Goal: Task Accomplishment & Management: Manage account settings

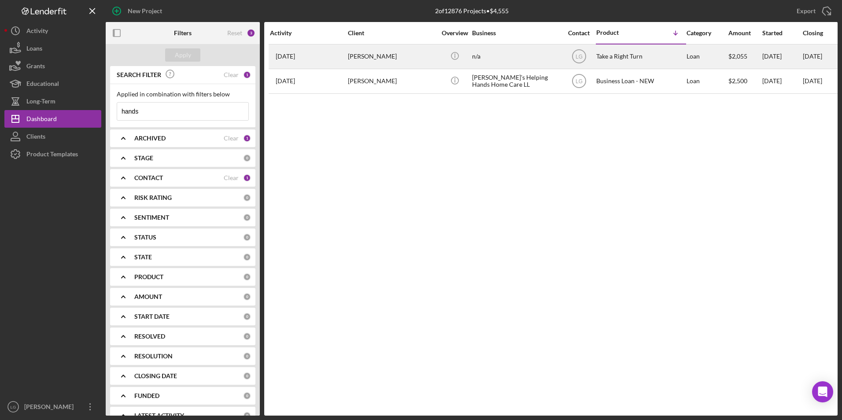
click at [360, 58] on div "[PERSON_NAME]" at bounding box center [392, 56] width 88 height 23
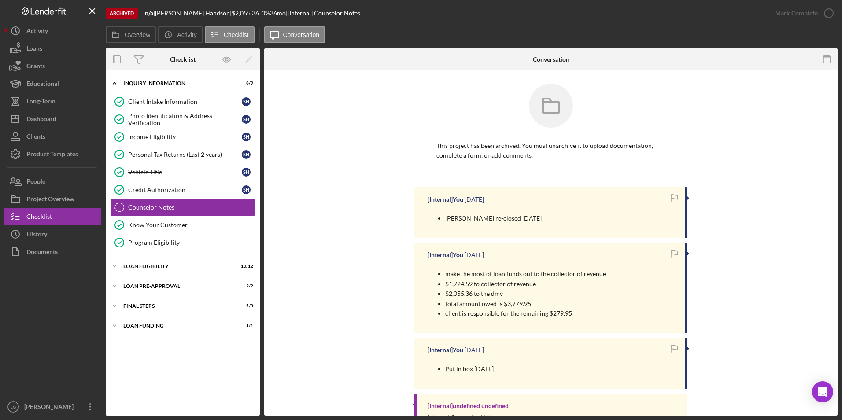
click at [83, 310] on div at bounding box center [52, 329] width 97 height 137
click at [137, 320] on div "Icon/Expander Loan Funding 1 / 1" at bounding box center [183, 326] width 154 height 18
click at [136, 296] on div "Icon/Expander Inquiry Information 8 / 9 Client Intake Information Client Intake…" at bounding box center [183, 243] width 154 height 336
click at [136, 283] on div "Icon/Expander Loan Pre-Approval 2 / 2" at bounding box center [183, 286] width 154 height 18
click at [136, 266] on div "Loan Eligibility" at bounding box center [185, 266] width 125 height 5
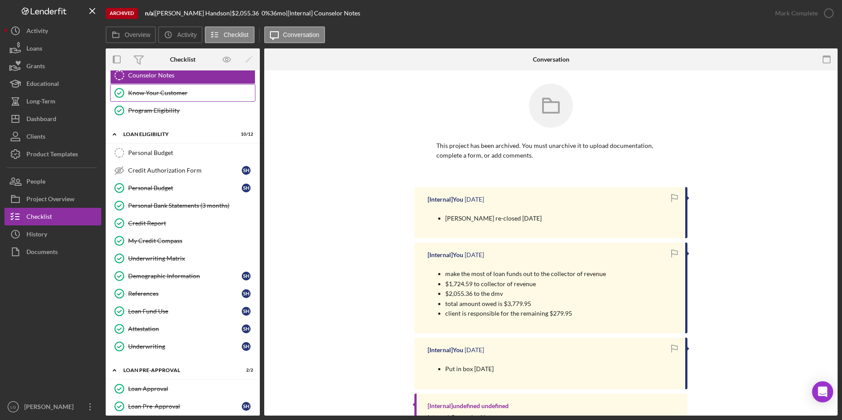
scroll to position [203, 0]
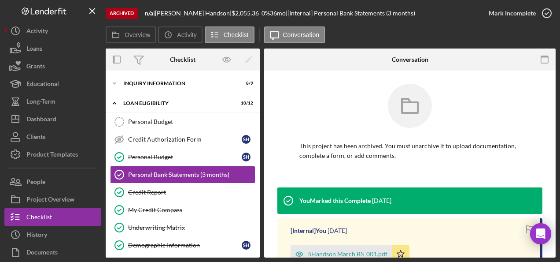
scroll to position [9, 0]
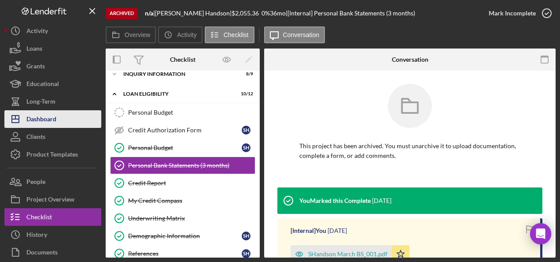
click at [42, 117] on div "Dashboard" at bounding box center [41, 120] width 30 height 20
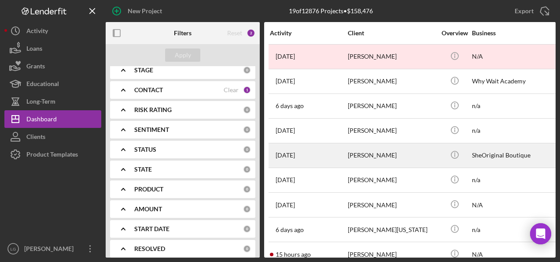
scroll to position [88, 0]
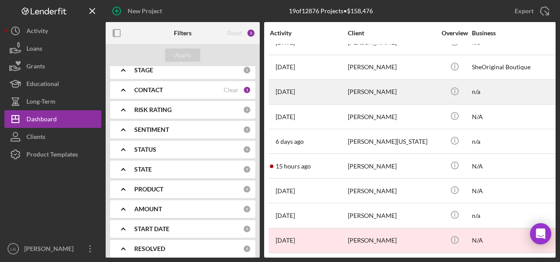
click at [349, 92] on div "[PERSON_NAME]" at bounding box center [392, 91] width 88 height 23
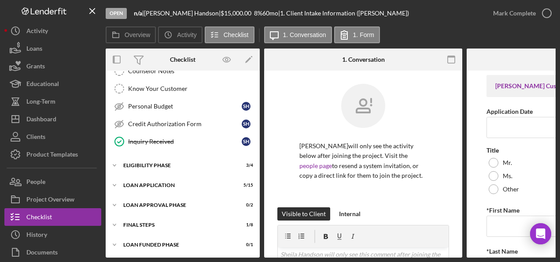
scroll to position [66, 0]
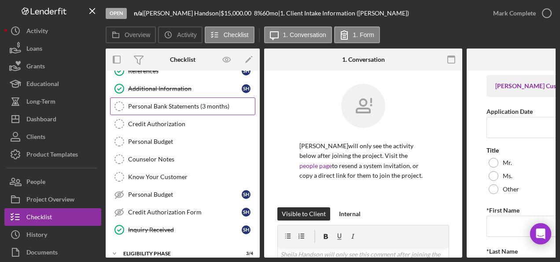
click at [173, 107] on div "Personal Bank Statements (3 months)" at bounding box center [191, 106] width 127 height 7
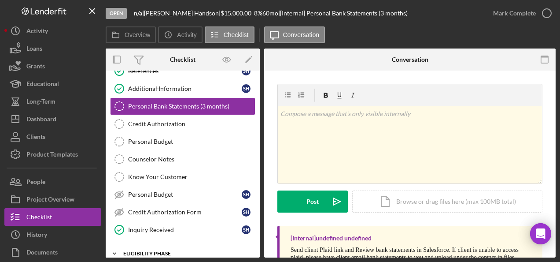
scroll to position [151, 0]
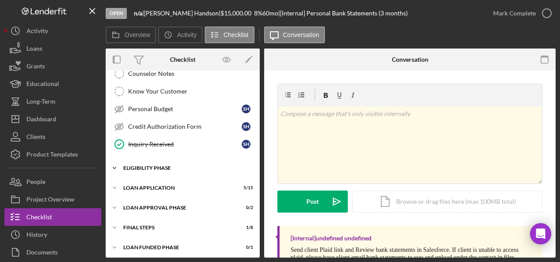
click at [145, 166] on div "Eligibility Phase" at bounding box center [185, 167] width 125 height 5
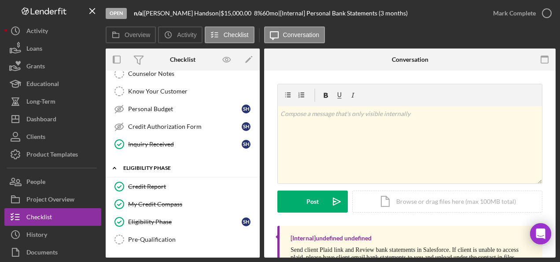
scroll to position [225, 0]
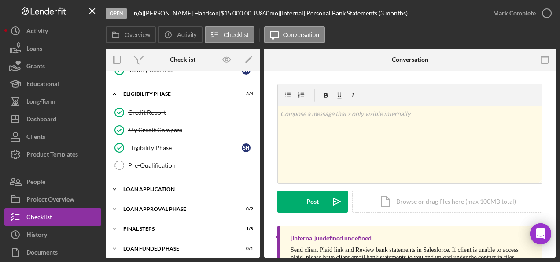
click at [162, 181] on div "Icon/Expander Loan Application 5 / 15" at bounding box center [183, 189] width 154 height 18
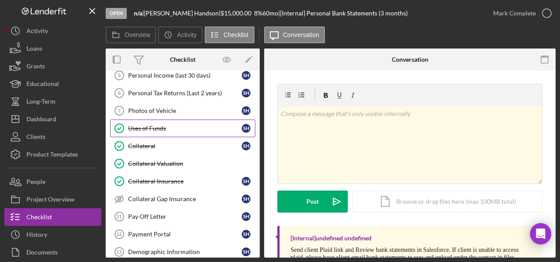
scroll to position [313, 0]
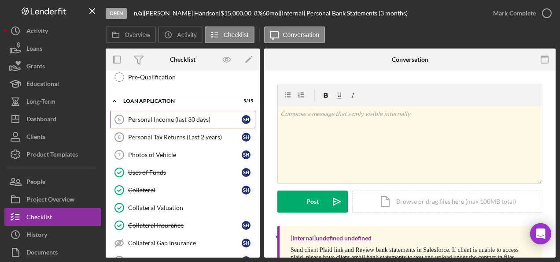
click at [188, 119] on link "Personal Income (last 30 days) 5 Personal Income (last 30 days) S H" at bounding box center [182, 120] width 145 height 18
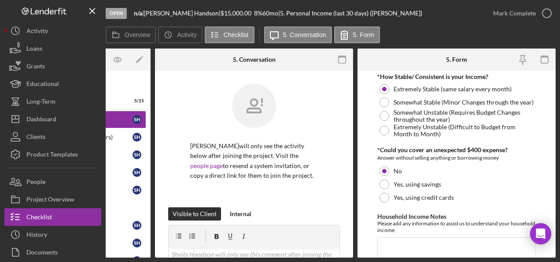
scroll to position [591, 0]
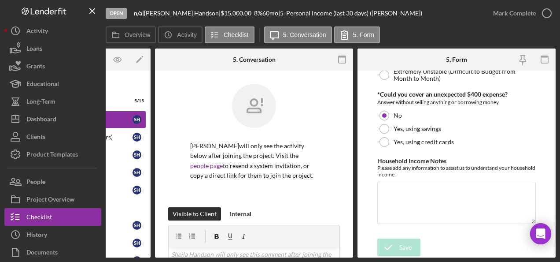
click at [158, 255] on div "Open n/a | Sheila Handson | $15,000.00 8 % 60 mo | 5. Personal Income (last 30 …" at bounding box center [280, 131] width 560 height 262
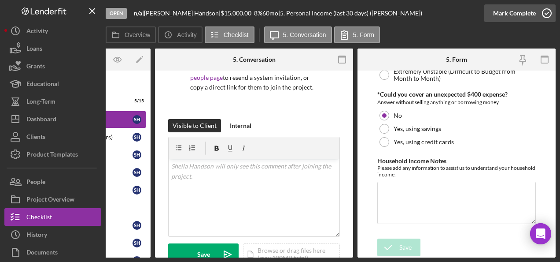
click at [513, 18] on div "Mark Complete" at bounding box center [514, 13] width 43 height 18
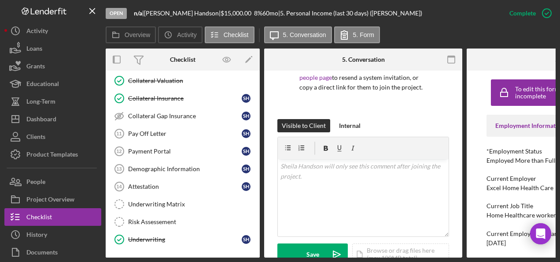
scroll to position [492, 0]
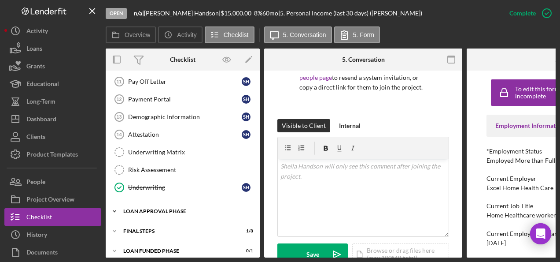
click at [166, 208] on div "Loan Approval Phase" at bounding box center [185, 210] width 125 height 5
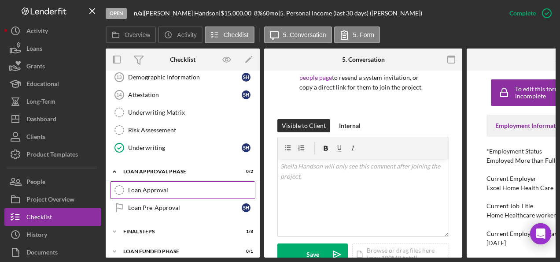
click at [147, 187] on link "Loan Approval Loan Approval" at bounding box center [182, 190] width 145 height 18
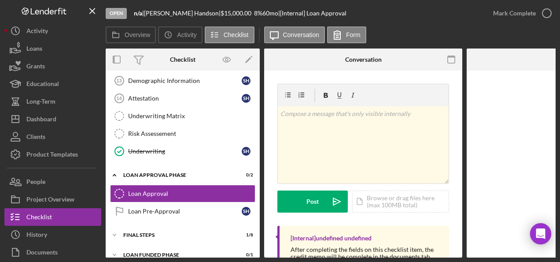
scroll to position [532, 0]
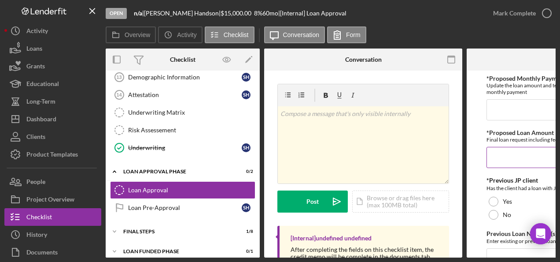
click at [506, 163] on input "*Proposed Loan Amount" at bounding box center [566, 157] width 158 height 21
paste input "$20,555.35"
type input "$20,555.35"
click at [507, 103] on input "*Proposed Monthly Payment" at bounding box center [566, 109] width 158 height 21
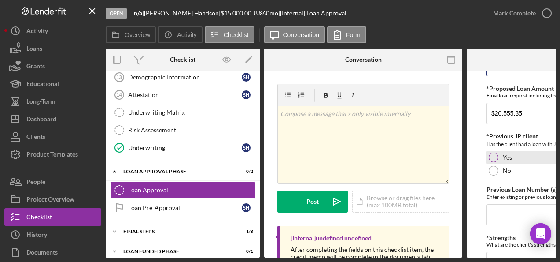
scroll to position [88, 0]
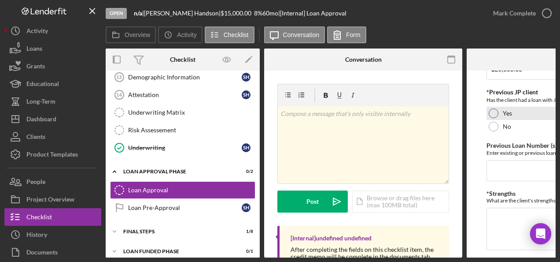
type input "$417"
click at [491, 108] on div at bounding box center [494, 113] width 10 height 10
click at [489, 162] on input "Previous Loan Number (s)" at bounding box center [566, 170] width 158 height 21
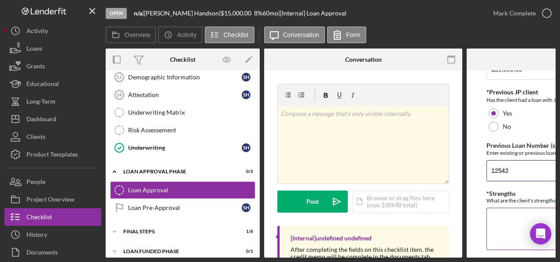
type input "12542"
click at [506, 225] on textarea "*Strengths" at bounding box center [566, 228] width 158 height 42
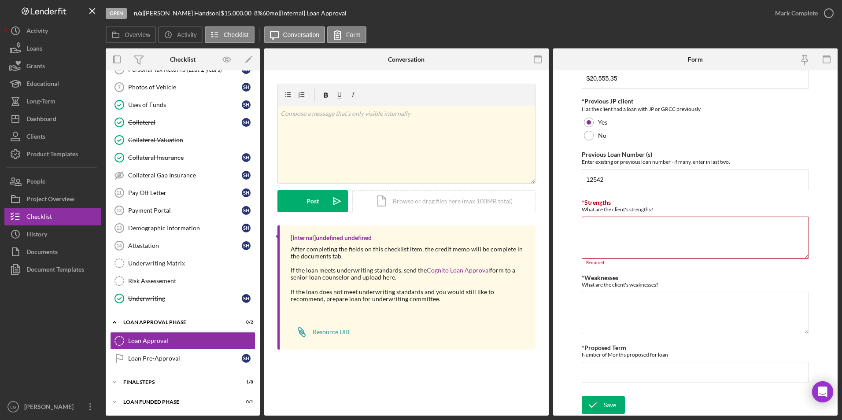
scroll to position [72, 0]
click at [129, 261] on div "FINAL STEPS" at bounding box center [185, 382] width 125 height 5
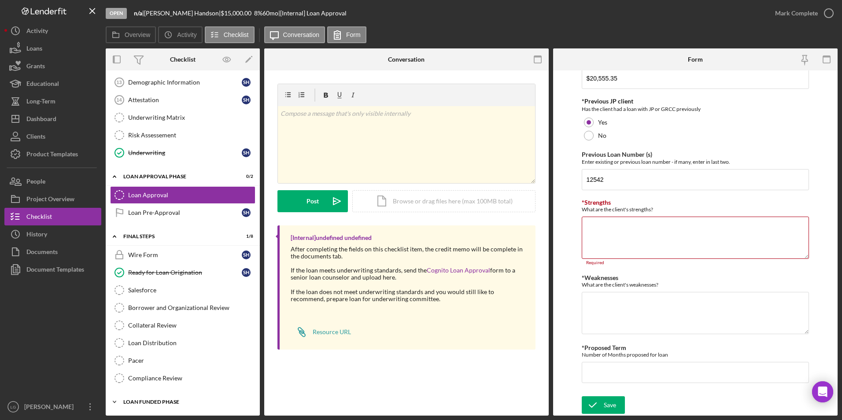
click at [141, 261] on div "Loan Funded Phase" at bounding box center [185, 401] width 125 height 5
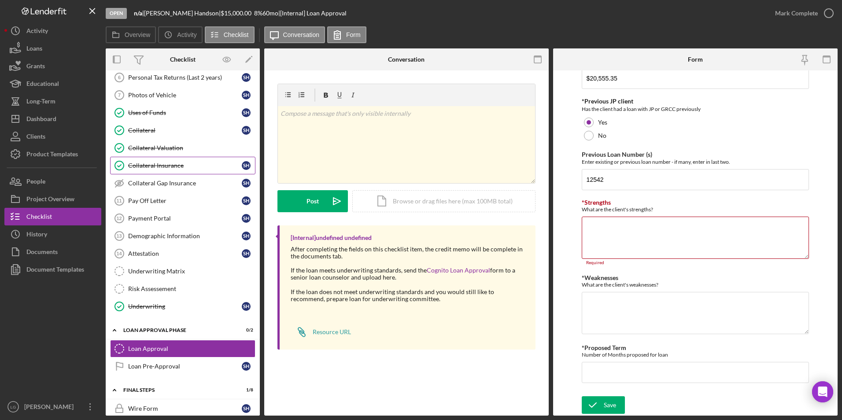
scroll to position [197, 0]
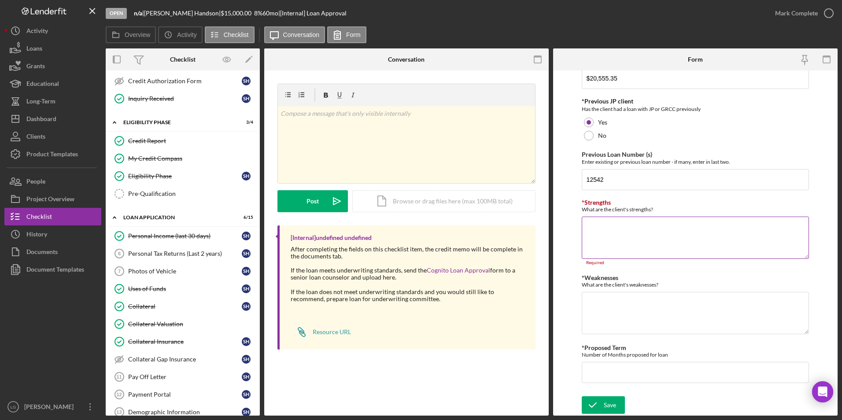
click at [560, 234] on textarea "*Strengths" at bounding box center [696, 238] width 228 height 42
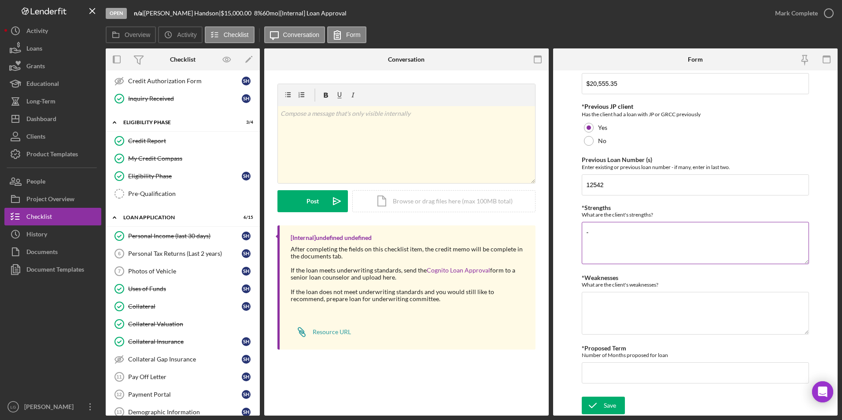
scroll to position [67, 0]
type textarea "-credit score -bank statements -active lines -collection debt"
click at [560, 261] on textarea "*Weaknesses" at bounding box center [696, 313] width 228 height 42
type textarea "-"
click at [560, 261] on input "*Proposed Term" at bounding box center [696, 372] width 228 height 21
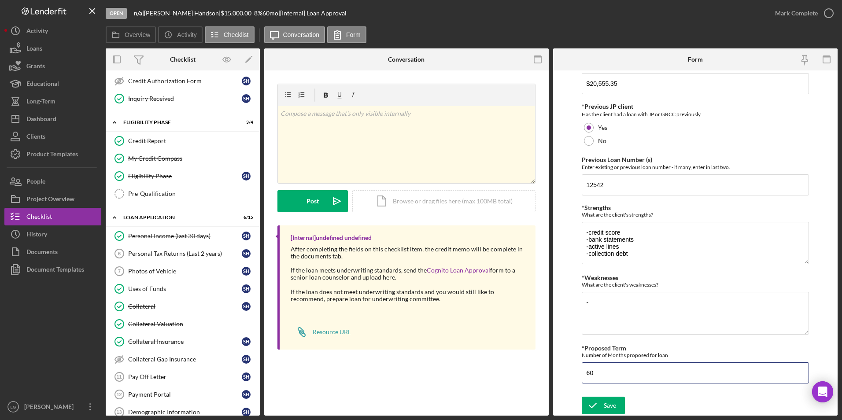
type input "60"
click at [560, 261] on form "*Proposed Monthly Payment Update the loan amount and term on the client project…" at bounding box center [695, 242] width 284 height 345
click at [560, 261] on textarea "-" at bounding box center [696, 313] width 228 height 42
click at [560, 261] on textarea "-credit card utilization high" at bounding box center [696, 313] width 228 height 42
type textarea "-credit card utilization high"
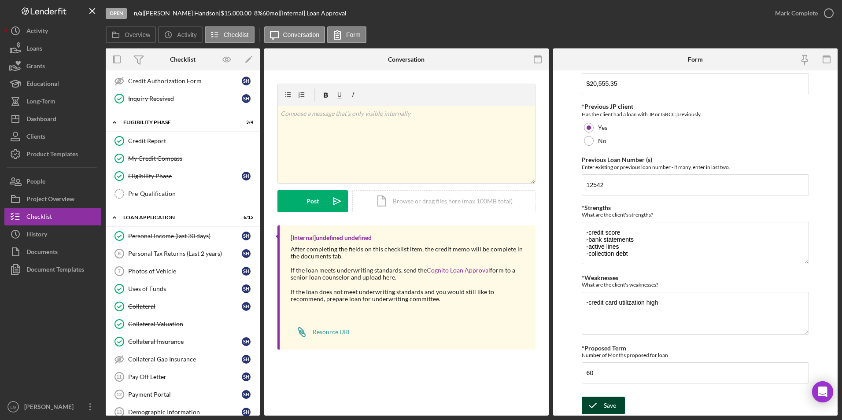
click at [560, 261] on div "Save" at bounding box center [610, 406] width 12 height 18
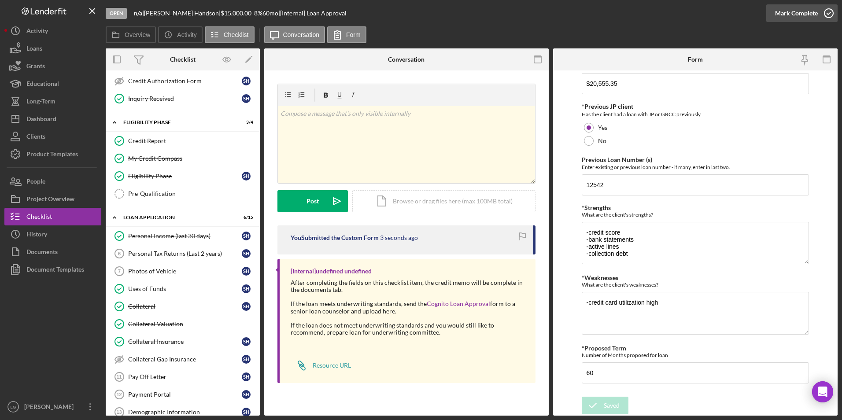
click at [560, 15] on div "Mark Complete" at bounding box center [796, 13] width 43 height 18
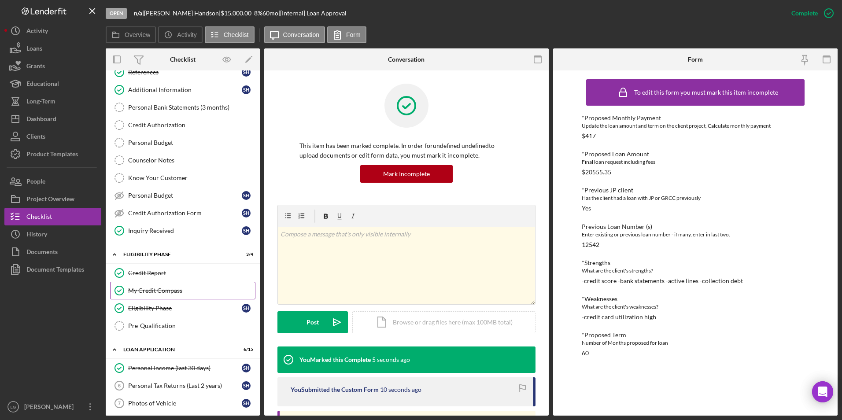
scroll to position [0, 0]
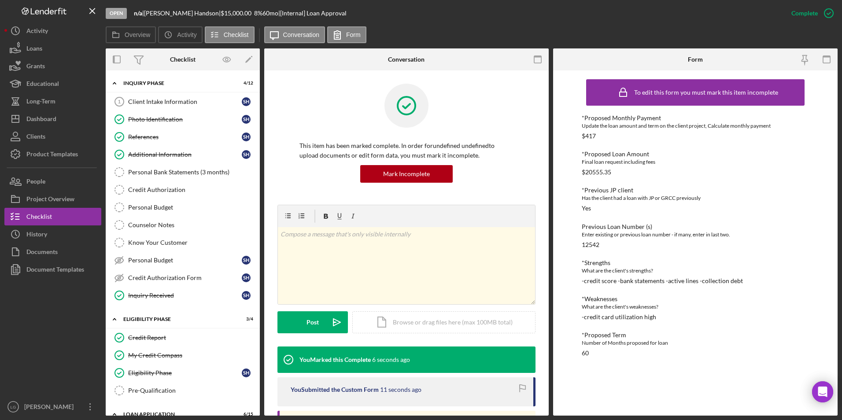
drag, startPoint x: 44, startPoint y: 264, endPoint x: 111, endPoint y: 267, distance: 67.4
click at [44, 261] on div "Document Templates" at bounding box center [55, 271] width 58 height 20
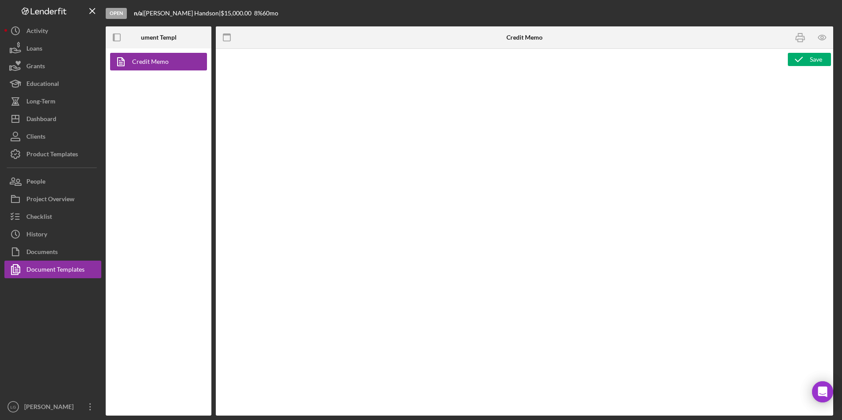
type textarea "<h1>DRIVE Loan Risk Assessment</h1> <p>Loan Officer: &nbsp;<span id="Lender_Con…"
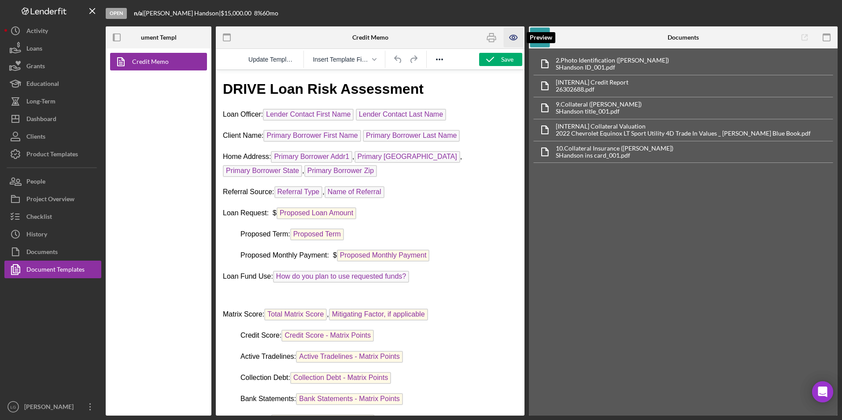
click at [510, 34] on icon "button" at bounding box center [514, 38] width 20 height 20
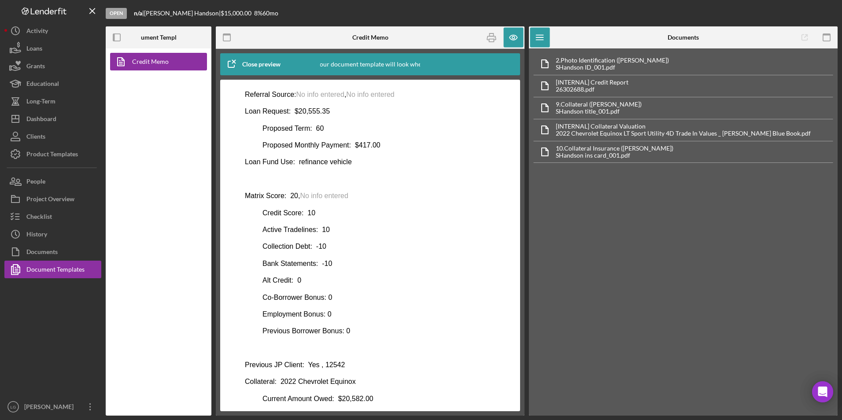
scroll to position [176, 0]
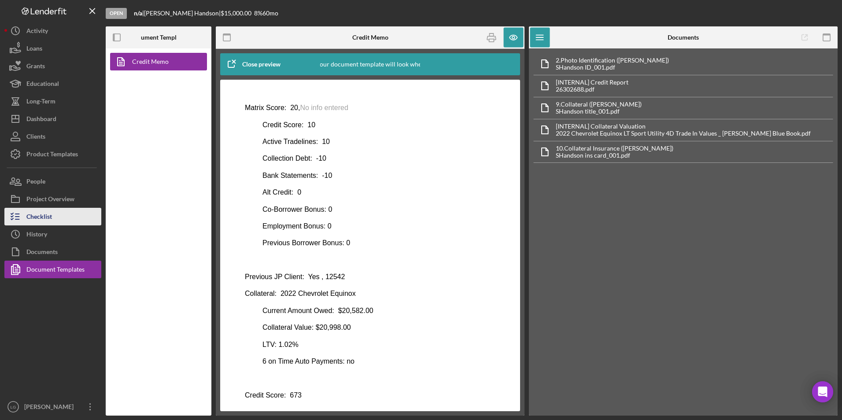
click at [52, 212] on div "Checklist" at bounding box center [39, 218] width 26 height 20
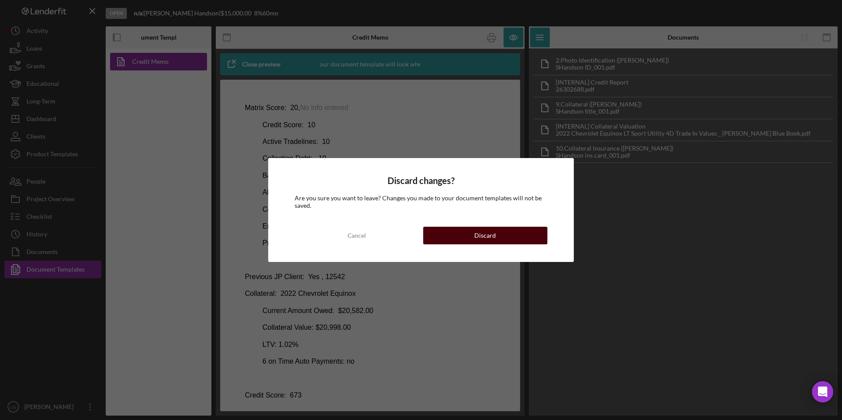
click at [488, 241] on div "Discard" at bounding box center [485, 236] width 22 height 18
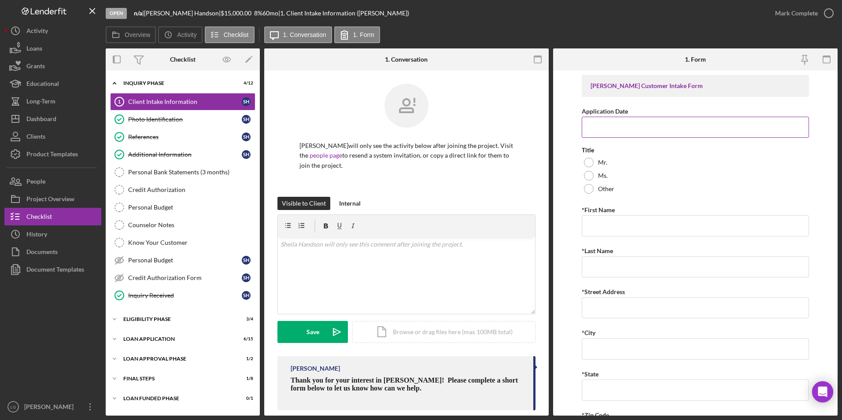
click at [560, 130] on input "Application Date" at bounding box center [696, 127] width 228 height 21
type input "8.11.2025"
click at [560, 175] on div at bounding box center [589, 176] width 10 height 10
click at [560, 225] on input "*First Name" at bounding box center [696, 225] width 228 height 21
type input "Shelia"
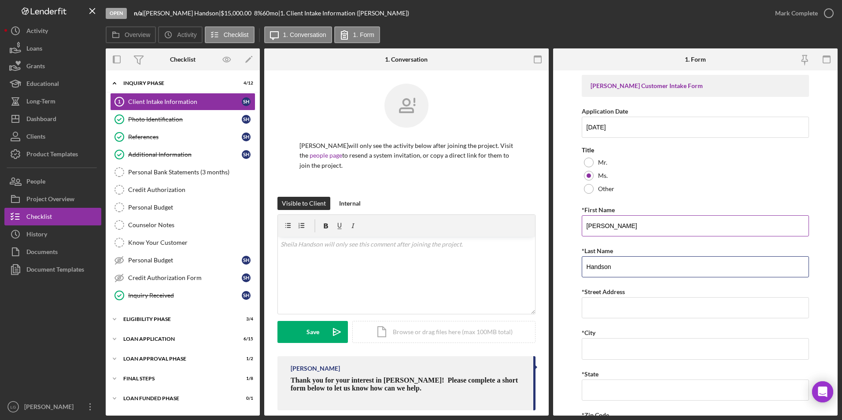
type input "Handson"
click at [560, 261] on input "*Street Address" at bounding box center [696, 307] width 228 height 21
type input "8424 Lowell Street"
click at [560, 261] on input "St." at bounding box center [696, 348] width 228 height 21
type input "[GEOGRAPHIC_DATA][PERSON_NAME]"
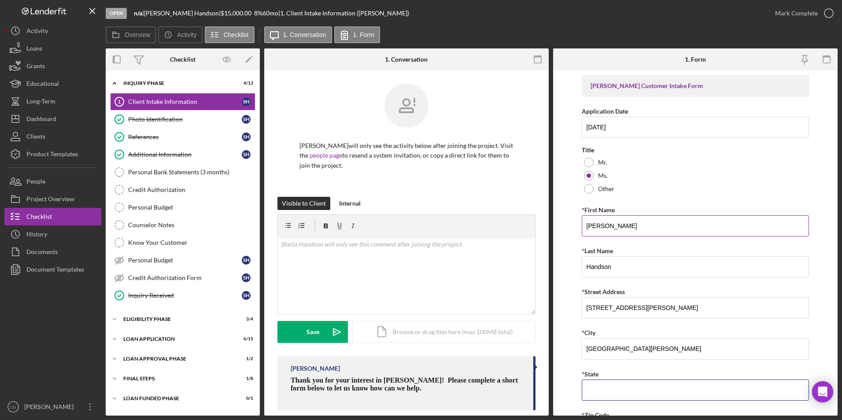
type input "MO"
type input "63,136"
type input "MO"
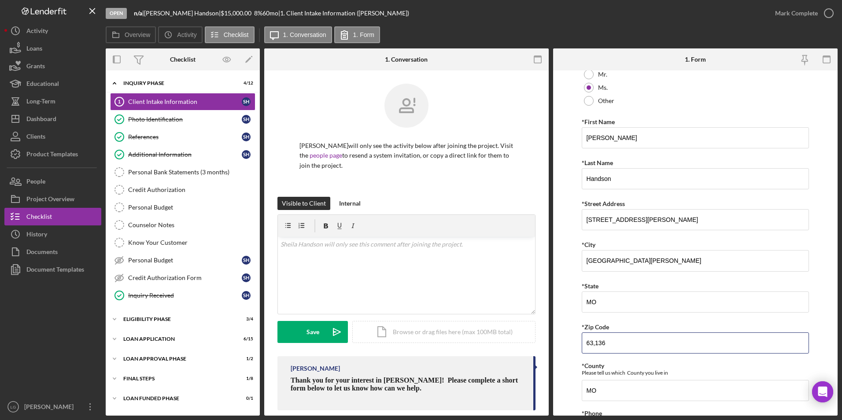
drag, startPoint x: 619, startPoint y: 345, endPoint x: 561, endPoint y: 330, distance: 60.0
click at [560, 261] on form "Justine PETERSEN Customer Intake Form Application Date 8.11.2025 Title Mr. Ms. …" at bounding box center [695, 242] width 284 height 345
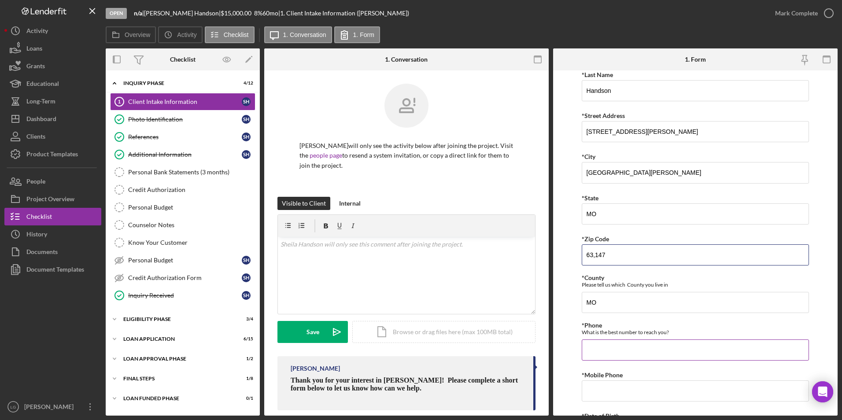
type input "63,147"
click at [560, 261] on input "*Phone" at bounding box center [696, 349] width 228 height 21
type input "(3##) ###-####"
type input "(314) 437-1377"
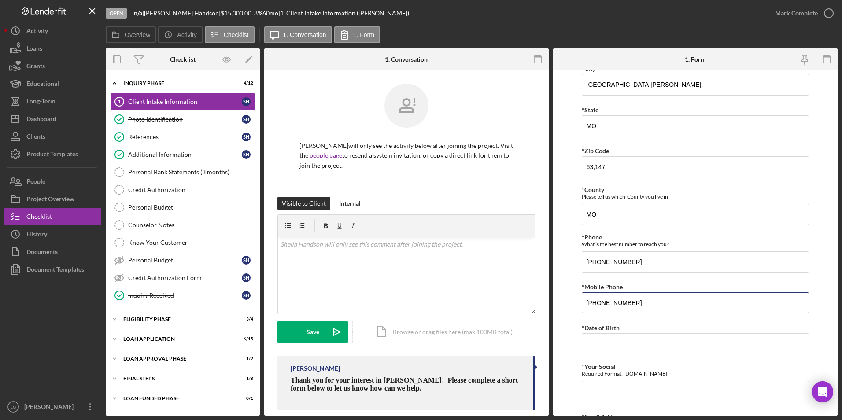
scroll to position [352, 0]
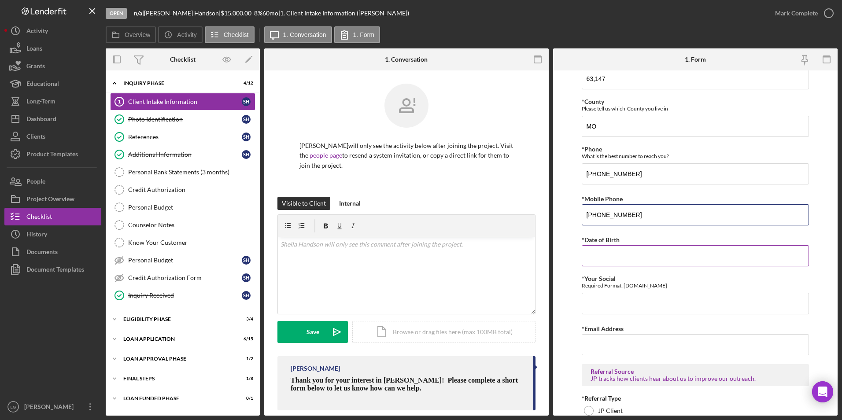
type input "(314) 437-1377"
click at [560, 258] on input "*Date of Birth" at bounding box center [696, 255] width 228 height 21
type input "06/16/1965"
click at [560, 261] on input "*Your Social" at bounding box center [696, 303] width 228 height 21
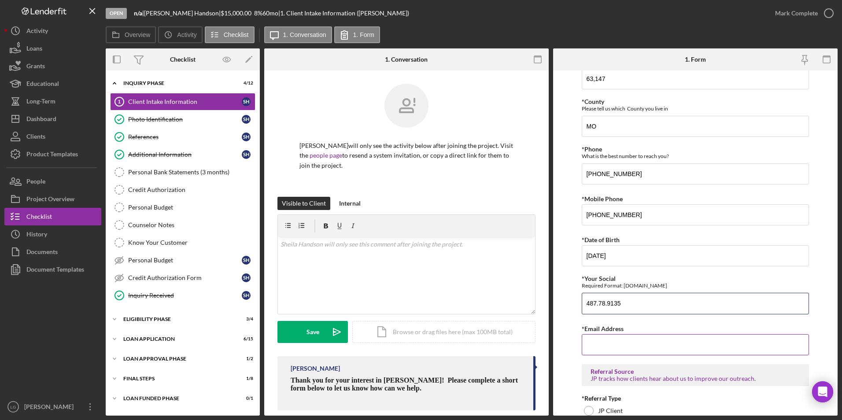
type input "487.78.9135"
click at [560, 261] on input "*Email Address" at bounding box center [696, 344] width 228 height 21
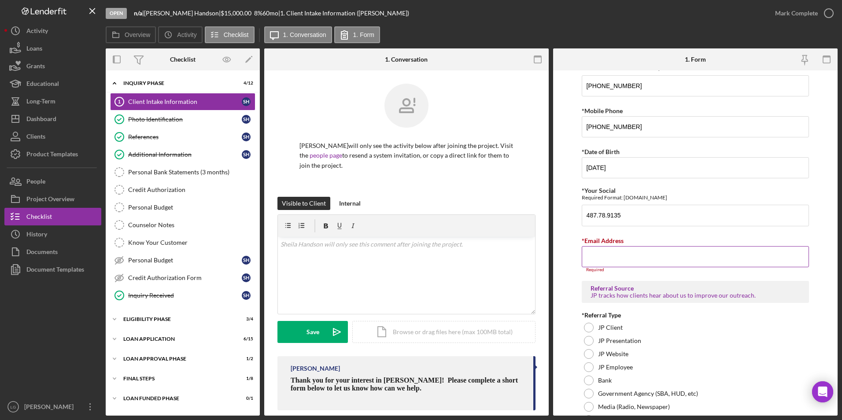
click at [560, 255] on input "*Email Address" at bounding box center [696, 256] width 228 height 21
paste input "sheilahandson19@gmail.com"
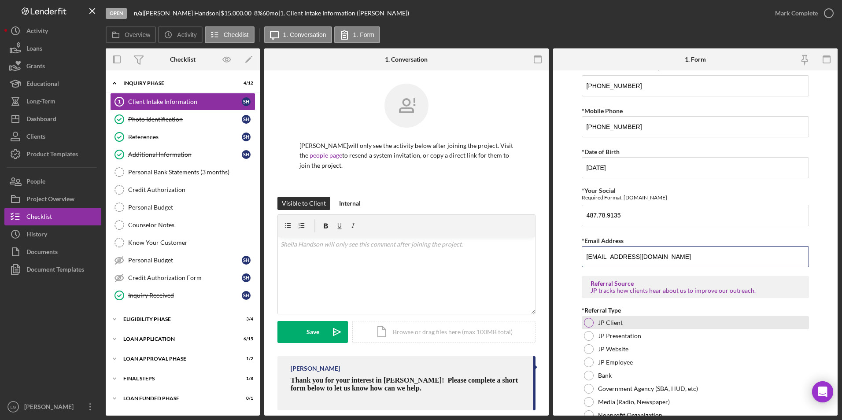
scroll to position [528, 0]
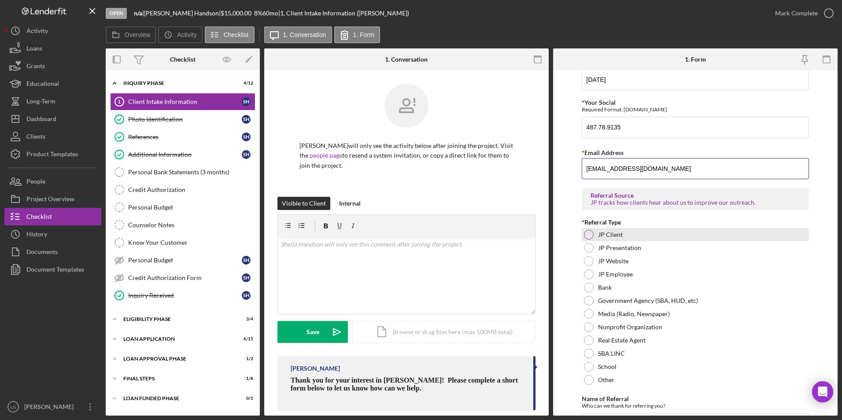
type input "sheilahandson19@gmail.com"
click at [560, 233] on div at bounding box center [589, 235] width 10 height 10
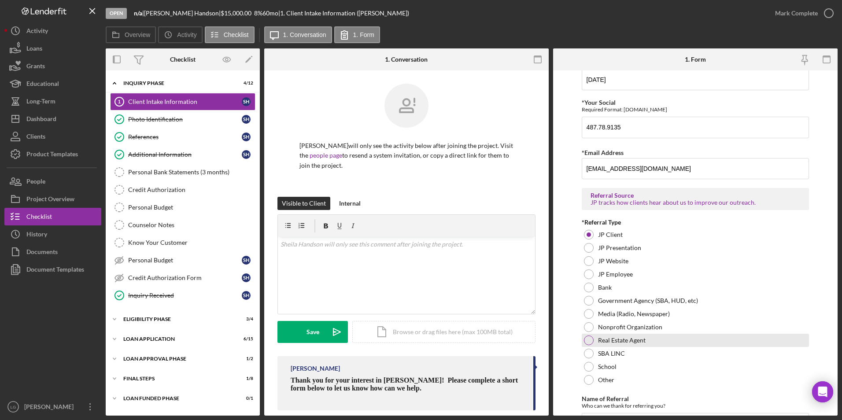
scroll to position [579, 0]
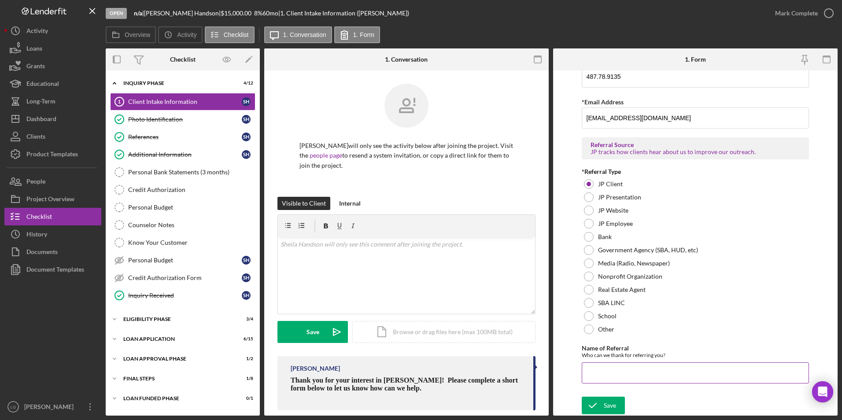
click at [560, 261] on input "Name of Referral" at bounding box center [696, 372] width 228 height 21
type input "Current client"
click at [560, 261] on icon "submit" at bounding box center [593, 405] width 22 height 22
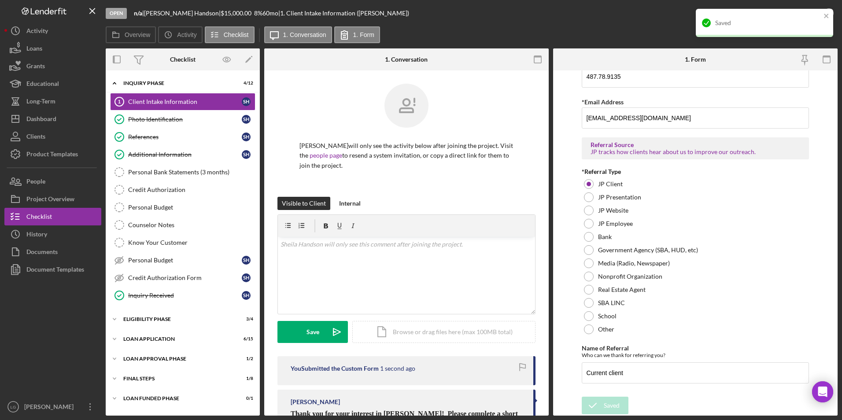
click at [560, 9] on div "Saved" at bounding box center [764, 23] width 137 height 28
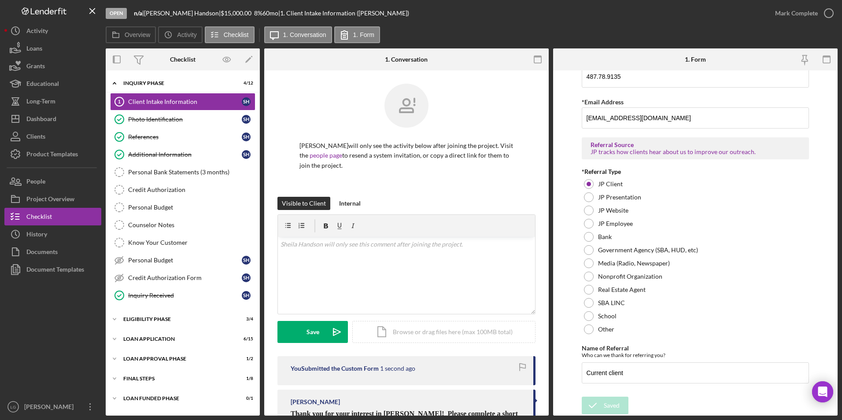
click at [560, 13] on div "Open n/a | Sheila Handson | $15,000.00 8 % 60 mo | 1. Client Intake Information…" at bounding box center [421, 210] width 842 height 420
click at [560, 17] on div "Mark Complete" at bounding box center [796, 13] width 43 height 18
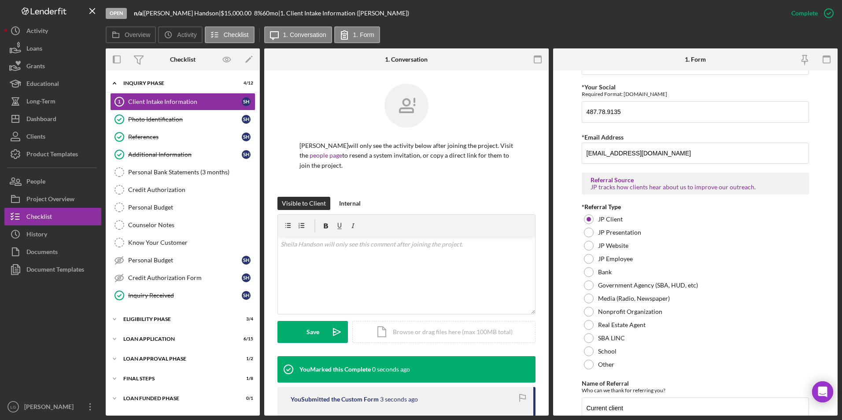
scroll to position [614, 0]
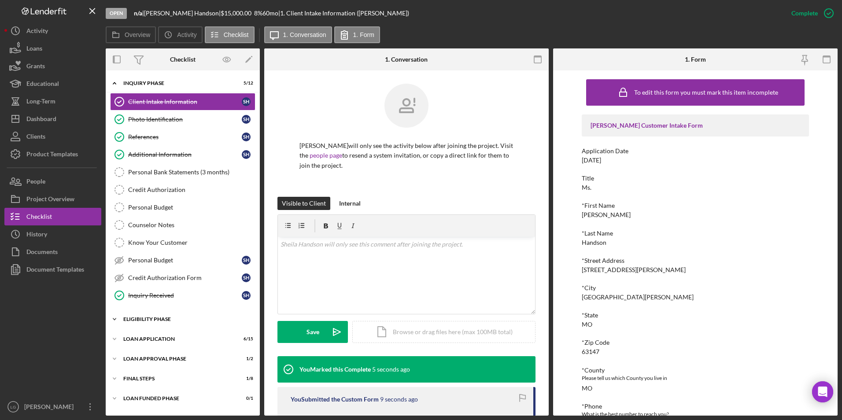
click at [153, 261] on div "Eligibility Phase" at bounding box center [185, 319] width 125 height 5
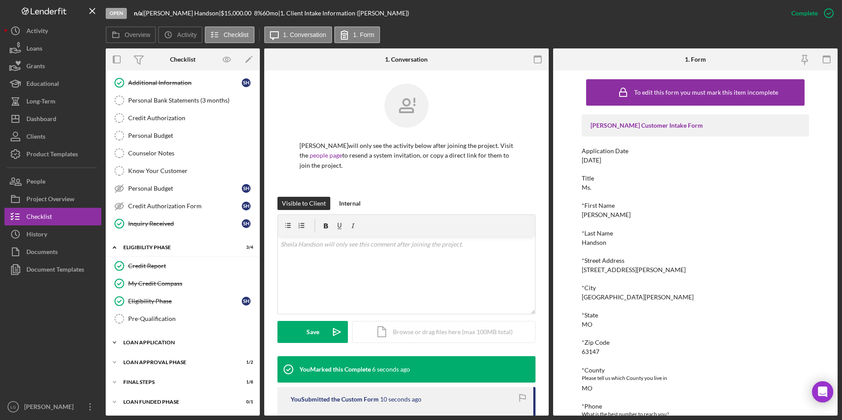
click at [157, 261] on div "Icon/Expander Loan Application 6 / 15" at bounding box center [183, 343] width 154 height 18
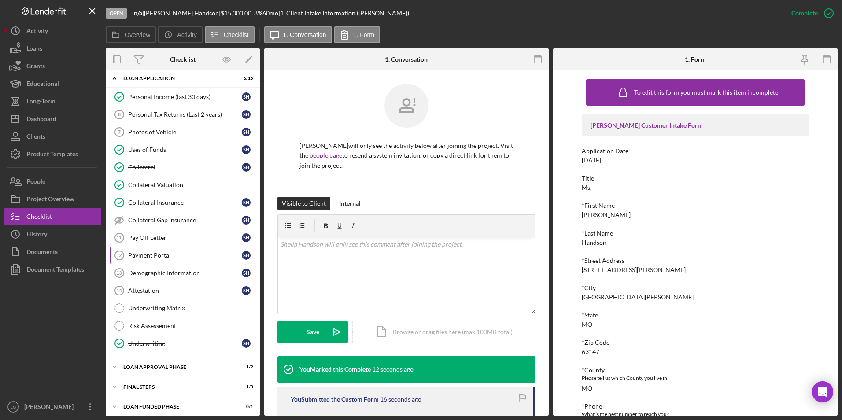
scroll to position [341, 0]
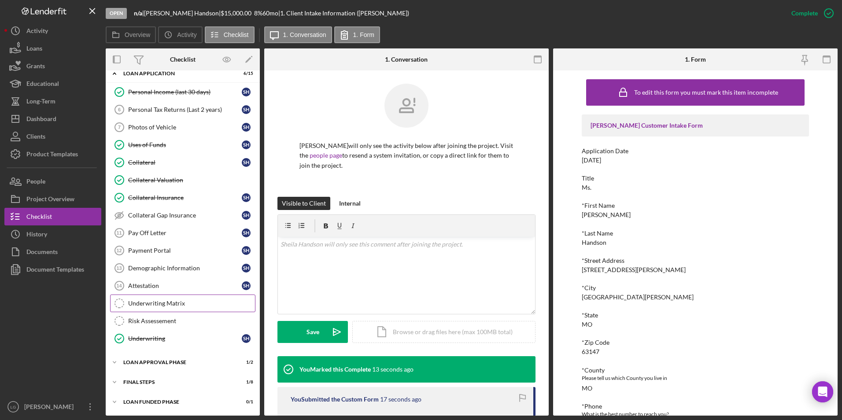
click at [166, 261] on div "Underwriting Matrix" at bounding box center [191, 303] width 127 height 7
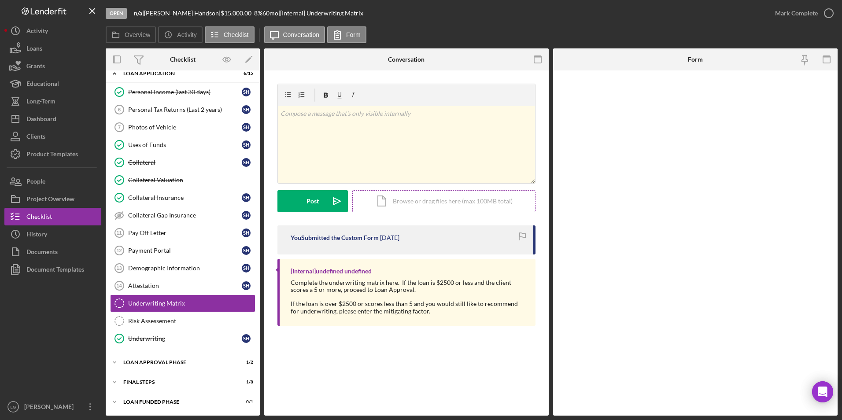
scroll to position [340, 0]
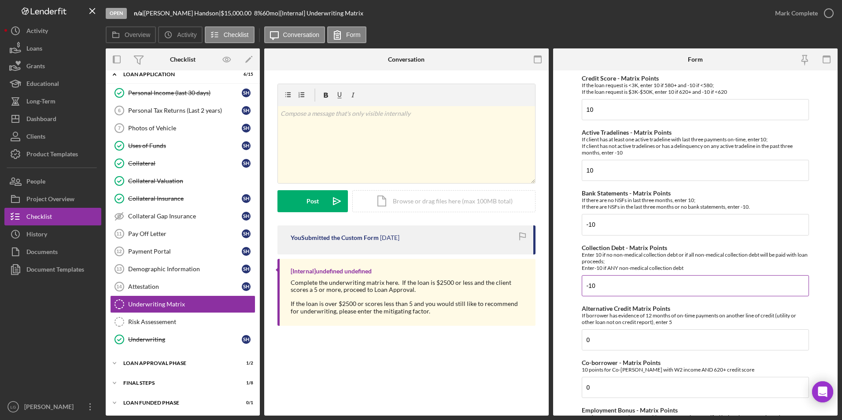
drag, startPoint x: 598, startPoint y: 284, endPoint x: 583, endPoint y: 280, distance: 15.8
click at [560, 261] on input "-10" at bounding box center [696, 285] width 228 height 21
type input "-"
type input "10"
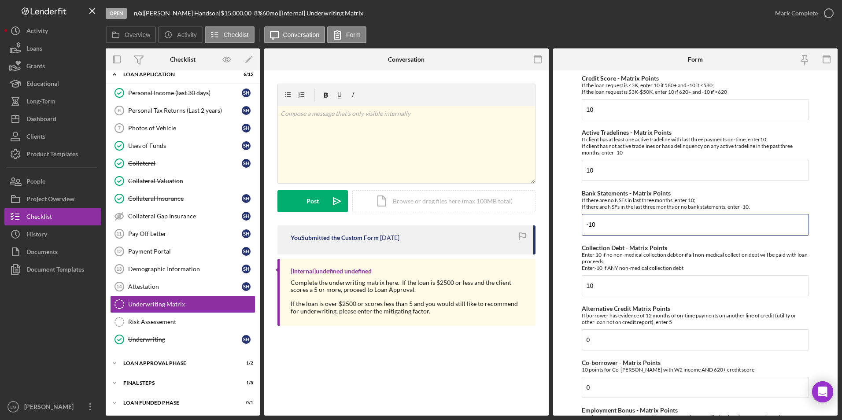
drag, startPoint x: 605, startPoint y: 225, endPoint x: 578, endPoint y: 221, distance: 27.5
click at [560, 221] on form "Credit Score - Matrix Points If the loan request is <3K, enter 10 if 580+ and -…" at bounding box center [695, 242] width 284 height 345
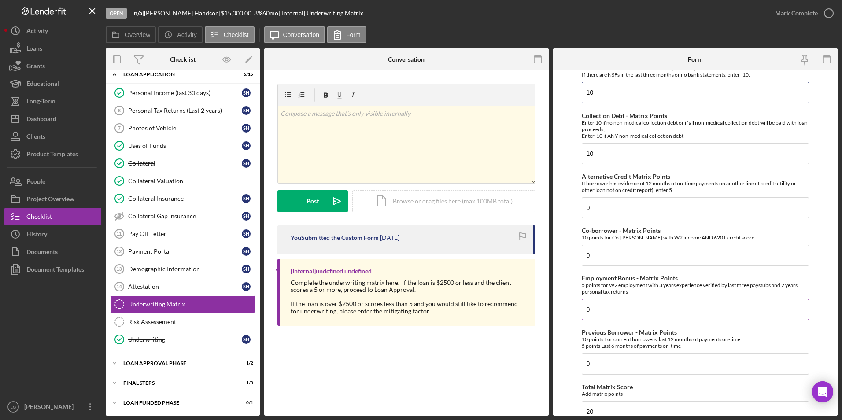
scroll to position [264, 0]
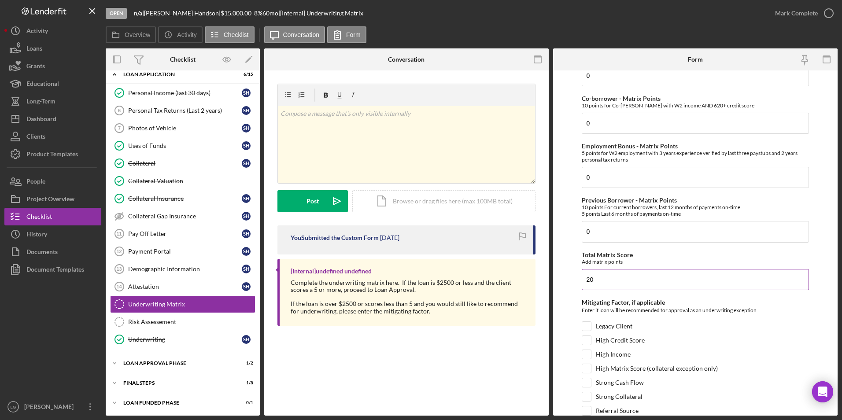
type input "10"
drag, startPoint x: 594, startPoint y: 277, endPoint x: 586, endPoint y: 268, distance: 12.2
click at [560, 261] on form "Credit Score - Matrix Points If the loan request is <3K, enter 10 if 580+ and -…" at bounding box center [695, 242] width 284 height 345
type input "40"
click at [560, 261] on div "Legacy Client" at bounding box center [696, 328] width 228 height 14
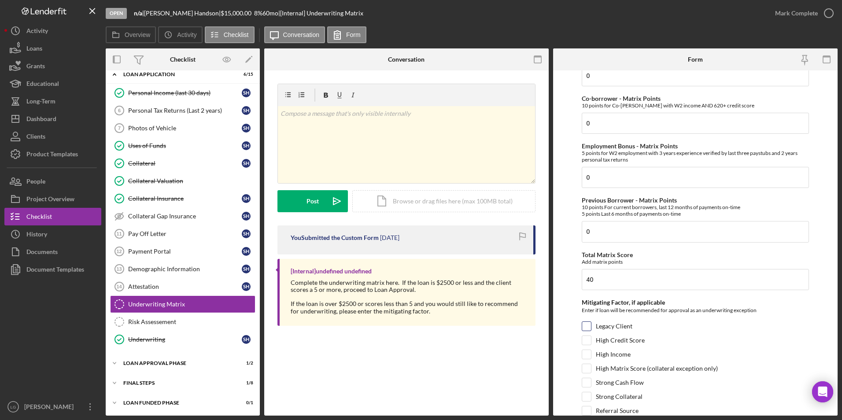
click at [560, 261] on input "Legacy Client" at bounding box center [586, 326] width 9 height 9
checkbox input "true"
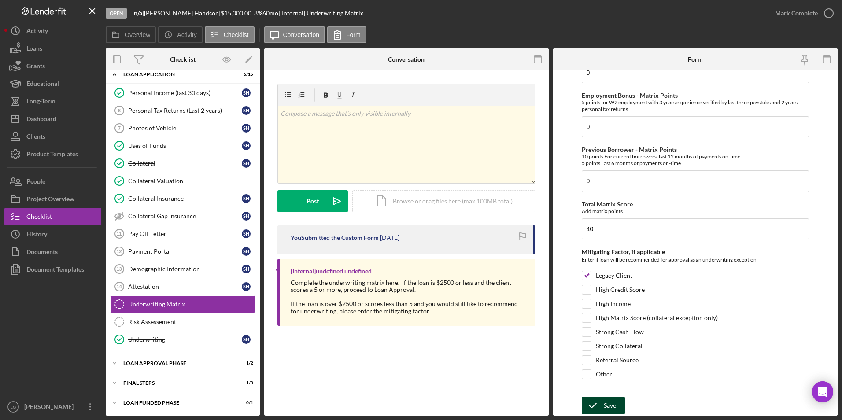
click at [560, 261] on icon "submit" at bounding box center [593, 405] width 22 height 22
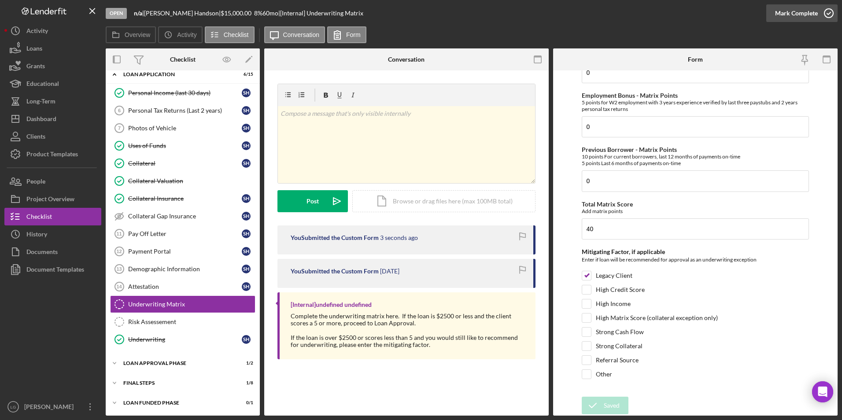
click at [560, 9] on div "Mark Complete" at bounding box center [796, 13] width 43 height 18
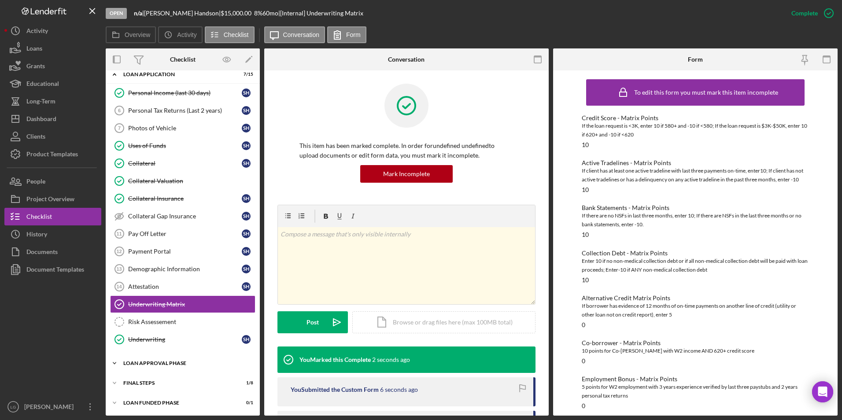
click at [134, 261] on div "Loan Approval Phase" at bounding box center [185, 363] width 125 height 5
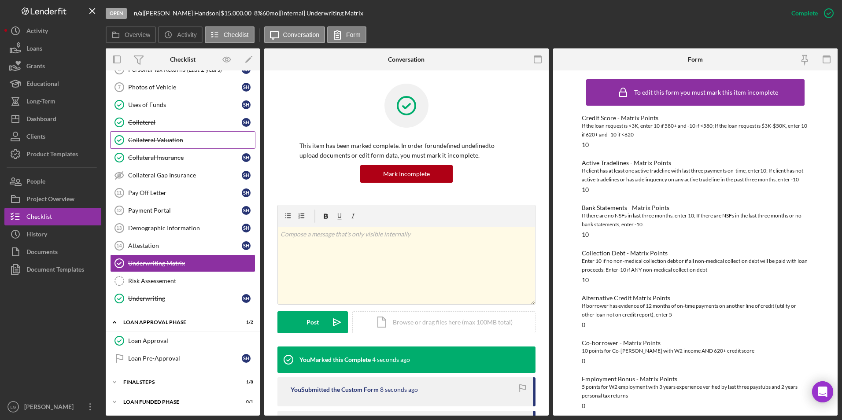
click at [197, 136] on div "Collateral Valuation" at bounding box center [191, 139] width 127 height 7
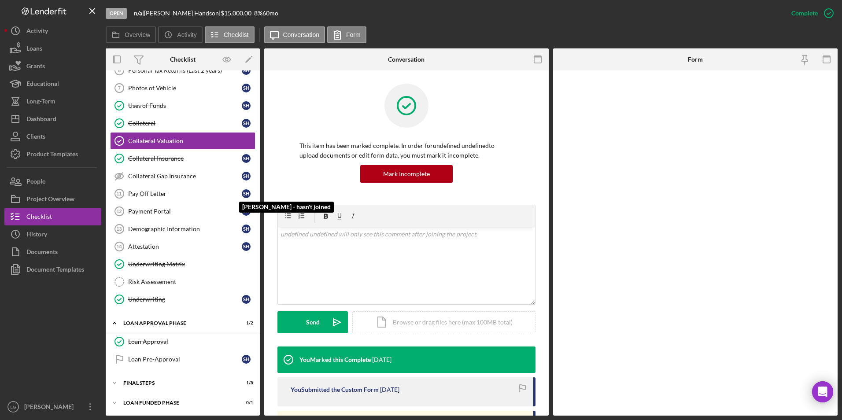
scroll to position [381, 0]
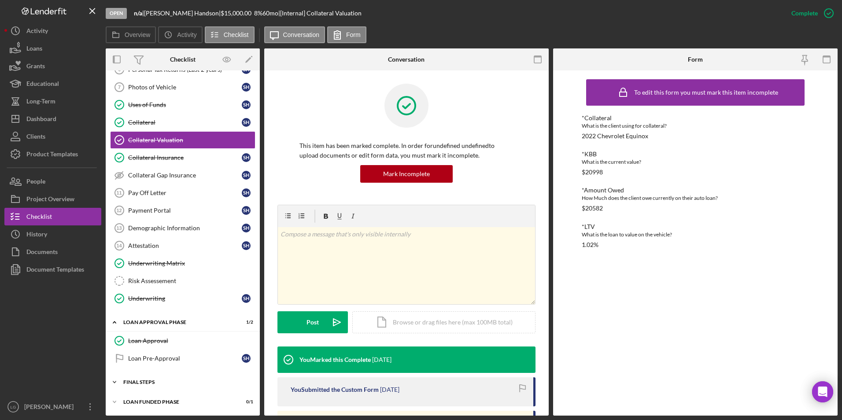
click at [132, 261] on div "FINAL STEPS" at bounding box center [185, 382] width 125 height 5
click at [187, 252] on div "Personal Income (last 30 days) Personal Income (last 30 days) S H Personal Tax …" at bounding box center [183, 177] width 154 height 269
click at [295, 117] on div "This item has been marked complete. In order for undefined undefined to upload …" at bounding box center [406, 144] width 258 height 121
click at [256, 148] on div "Icon/Expander Inquiry Phase 5 / 12 Client Intake Information Client Intake Info…" at bounding box center [183, 125] width 154 height 863
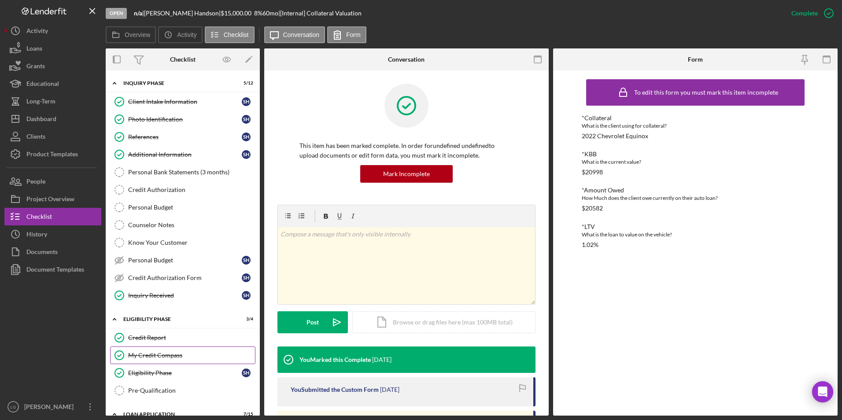
scroll to position [132, 0]
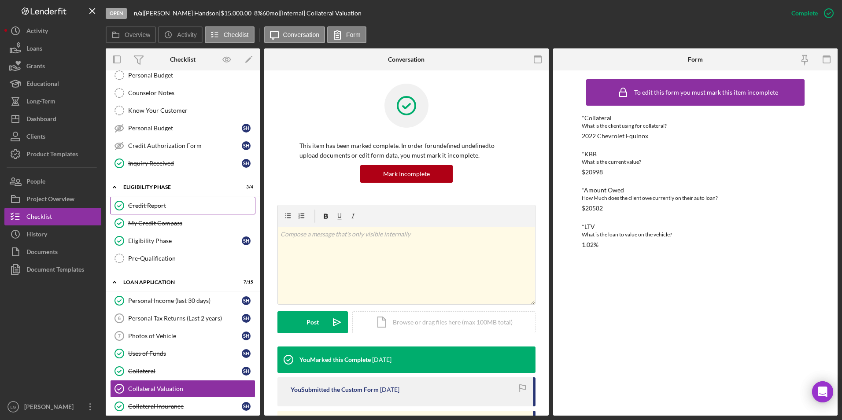
click at [161, 200] on link "Credit Report Credit Report" at bounding box center [182, 206] width 145 height 18
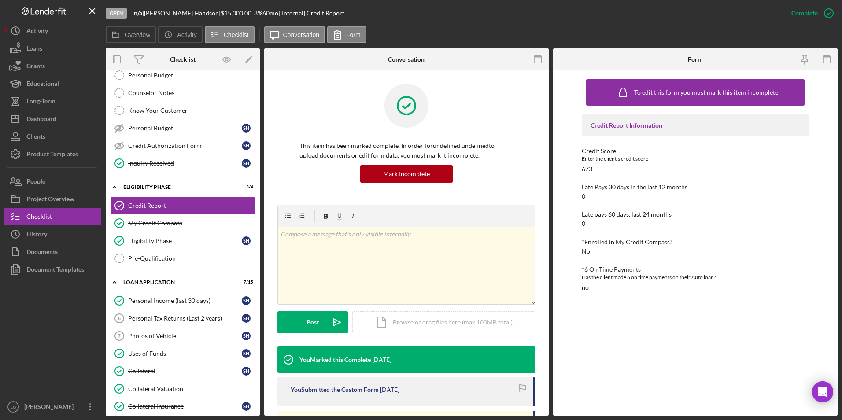
scroll to position [132, 0]
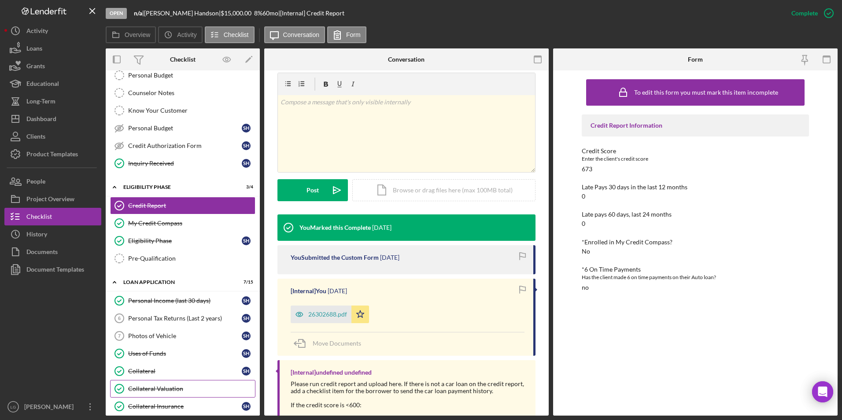
click at [147, 261] on div "Collateral Valuation" at bounding box center [191, 388] width 127 height 7
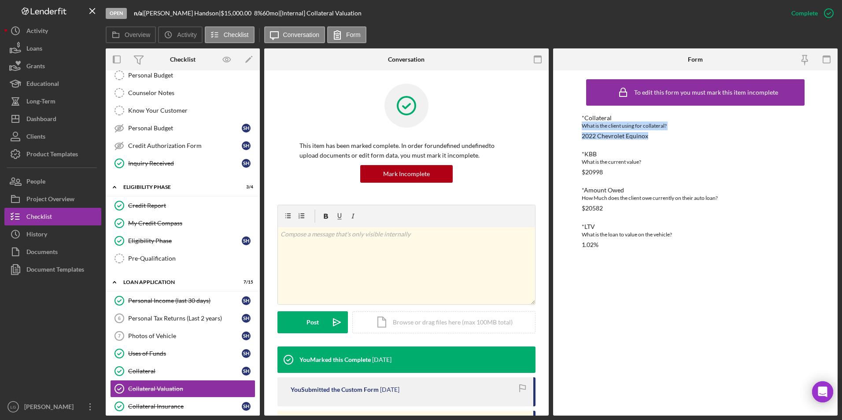
drag, startPoint x: 649, startPoint y: 134, endPoint x: 578, endPoint y: 129, distance: 71.5
click at [560, 129] on div "To edit this form you must mark this item incomplete *Collateral What is the cl…" at bounding box center [695, 242] width 284 height 345
click at [560, 138] on div "*Collateral What is the client using for collateral? 2022 Chevrolet Equinox" at bounding box center [696, 126] width 228 height 25
drag, startPoint x: 582, startPoint y: 134, endPoint x: 646, endPoint y: 139, distance: 64.4
click at [560, 139] on div "2022 Chevrolet Equinox" at bounding box center [615, 136] width 66 height 7
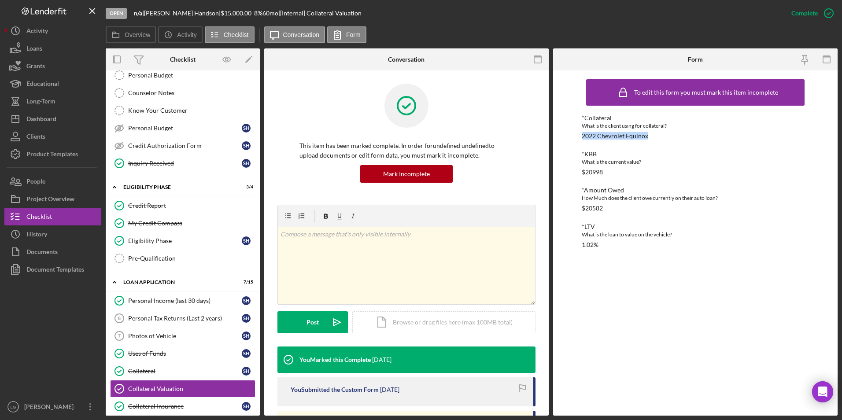
drag, startPoint x: 646, startPoint y: 139, endPoint x: 633, endPoint y: 139, distance: 12.8
click at [61, 261] on div "Document Templates" at bounding box center [55, 271] width 58 height 20
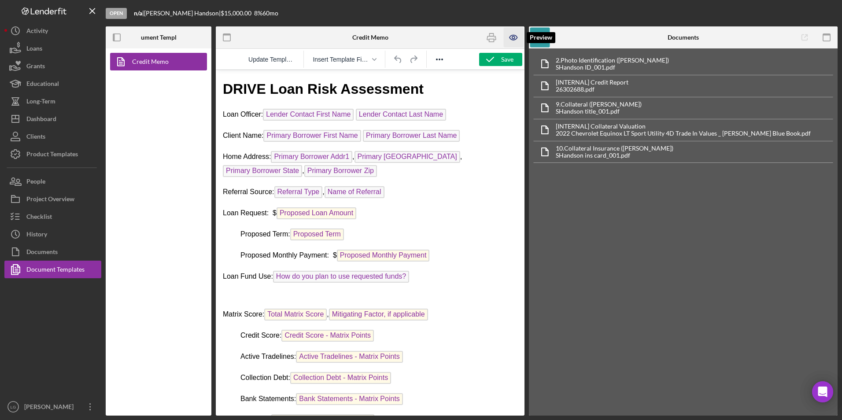
click at [508, 38] on icon "button" at bounding box center [514, 38] width 20 height 20
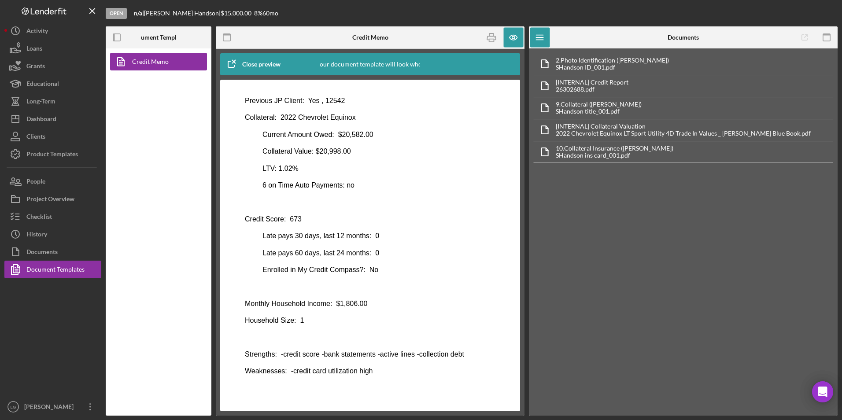
scroll to position [377, 0]
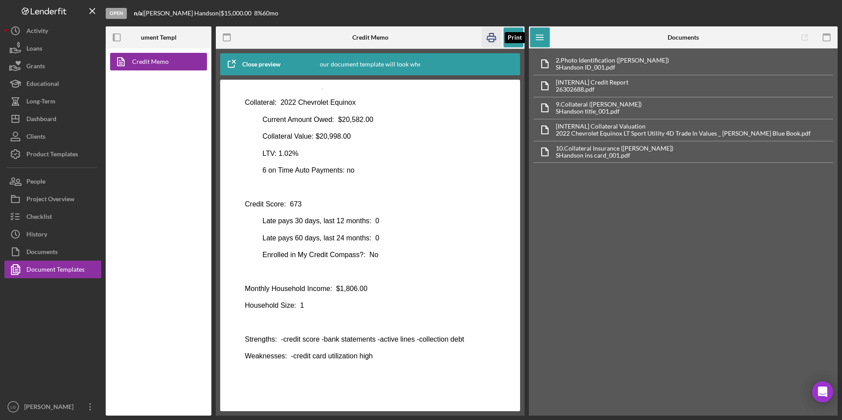
click at [491, 41] on icon "button" at bounding box center [492, 38] width 20 height 20
click at [51, 121] on div "Dashboard" at bounding box center [41, 120] width 30 height 20
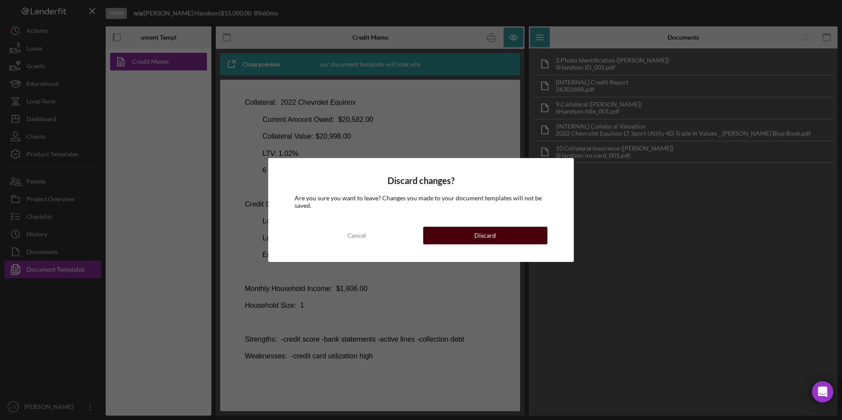
click at [448, 235] on button "Discard" at bounding box center [485, 236] width 124 height 18
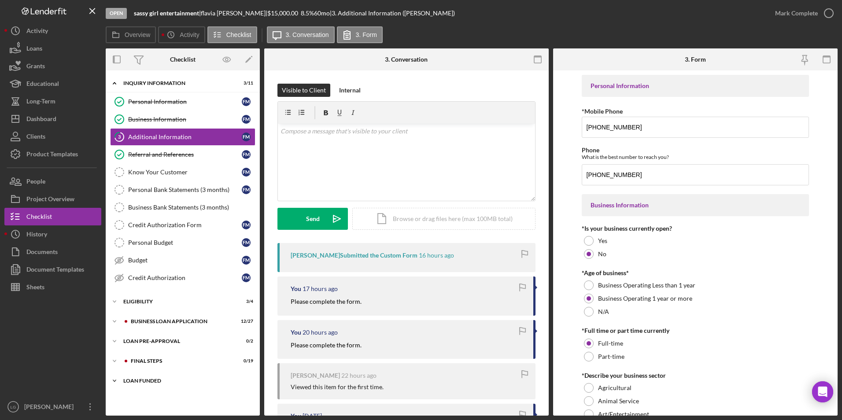
click at [129, 261] on div "LOAN FUNDED" at bounding box center [185, 380] width 125 height 5
drag, startPoint x: 136, startPoint y: 363, endPoint x: 138, endPoint y: 353, distance: 10.4
click at [136, 261] on div "FINAL STEPS" at bounding box center [190, 360] width 118 height 5
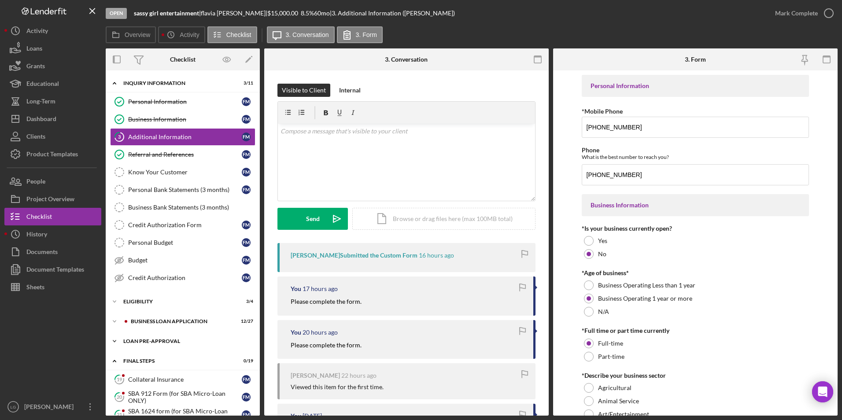
click at [143, 261] on div "LOAN PRE-APPROVAL" at bounding box center [185, 341] width 125 height 5
click at [150, 261] on div "BUSINESS LOAN APPLICATION" at bounding box center [190, 321] width 118 height 5
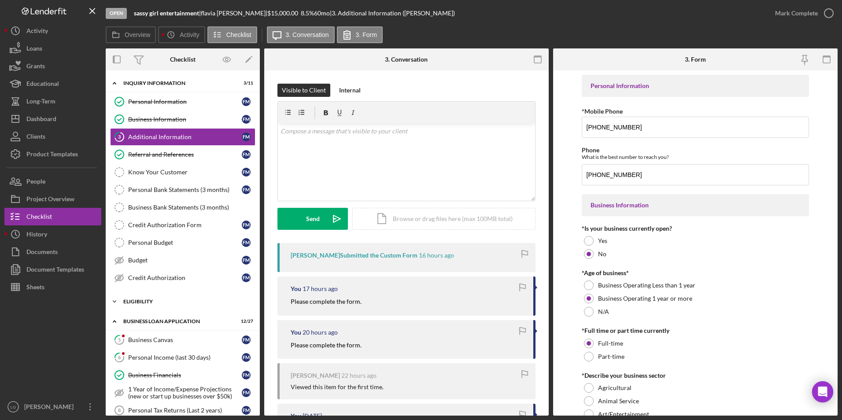
click at [147, 261] on div "ELIGIBILITY" at bounding box center [185, 301] width 125 height 5
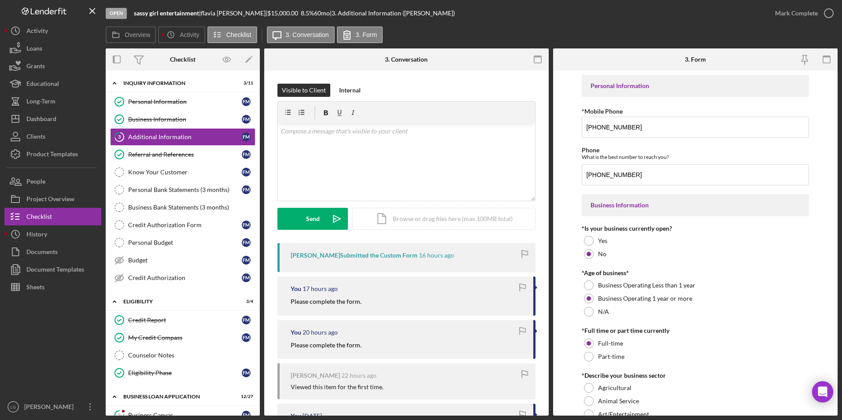
click at [132, 261] on div "Business Canvas" at bounding box center [185, 415] width 114 height 7
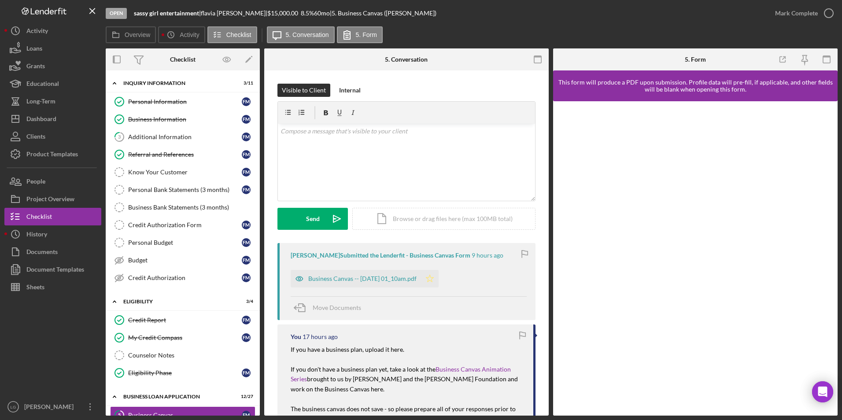
drag, startPoint x: 439, startPoint y: 276, endPoint x: 443, endPoint y: 273, distance: 5.1
click at [439, 261] on icon "Icon/Star" at bounding box center [430, 279] width 18 height 18
click at [560, 13] on div "Mark Complete" at bounding box center [796, 13] width 43 height 18
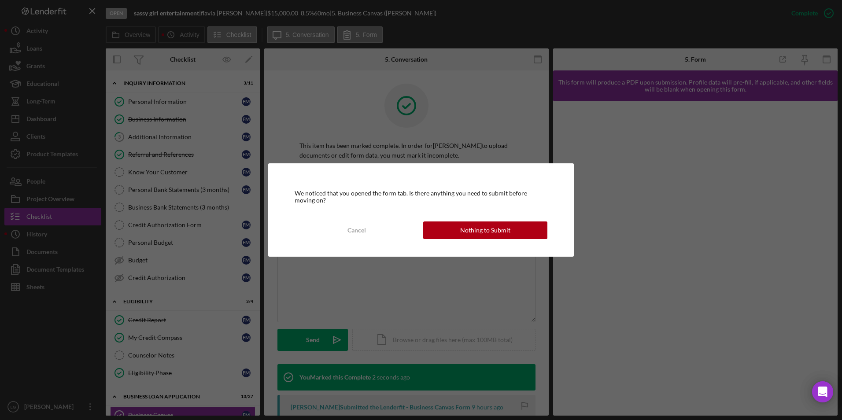
click at [525, 240] on div "We noticed that you opened the form tab. Is there anything you need to submit b…" at bounding box center [421, 209] width 306 height 93
click at [500, 232] on div "Nothing to Submit" at bounding box center [485, 230] width 50 height 18
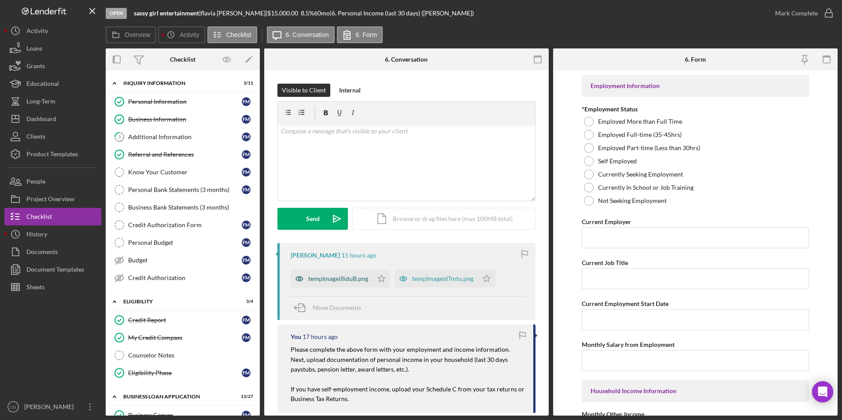
click at [336, 261] on div "tempImagei8iduB.png" at bounding box center [338, 278] width 60 height 7
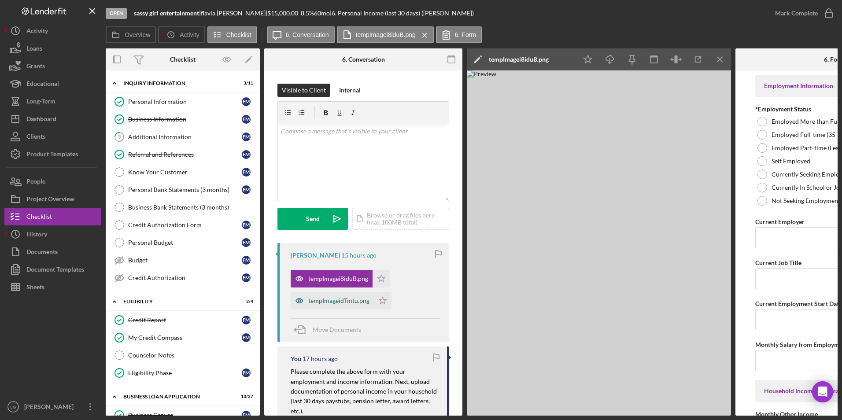
click at [354, 261] on div "tempImageidTmtu.png" at bounding box center [338, 300] width 61 height 7
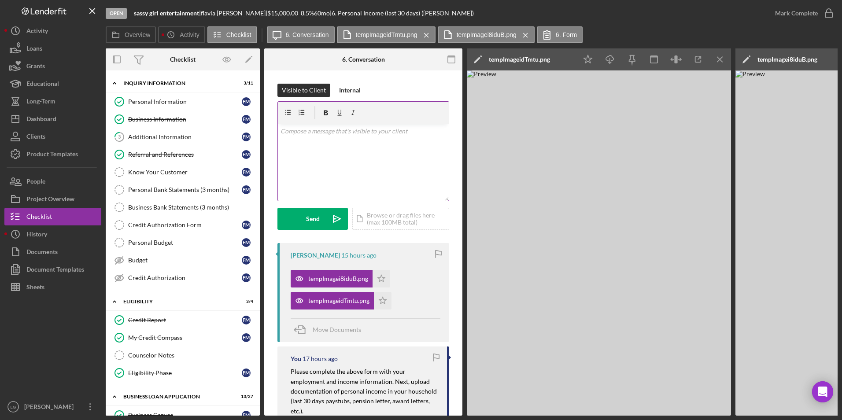
click at [367, 149] on div "v Color teal Color pink Remove color Add row above Add row below Add column bef…" at bounding box center [363, 162] width 171 height 77
click at [284, 130] on p "PLease complete the employment form as soon as possible. Thanks" at bounding box center [363, 136] width 166 height 20
click at [288, 130] on p "PLease complete the employment form as soon as possible. Thanks" at bounding box center [363, 136] width 166 height 20
click at [309, 221] on div "Send" at bounding box center [313, 219] width 14 height 22
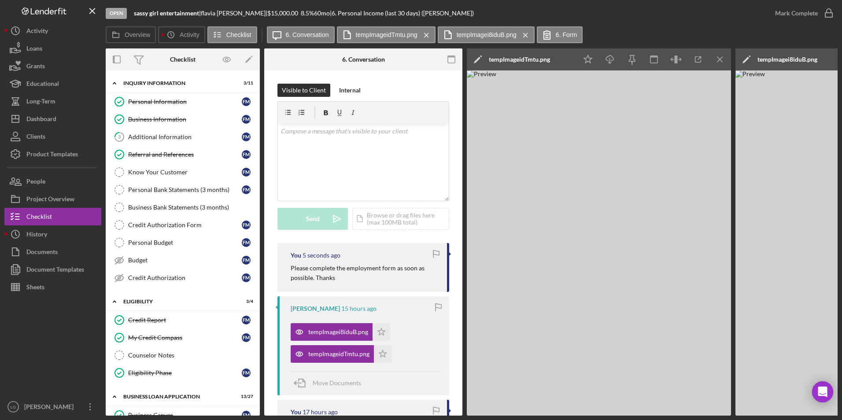
drag, startPoint x: 149, startPoint y: 387, endPoint x: 155, endPoint y: 386, distance: 5.4
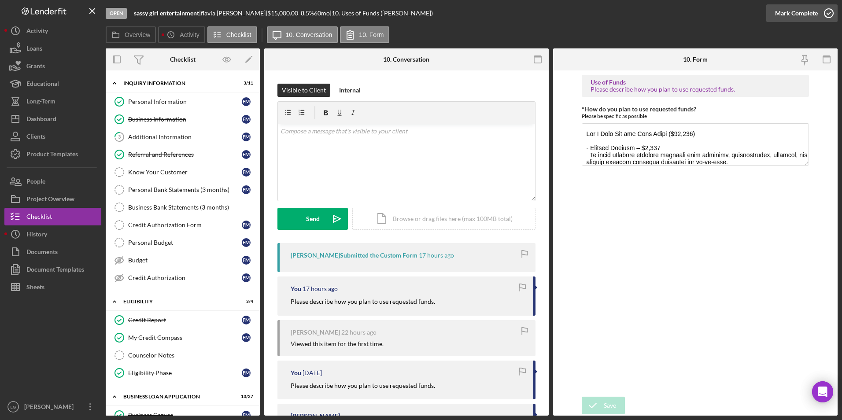
click at [560, 14] on div "Mark Complete" at bounding box center [796, 13] width 43 height 18
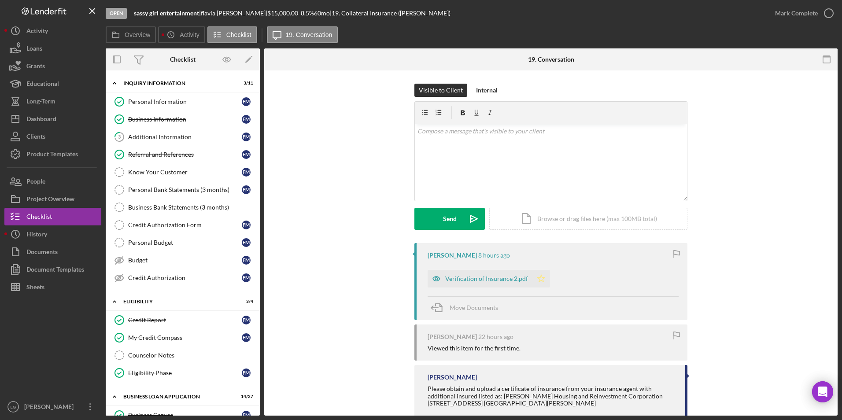
click at [536, 261] on icon "Icon/Star" at bounding box center [541, 279] width 18 height 18
click at [560, 4] on div "Mark Complete" at bounding box center [801, 13] width 71 height 26
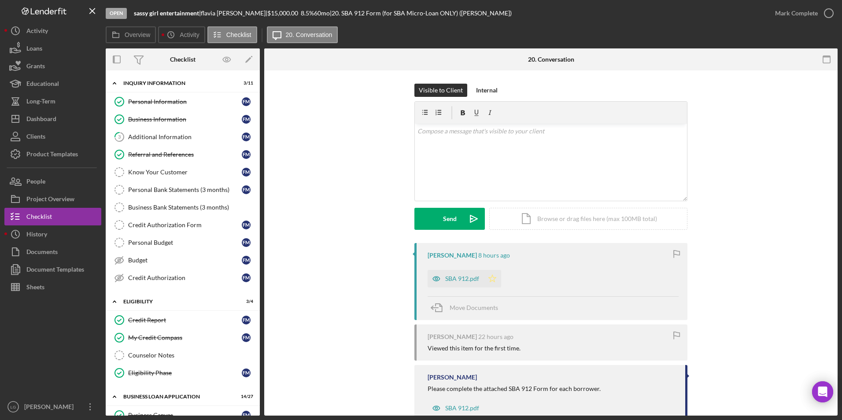
click at [490, 261] on icon "Icon/Star" at bounding box center [492, 279] width 18 height 18
click at [560, 15] on div "Mark Complete" at bounding box center [796, 13] width 43 height 18
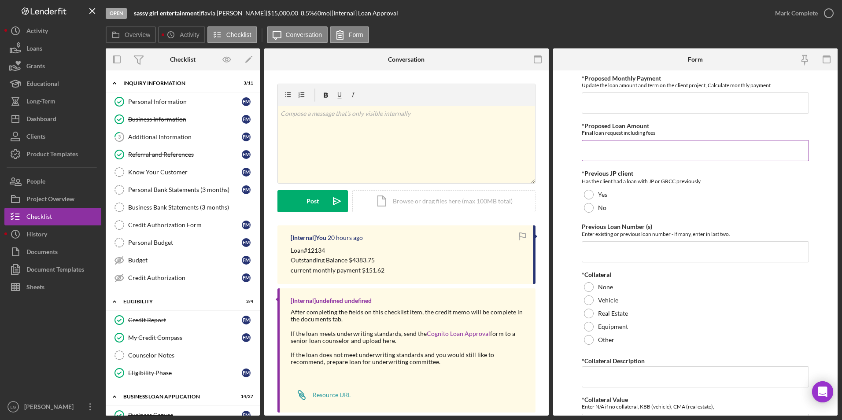
click at [560, 150] on input "*Proposed Loan Amount" at bounding box center [696, 150] width 228 height 21
type input "$19,383.75"
click at [560, 195] on div "Yes" at bounding box center [696, 194] width 228 height 13
click at [560, 250] on input "Previous Loan Number (s)" at bounding box center [696, 251] width 228 height 21
type input "12134"
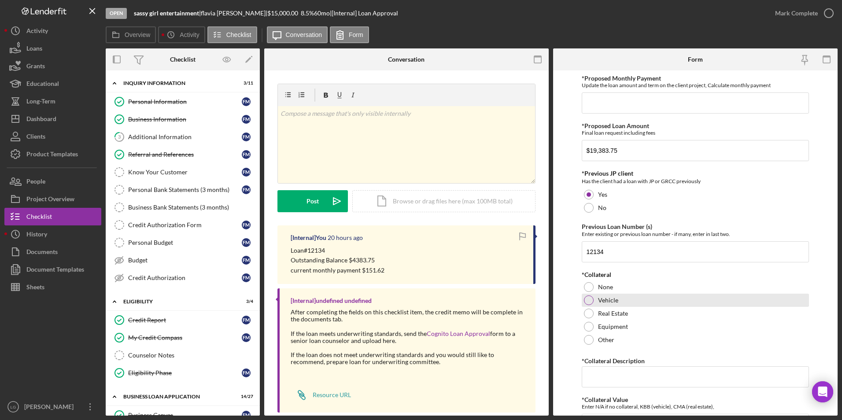
click at [560, 261] on div at bounding box center [589, 300] width 10 height 10
click at [560, 261] on input "*Collateral Description" at bounding box center [696, 376] width 228 height 21
click at [560, 261] on input "*Collateral Value" at bounding box center [696, 424] width 228 height 21
click at [560, 261] on input "2021nNissan Rogue SV" at bounding box center [696, 376] width 228 height 21
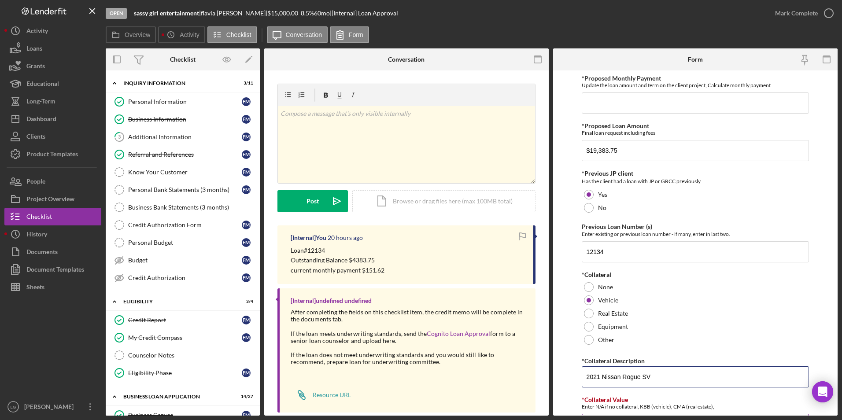
type input "2021 Nissan Rogue SV"
click at [560, 261] on input "*Collateral Value" at bounding box center [696, 424] width 228 height 21
type input "170000"
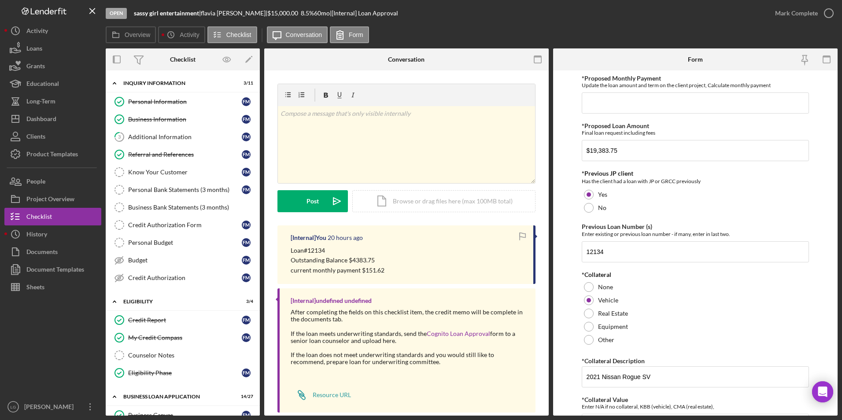
type input "0"
type textarea "-current cient"
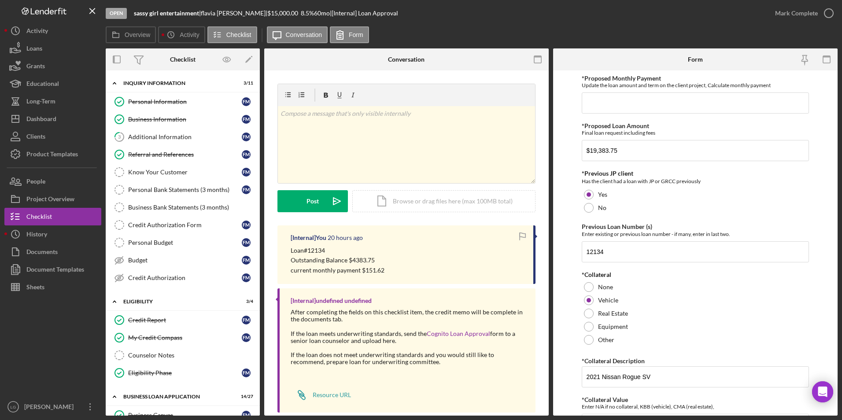
type textarea "- credit score"
type input "60"
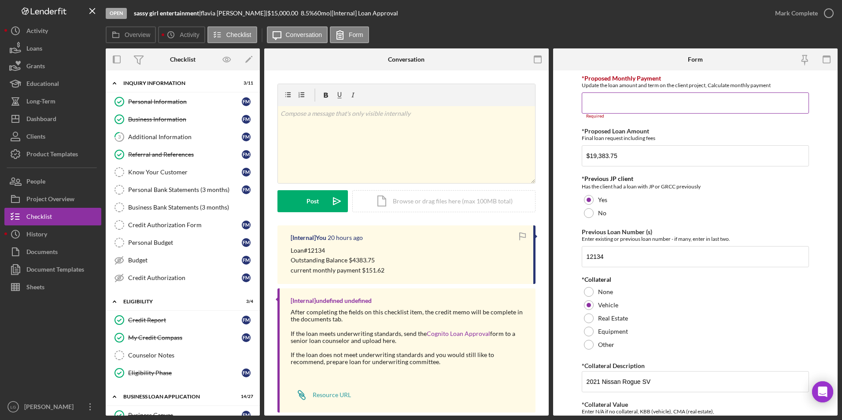
click at [560, 102] on input "*Proposed Monthly Payment" at bounding box center [696, 102] width 228 height 21
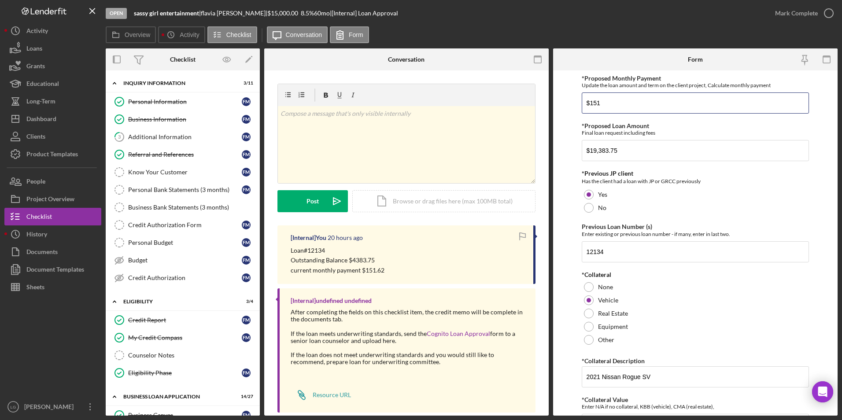
type input "$151"
type input "0"
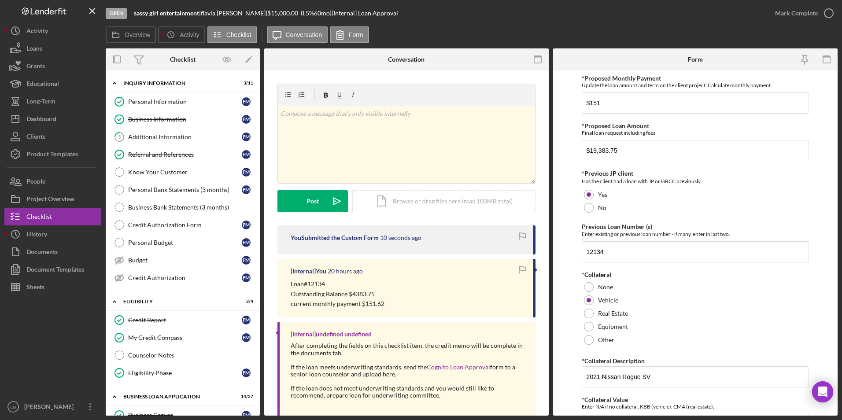
click at [393, 261] on div "Loan#12134 Outstanding Balance $4383.75 current monthly payment $151.62" at bounding box center [408, 293] width 234 height 29
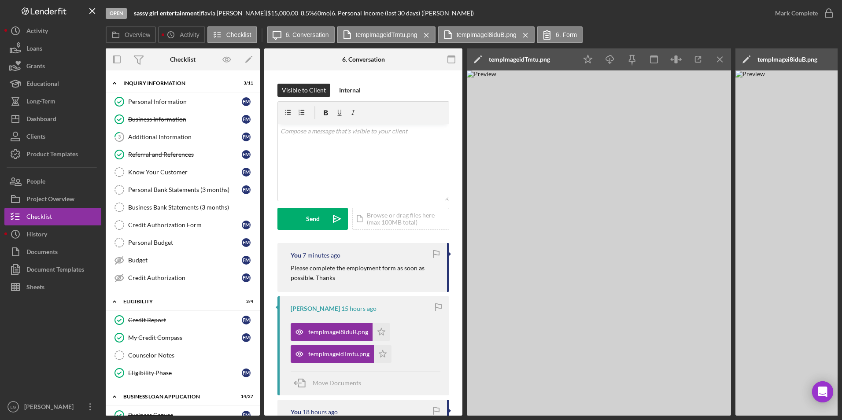
click at [57, 261] on div "Document Templates" at bounding box center [55, 271] width 58 height 20
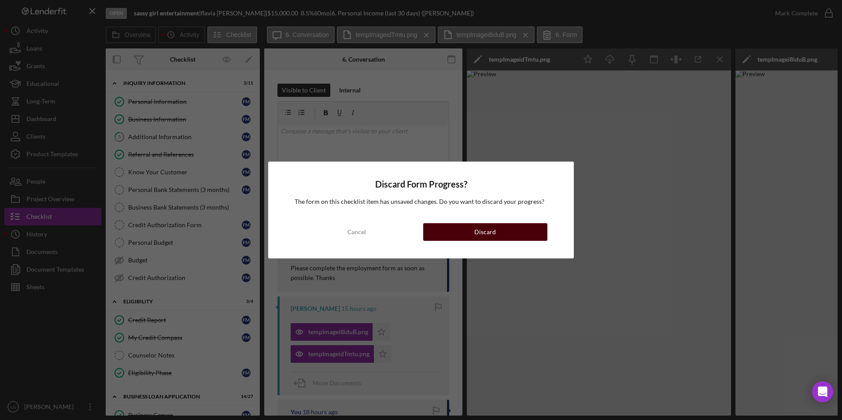
click at [452, 232] on button "Discard" at bounding box center [485, 232] width 124 height 18
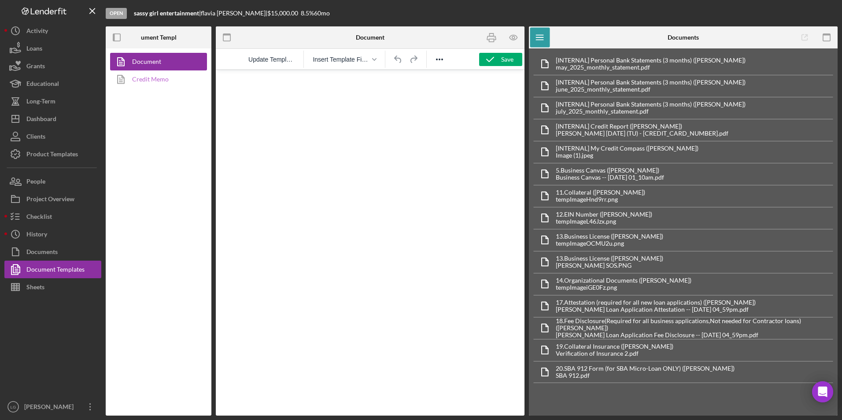
click at [131, 75] on icon at bounding box center [121, 79] width 22 height 22
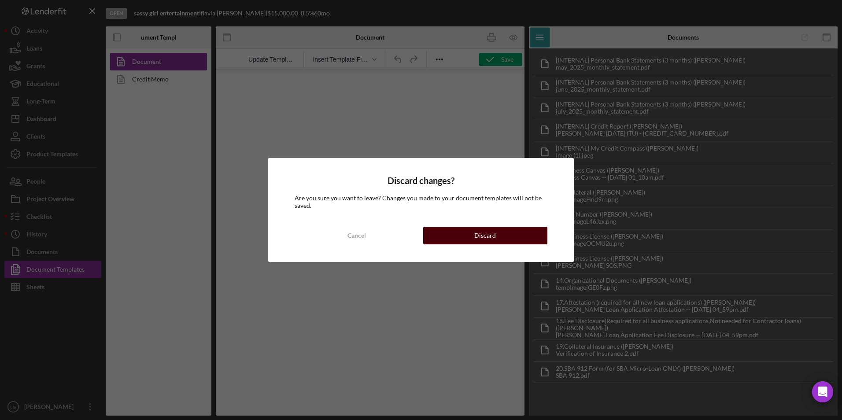
click at [461, 236] on button "Discard" at bounding box center [485, 236] width 124 height 18
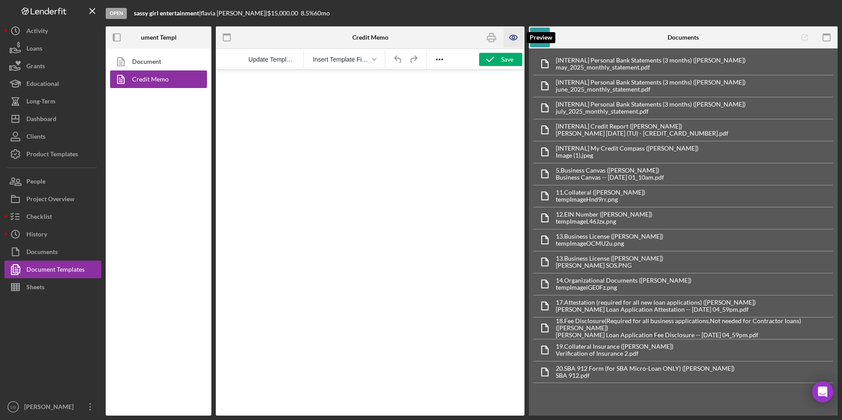
click at [512, 38] on icon "button" at bounding box center [513, 37] width 3 height 3
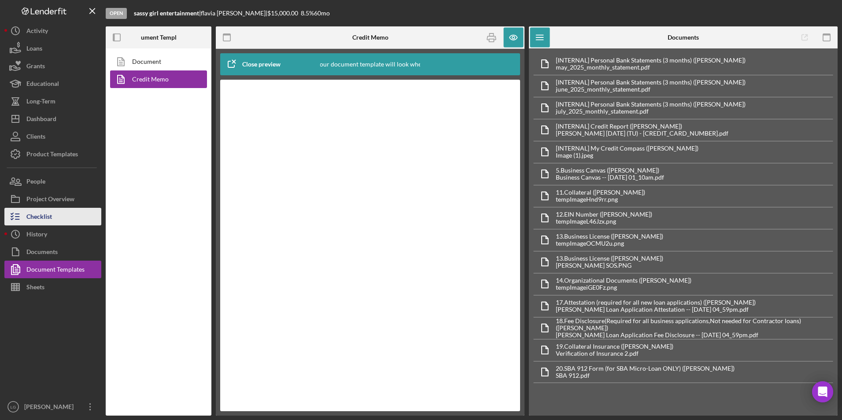
click at [54, 219] on button "Checklist" at bounding box center [52, 217] width 97 height 18
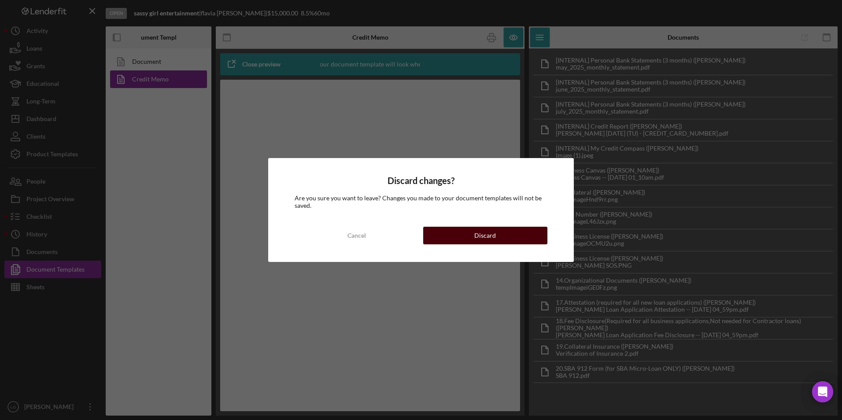
click at [437, 231] on button "Discard" at bounding box center [485, 236] width 124 height 18
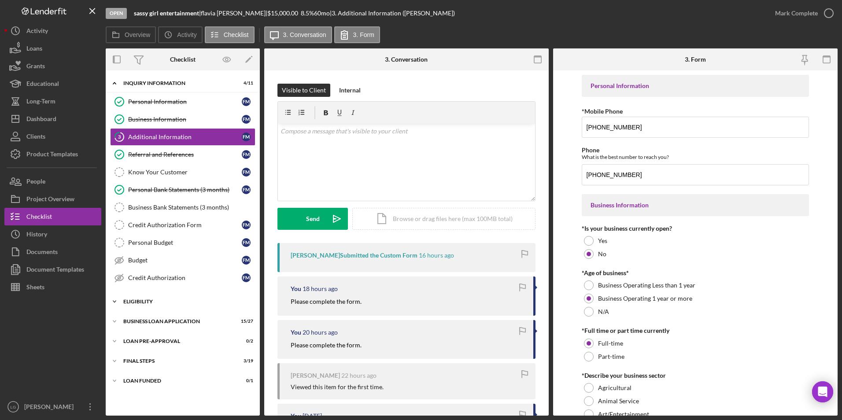
click at [134, 261] on div "ELIGIBILITY" at bounding box center [185, 301] width 125 height 5
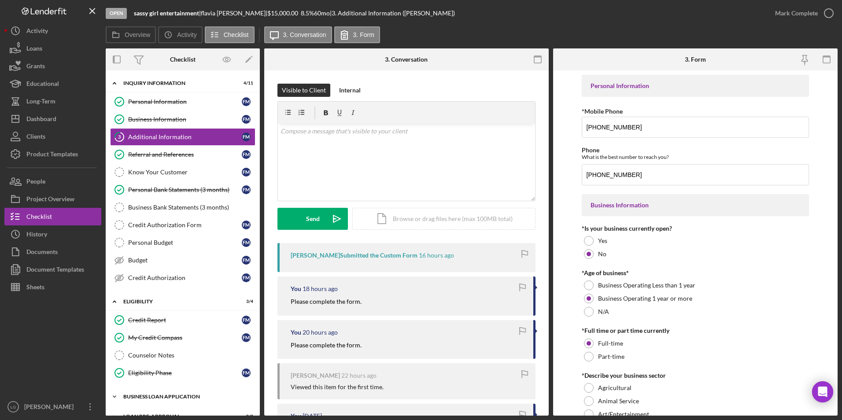
click at [131, 261] on div "Icon/Expander BUSINESS LOAN APPLICATION 15 / 27" at bounding box center [183, 397] width 154 height 18
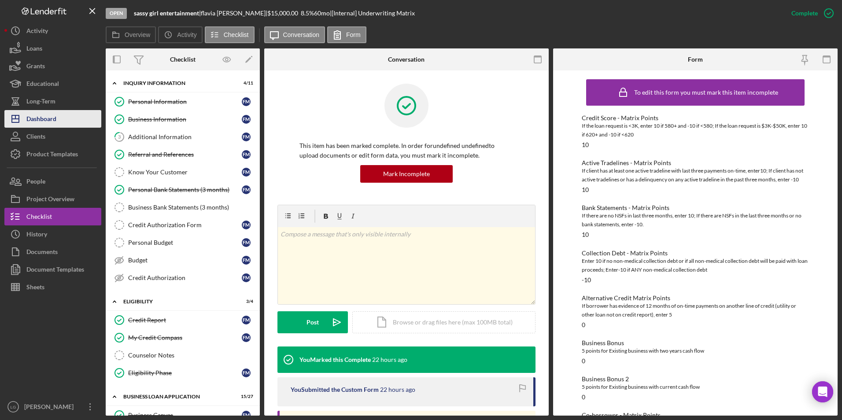
click at [45, 120] on div "Dashboard" at bounding box center [41, 120] width 30 height 20
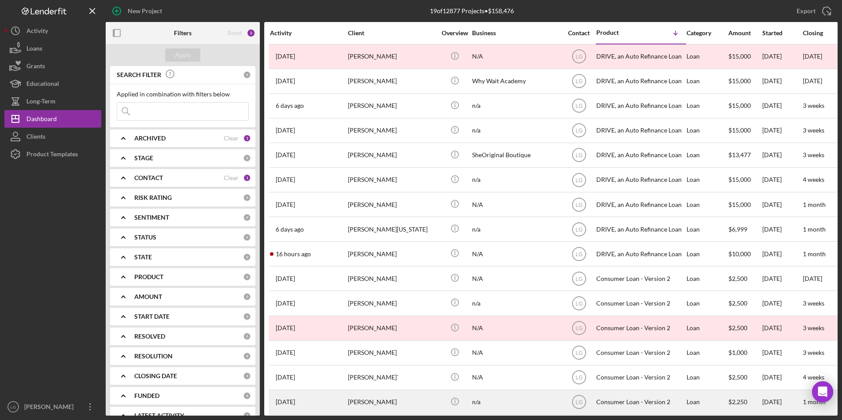
click at [354, 261] on div "[PERSON_NAME]" at bounding box center [392, 402] width 88 height 23
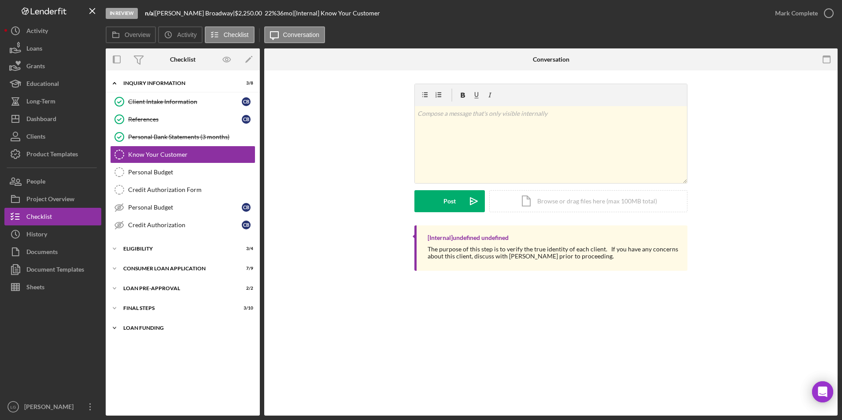
click at [132, 261] on div "Icon/Expander Loan Funding 0 / 1" at bounding box center [183, 328] width 154 height 18
click at [135, 261] on div "Icon/Expander FINAL STEPS 3 / 10" at bounding box center [183, 308] width 154 height 18
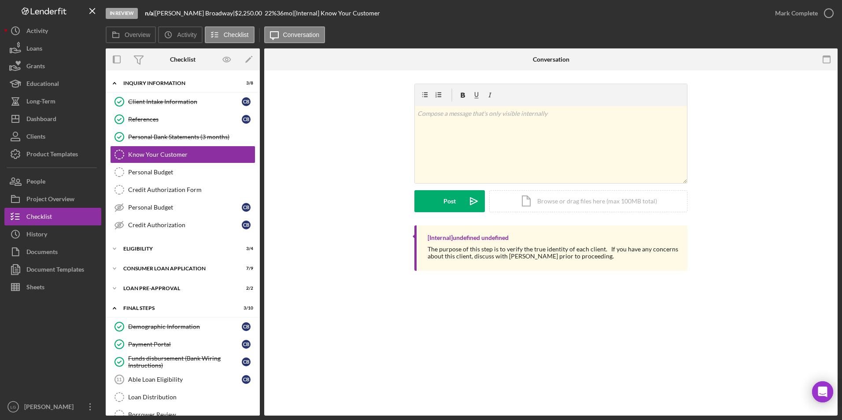
click at [137, 261] on div "Icon/Expander Loan Pre-Approval 2 / 2" at bounding box center [183, 289] width 154 height 18
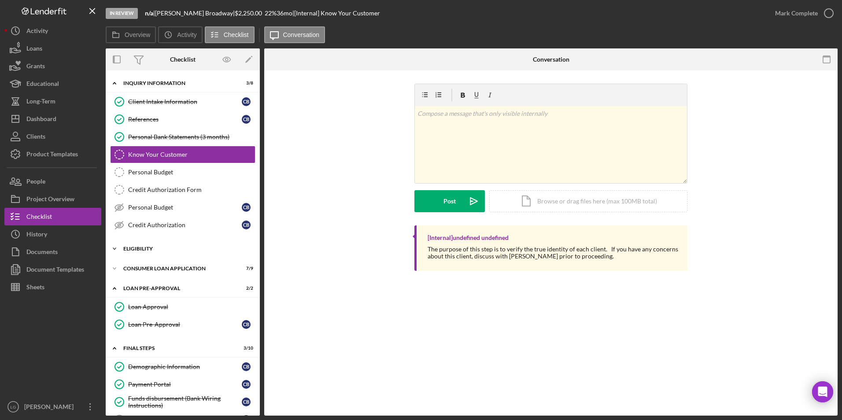
drag, startPoint x: 138, startPoint y: 268, endPoint x: 139, endPoint y: 248, distance: 20.3
click at [138, 261] on div "Consumer Loan Application" at bounding box center [177, 268] width 108 height 5
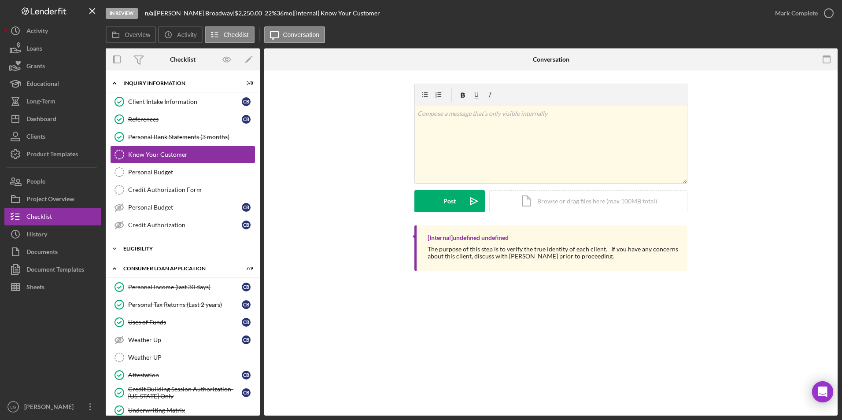
click at [139, 247] on div "Eligibility" at bounding box center [185, 248] width 125 height 5
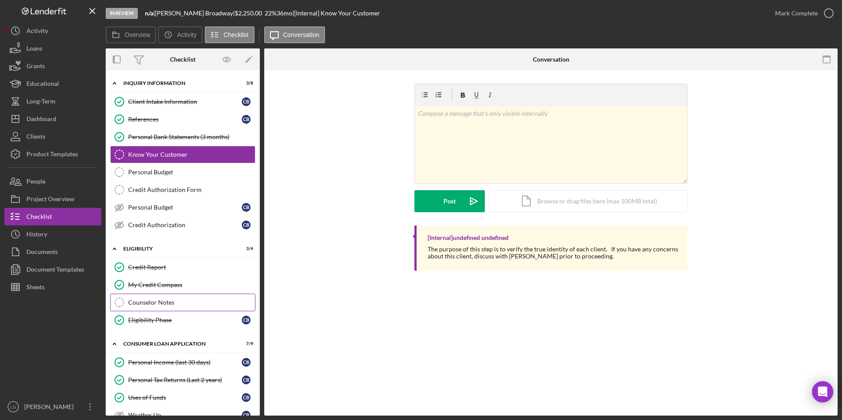
click at [177, 261] on link "Counselor Notes Counselor Notes" at bounding box center [182, 303] width 145 height 18
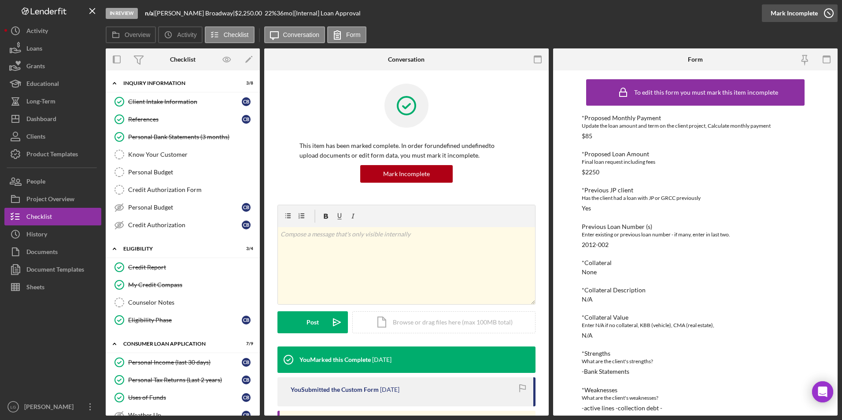
click at [560, 14] on div "Mark Incomplete" at bounding box center [793, 13] width 47 height 18
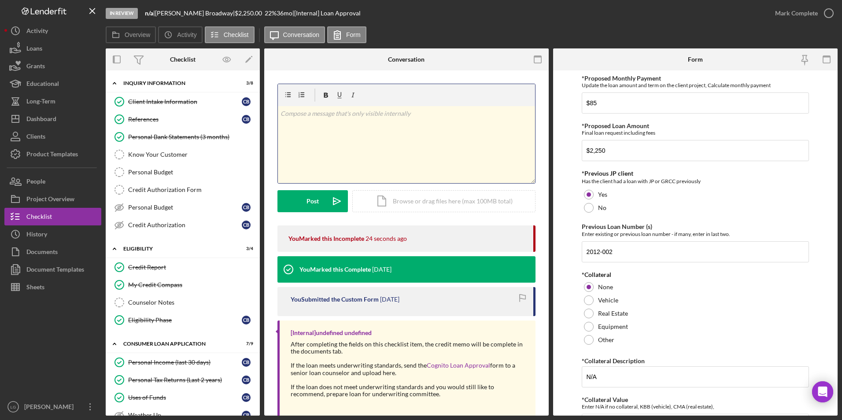
click at [341, 134] on div "v Color teal Color pink Remove color Add row above Add row below Add column bef…" at bounding box center [406, 144] width 257 height 77
click at [421, 144] on div "v Color teal Color pink Remove color Add row above Add row below Add column bef…" at bounding box center [406, 144] width 257 height 77
click at [317, 197] on div "Post" at bounding box center [312, 201] width 12 height 22
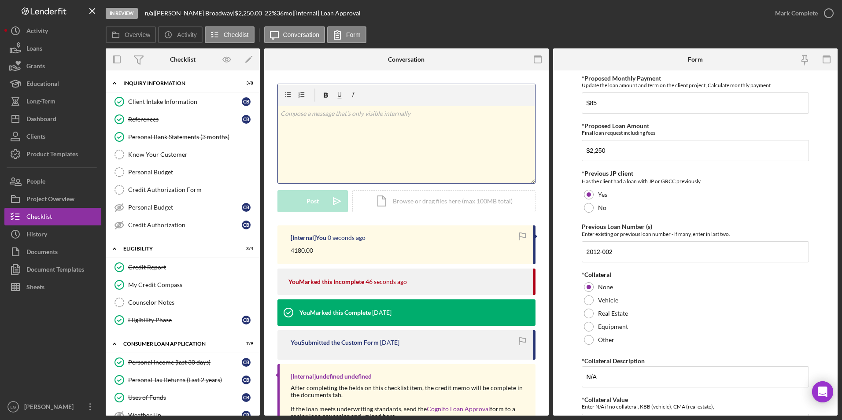
drag, startPoint x: 319, startPoint y: 114, endPoint x: 292, endPoint y: 113, distance: 26.4
click at [292, 113] on p at bounding box center [406, 114] width 252 height 10
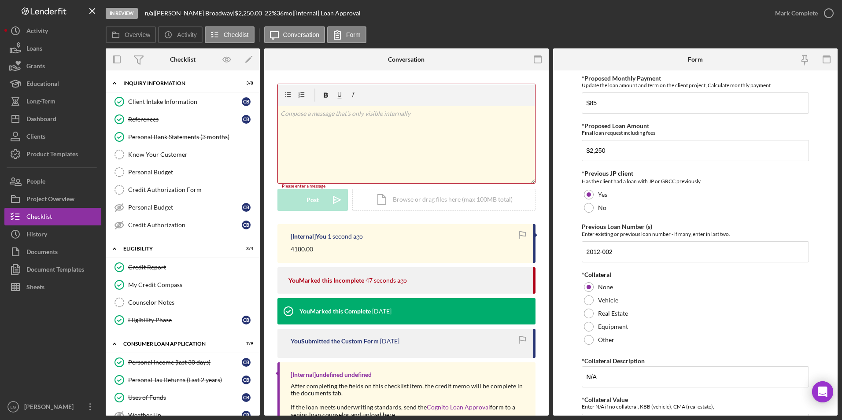
drag, startPoint x: 321, startPoint y: 250, endPoint x: 286, endPoint y: 248, distance: 35.3
click at [286, 248] on div "[Internal] You 1 second ago 4180.00" at bounding box center [406, 243] width 258 height 39
drag, startPoint x: 286, startPoint y: 248, endPoint x: 298, endPoint y: 251, distance: 12.4
click at [560, 15] on div "Mark Complete" at bounding box center [796, 13] width 43 height 18
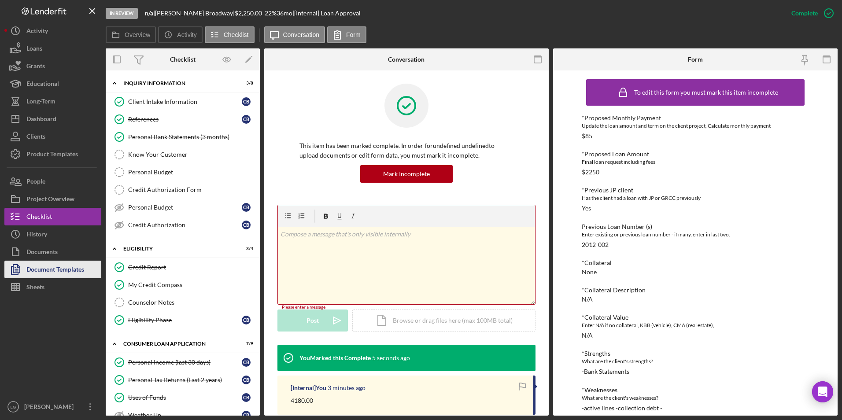
click at [40, 261] on div "Document Templates" at bounding box center [55, 271] width 58 height 20
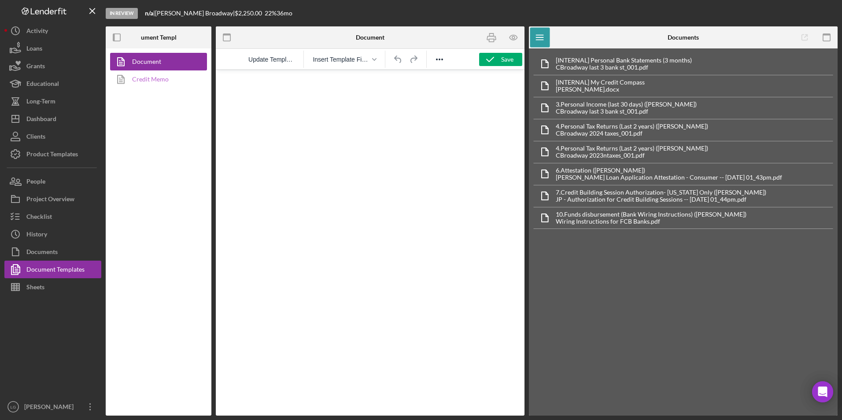
click at [162, 78] on link "Credit Memo" at bounding box center [156, 79] width 92 height 18
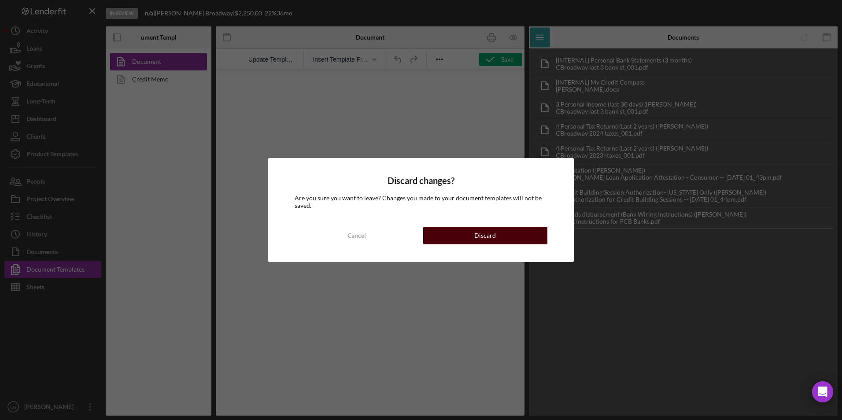
click at [495, 229] on button "Discard" at bounding box center [485, 236] width 124 height 18
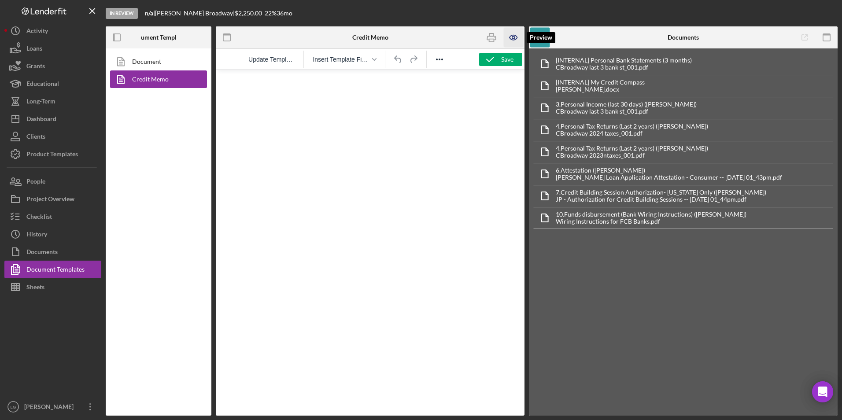
click at [514, 39] on icon "button" at bounding box center [514, 38] width 20 height 20
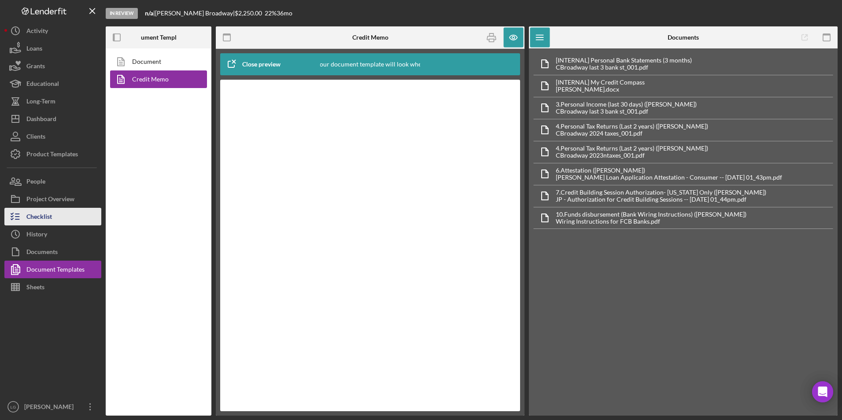
click at [18, 217] on line "button" at bounding box center [17, 217] width 4 height 0
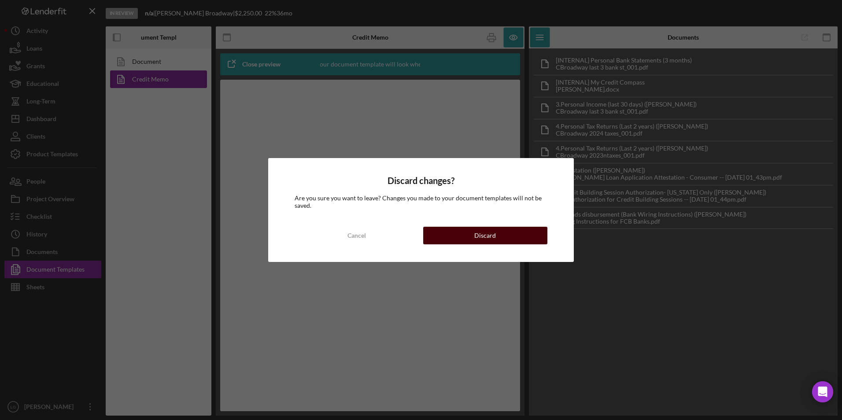
click at [447, 236] on button "Discard" at bounding box center [485, 236] width 124 height 18
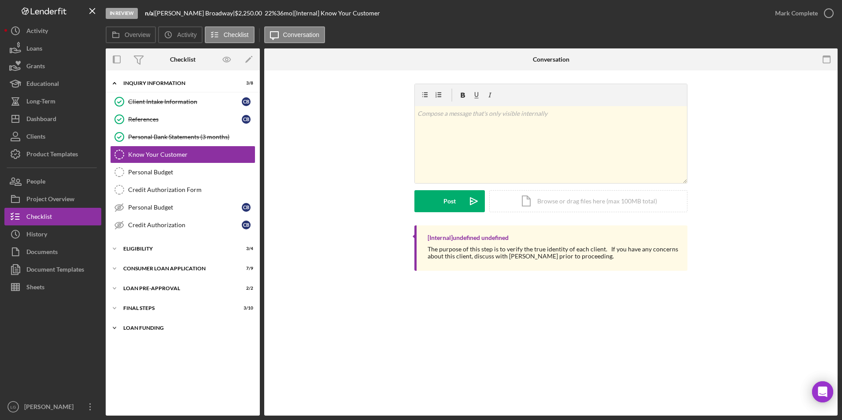
click at [131, 261] on div "Loan Funding" at bounding box center [185, 327] width 125 height 5
click at [134, 261] on div "FINAL STEPS" at bounding box center [185, 308] width 125 height 5
click at [129, 261] on div "Icon/Expander Loan Pre-Approval 2 / 2" at bounding box center [183, 289] width 154 height 18
click at [130, 261] on div "Icon/Expander Consumer Loan Application 7 / 9" at bounding box center [183, 269] width 154 height 18
click at [133, 248] on div "Eligibility" at bounding box center [185, 248] width 125 height 5
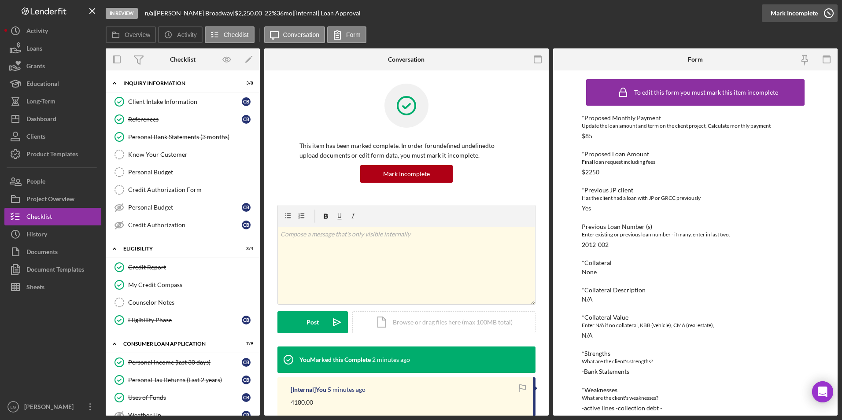
click at [560, 14] on div "Mark Incomplete" at bounding box center [793, 13] width 47 height 18
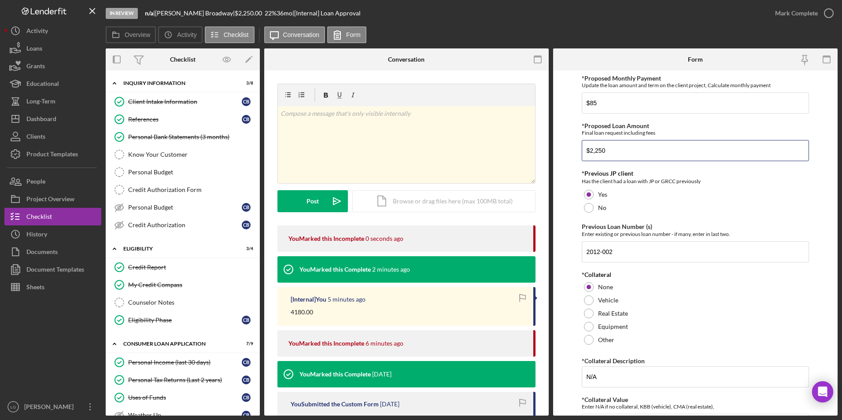
drag, startPoint x: 617, startPoint y: 151, endPoint x: 542, endPoint y: 147, distance: 75.4
click at [538, 148] on div "Overview Internal Workflow Stage In Review Icon/Dropdown Arrow Archive (can una…" at bounding box center [472, 231] width 732 height 367
type input "$4,180.00"
click at [560, 196] on div "Yes" at bounding box center [696, 194] width 228 height 13
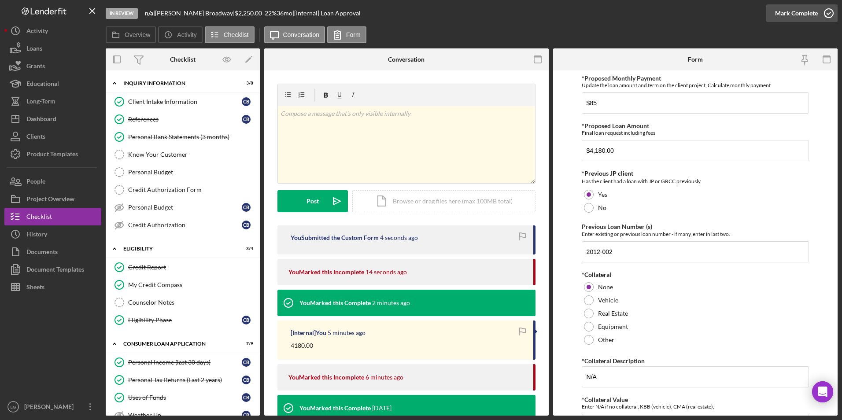
drag, startPoint x: 790, startPoint y: 14, endPoint x: 787, endPoint y: 18, distance: 5.0
click at [560, 14] on div "Mark Complete" at bounding box center [796, 13] width 43 height 18
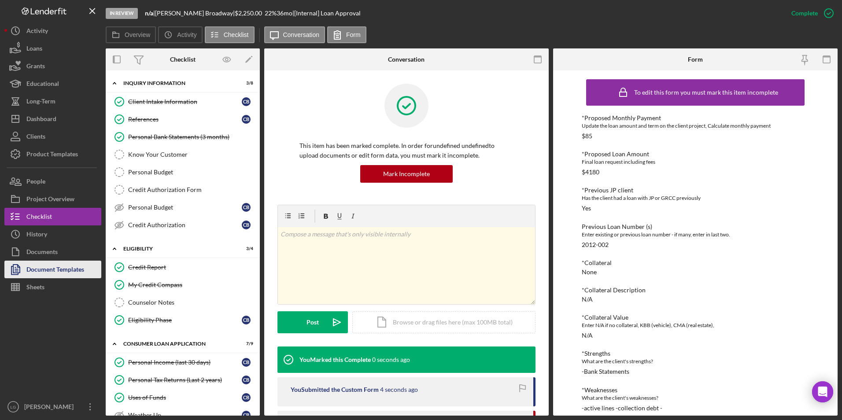
click at [41, 261] on div "Document Templates" at bounding box center [55, 271] width 58 height 20
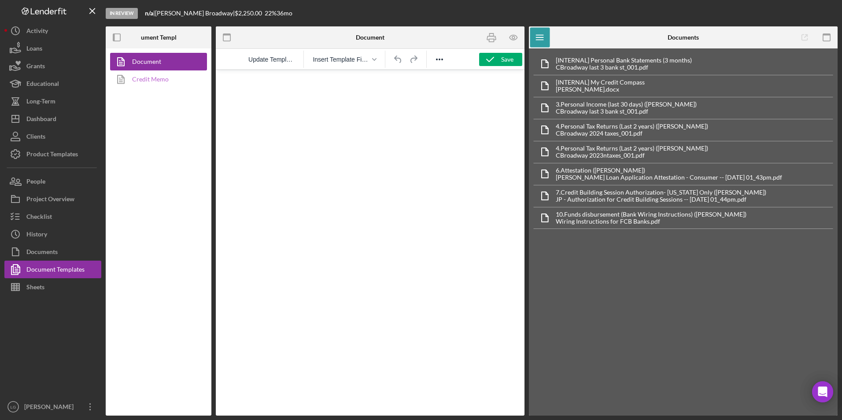
click at [140, 81] on link "Credit Memo" at bounding box center [156, 79] width 92 height 18
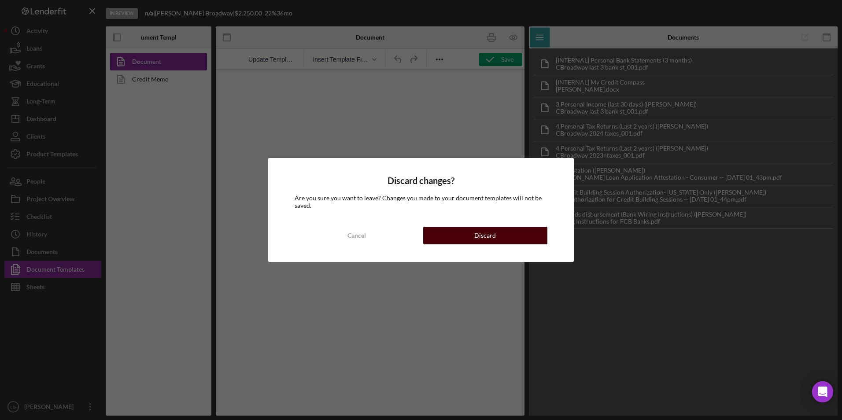
click at [459, 232] on button "Discard" at bounding box center [485, 236] width 124 height 18
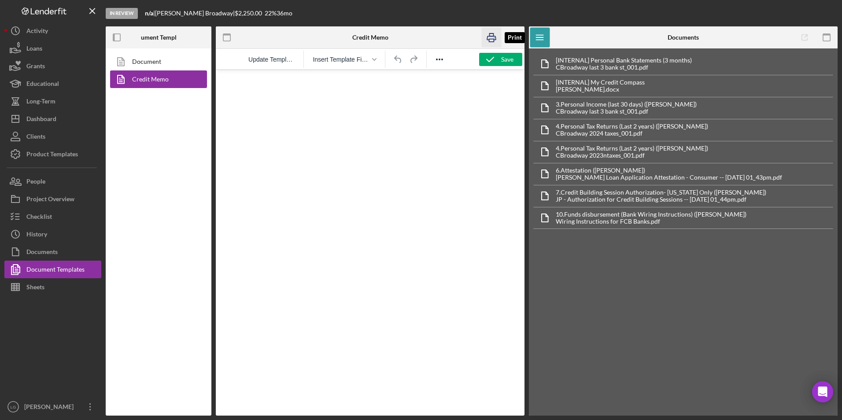
click at [491, 41] on icon "button" at bounding box center [492, 38] width 20 height 20
click at [38, 124] on div "Dashboard" at bounding box center [41, 120] width 30 height 20
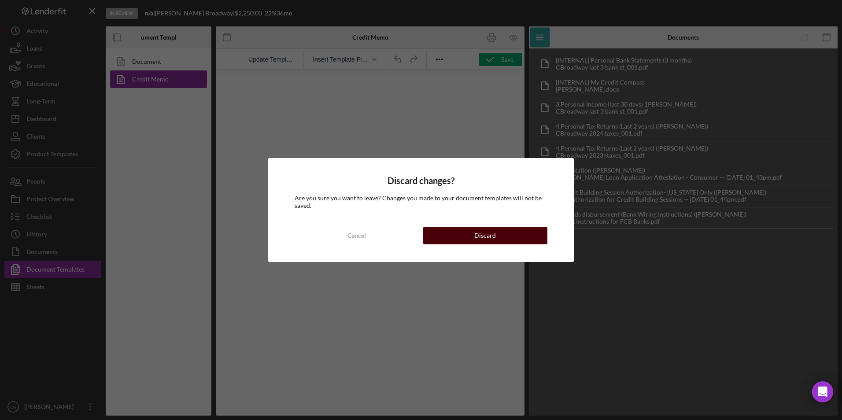
click at [434, 236] on button "Discard" at bounding box center [485, 236] width 124 height 18
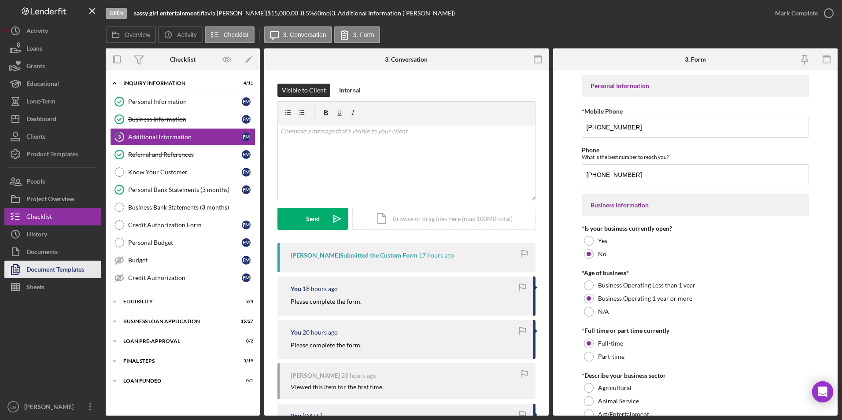
click at [52, 261] on div "Document Templates" at bounding box center [55, 271] width 58 height 20
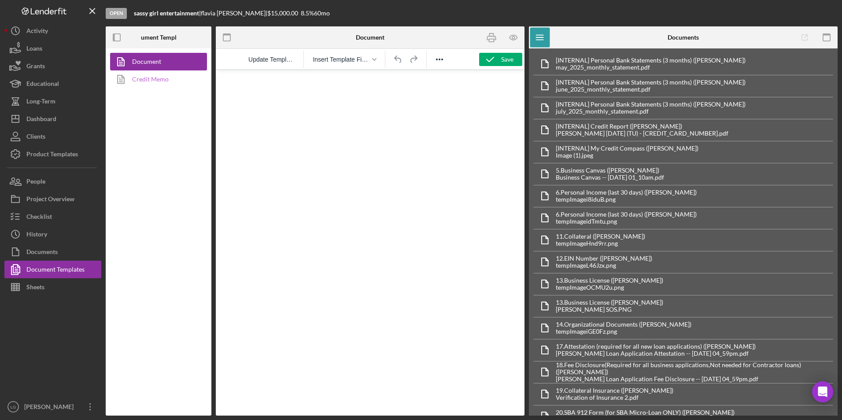
click at [137, 74] on link "Credit Memo" at bounding box center [156, 79] width 92 height 18
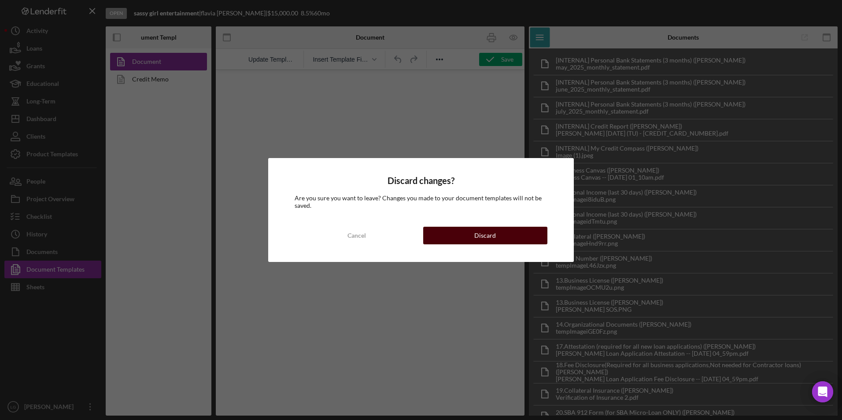
click at [439, 233] on button "Discard" at bounding box center [485, 236] width 124 height 18
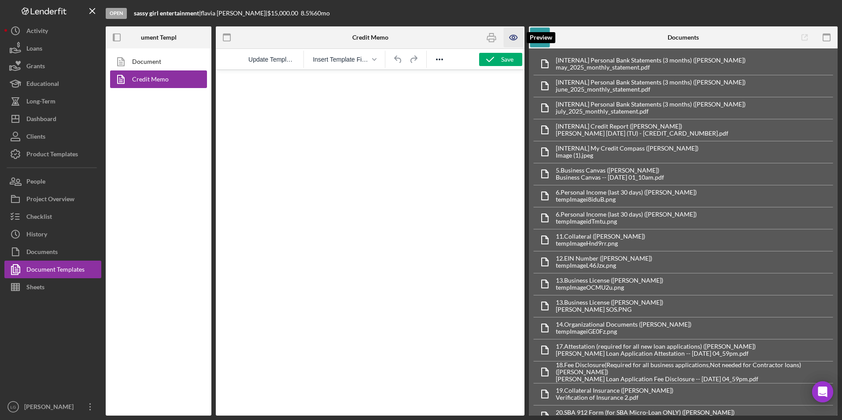
click at [514, 38] on icon "button" at bounding box center [514, 38] width 20 height 20
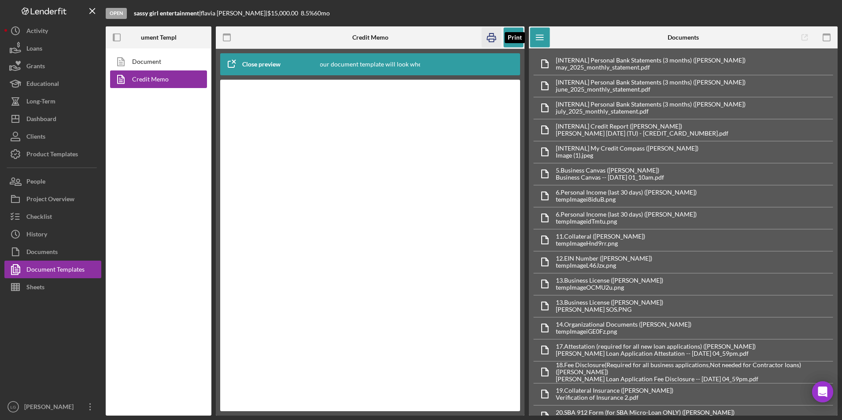
click at [488, 39] on icon "button" at bounding box center [492, 38] width 20 height 20
click at [33, 122] on div "Dashboard" at bounding box center [41, 120] width 30 height 20
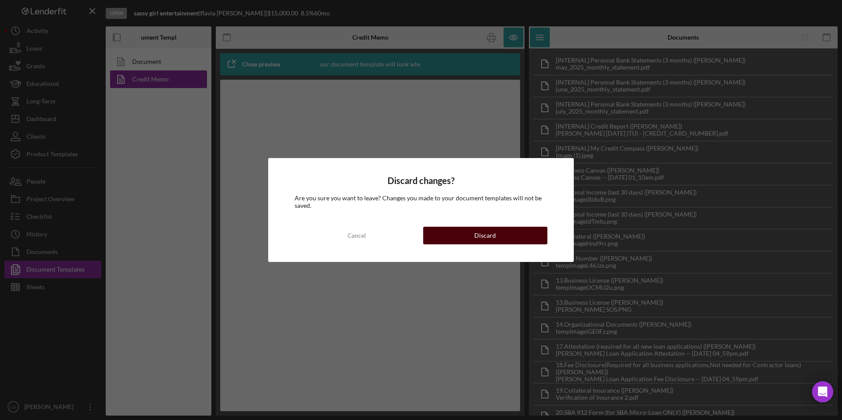
click at [513, 235] on button "Discard" at bounding box center [485, 236] width 124 height 18
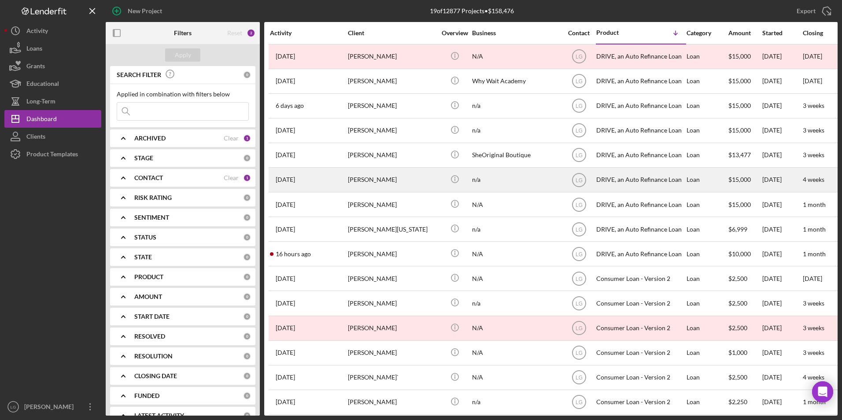
click at [387, 168] on div "[PERSON_NAME]" at bounding box center [392, 179] width 88 height 23
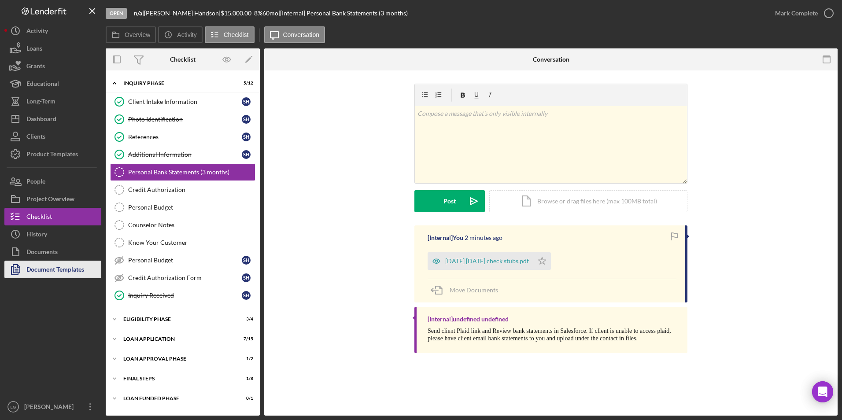
click at [74, 261] on div "Document Templates" at bounding box center [55, 271] width 58 height 20
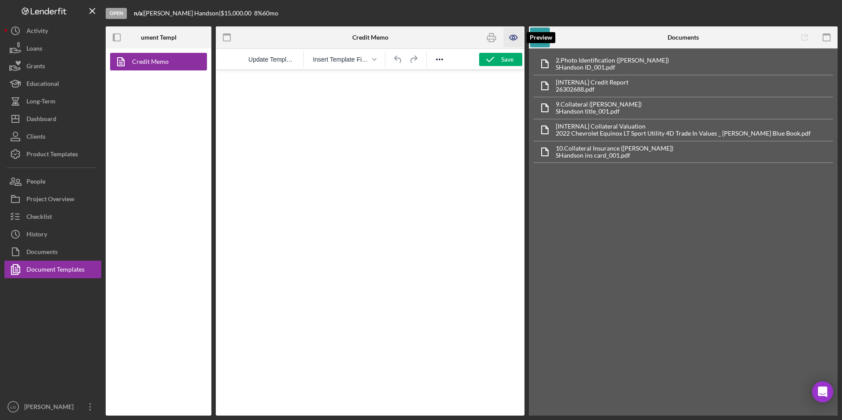
click at [512, 37] on icon "button" at bounding box center [514, 38] width 20 height 20
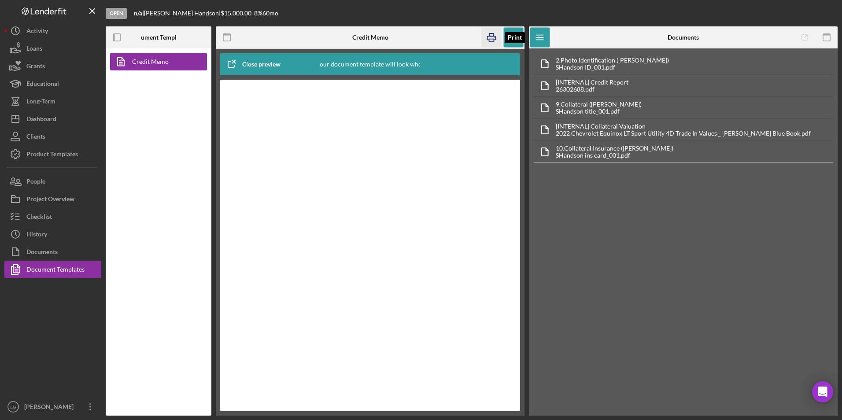
click at [488, 37] on icon "button" at bounding box center [491, 38] width 9 height 4
click at [57, 119] on button "Icon/Dashboard Dashboard" at bounding box center [52, 119] width 97 height 18
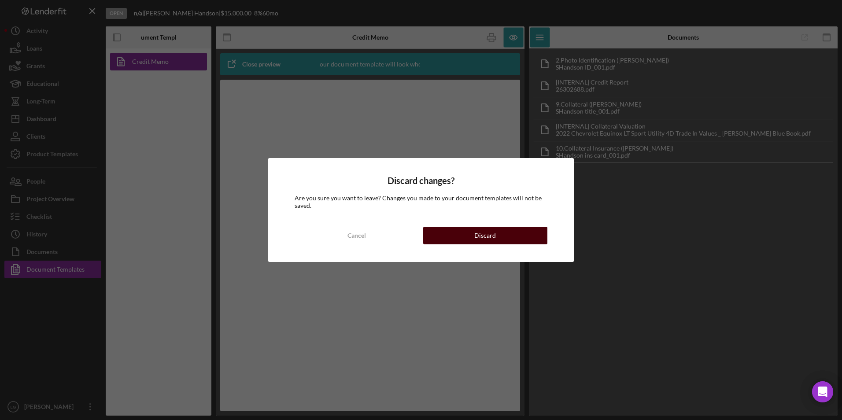
click at [480, 237] on div "Discard" at bounding box center [485, 236] width 22 height 18
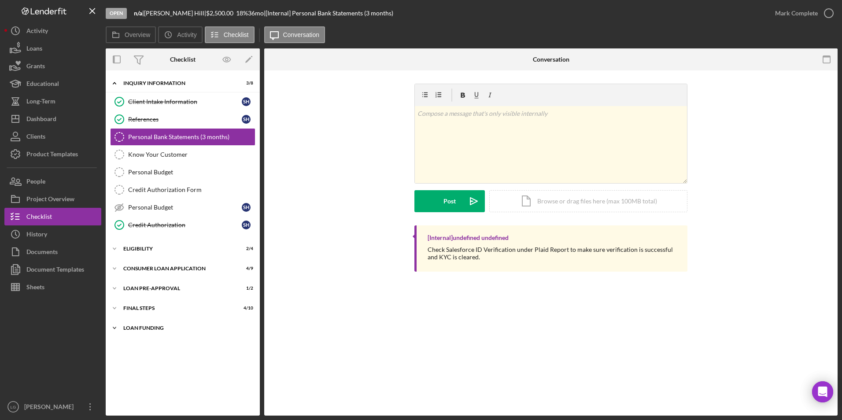
click at [136, 261] on div "Icon/Expander Loan Funding 0 / 1" at bounding box center [183, 328] width 154 height 18
click at [151, 261] on div "FINAL STEPS" at bounding box center [185, 308] width 125 height 5
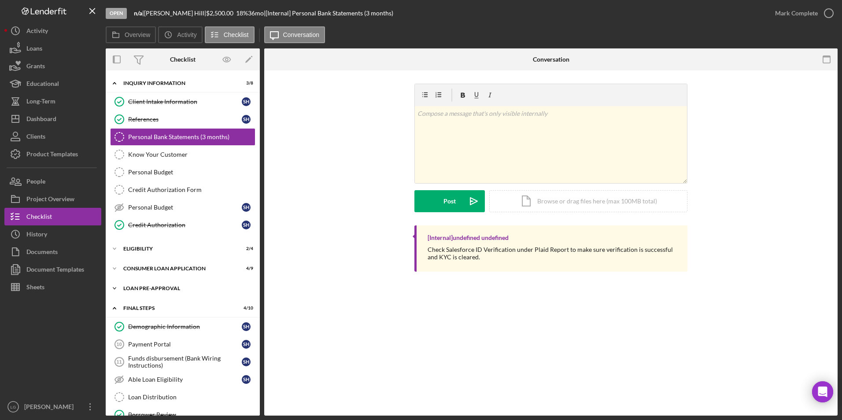
click at [149, 261] on div "Loan Pre-Approval" at bounding box center [185, 288] width 125 height 5
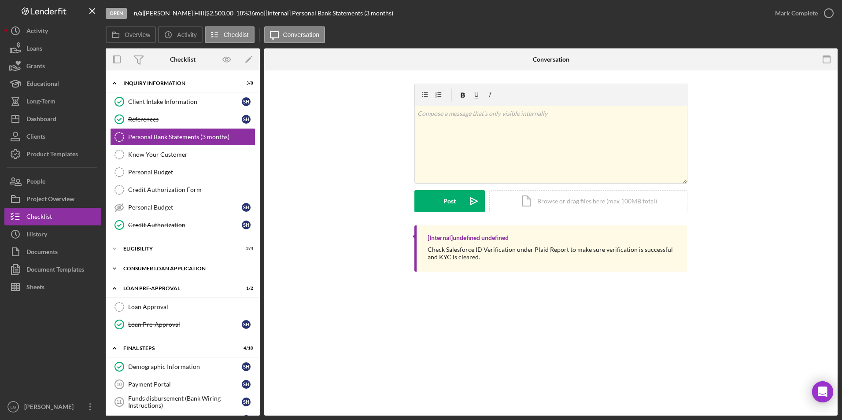
click at [149, 261] on div "Consumer Loan Application" at bounding box center [185, 268] width 125 height 5
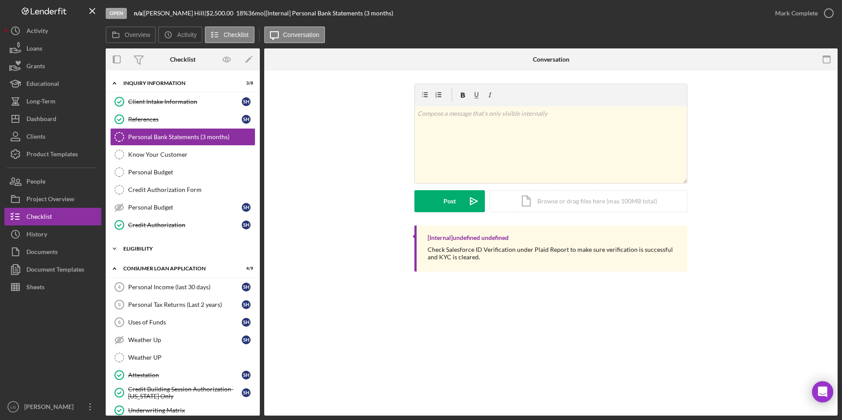
click at [137, 247] on div "Eligibility" at bounding box center [185, 248] width 125 height 5
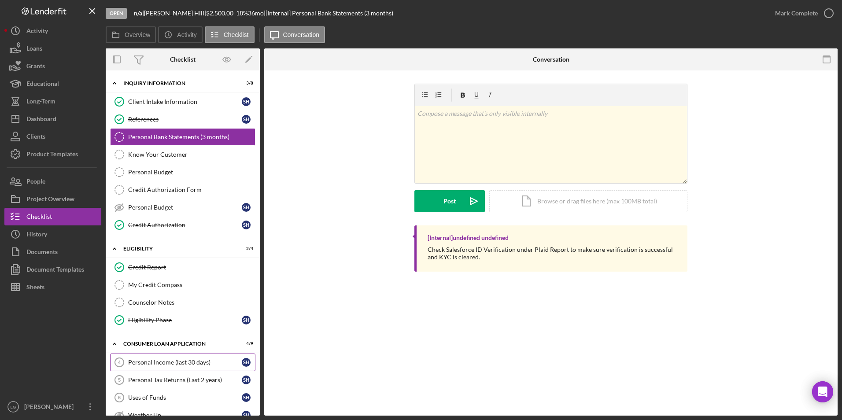
click at [191, 261] on div "Personal Income (last 30 days)" at bounding box center [185, 362] width 114 height 7
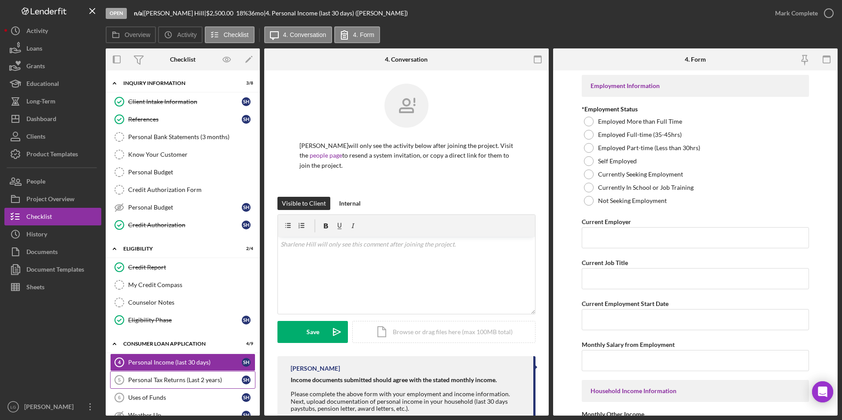
click at [168, 261] on link "Personal Tax Returns (Last 2 years) 5 Personal Tax Returns (Last 2 years) S H" at bounding box center [182, 380] width 145 height 18
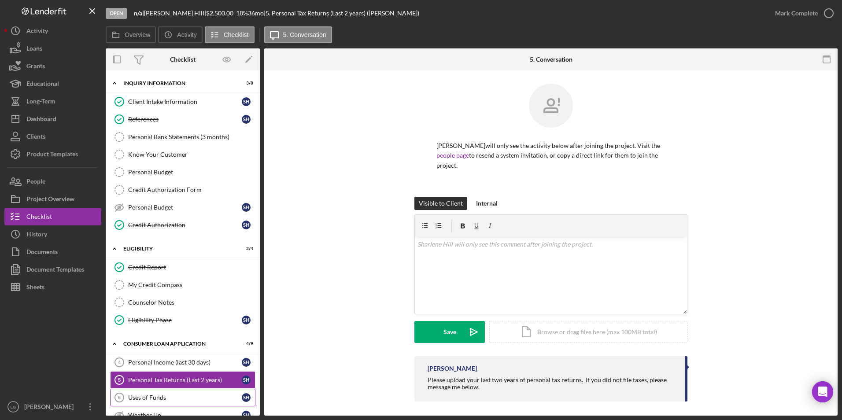
click at [169, 261] on link "Uses of Funds 6 Uses of Funds S H" at bounding box center [182, 398] width 145 height 18
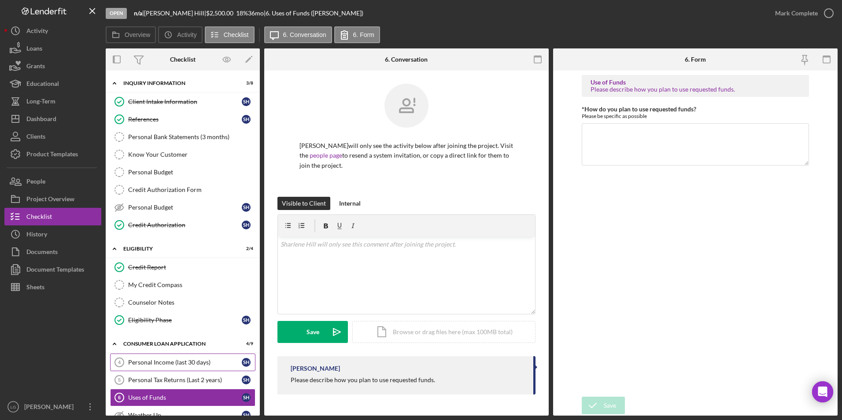
click at [171, 261] on div "Personal Income (last 30 days)" at bounding box center [185, 362] width 114 height 7
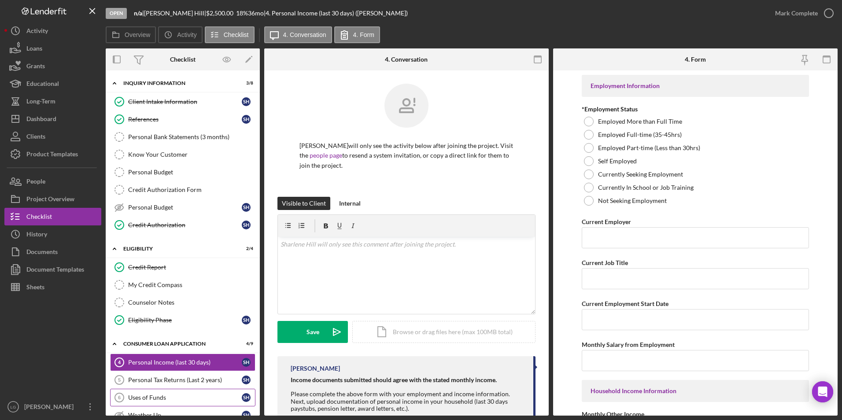
click at [199, 261] on div "Personal Tax Returns (Last 2 years)" at bounding box center [185, 379] width 114 height 7
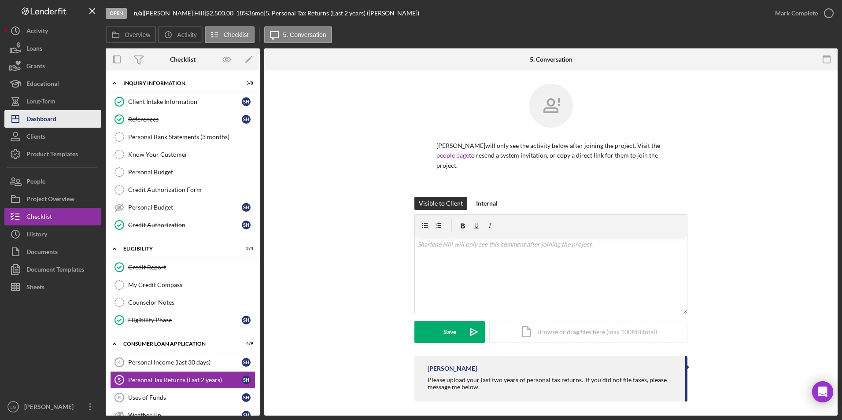
click at [25, 122] on icon "Icon/Dashboard" at bounding box center [15, 119] width 22 height 22
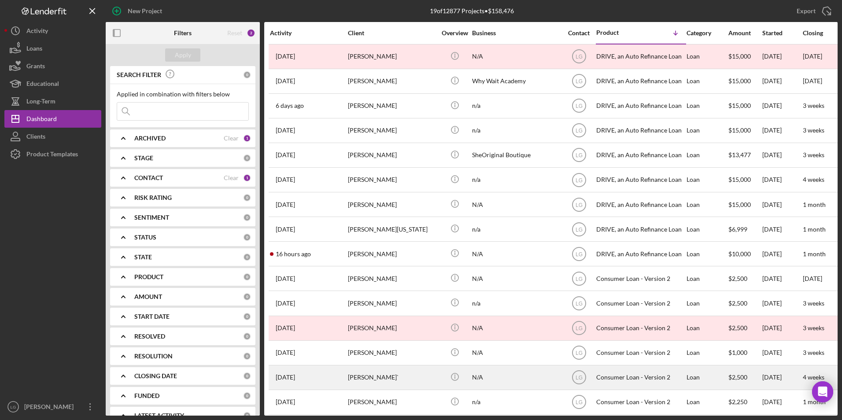
click at [355, 261] on div "carmelitta redmond`" at bounding box center [392, 377] width 88 height 23
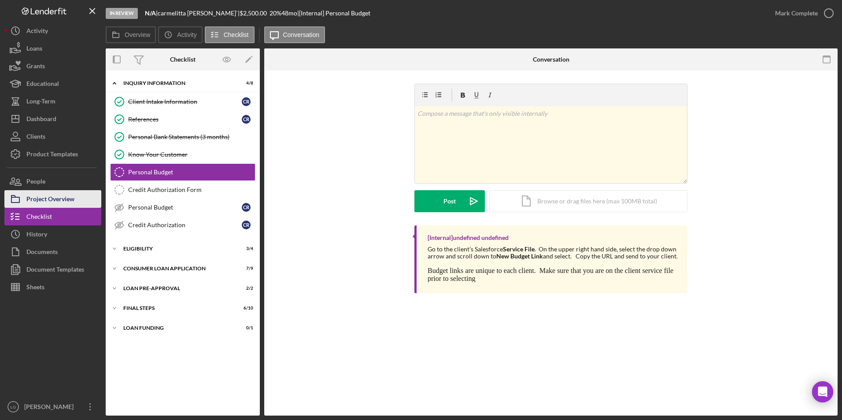
click at [35, 203] on div "Project Overview" at bounding box center [50, 200] width 48 height 20
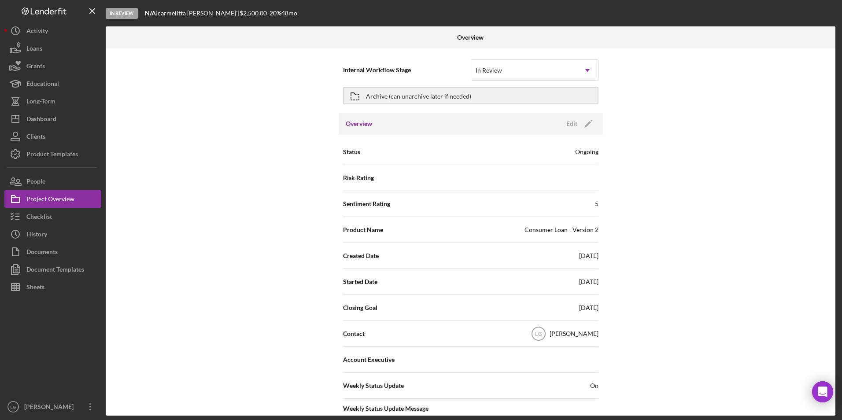
click at [42, 198] on div "Project Overview" at bounding box center [50, 200] width 48 height 20
click at [481, 98] on button "Archive (can unarchive later if needed)" at bounding box center [470, 96] width 255 height 18
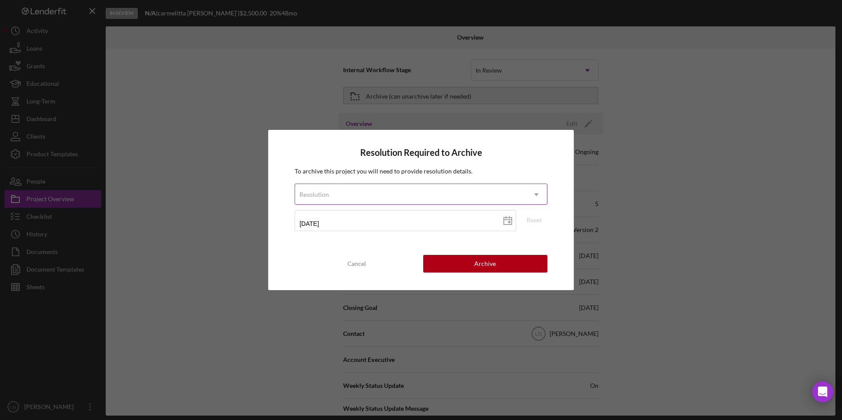
click at [390, 191] on div "Resolution" at bounding box center [410, 194] width 231 height 20
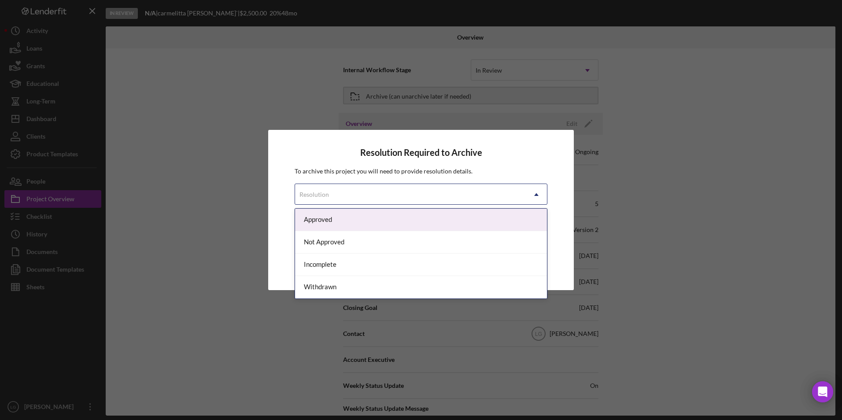
click at [314, 221] on div "Approved" at bounding box center [421, 220] width 252 height 22
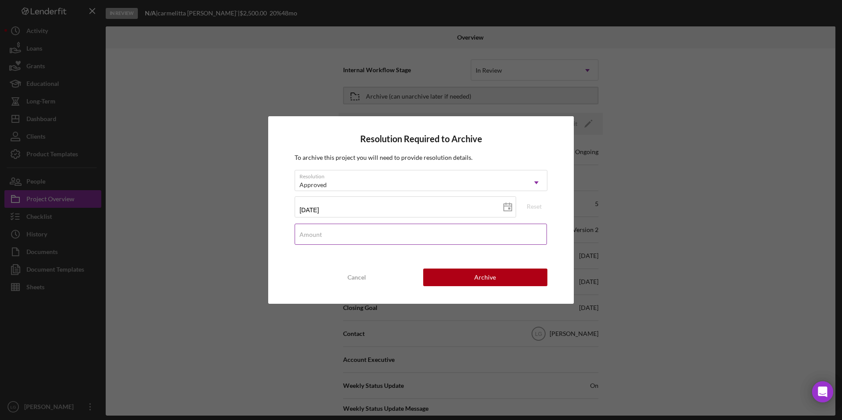
click at [313, 238] on label "Amount" at bounding box center [310, 234] width 22 height 7
click at [313, 238] on input "Amount" at bounding box center [421, 234] width 252 height 21
click at [379, 234] on input "Amount" at bounding box center [421, 234] width 252 height 21
type input "$225,000"
click at [516, 261] on button "Archive" at bounding box center [485, 278] width 124 height 18
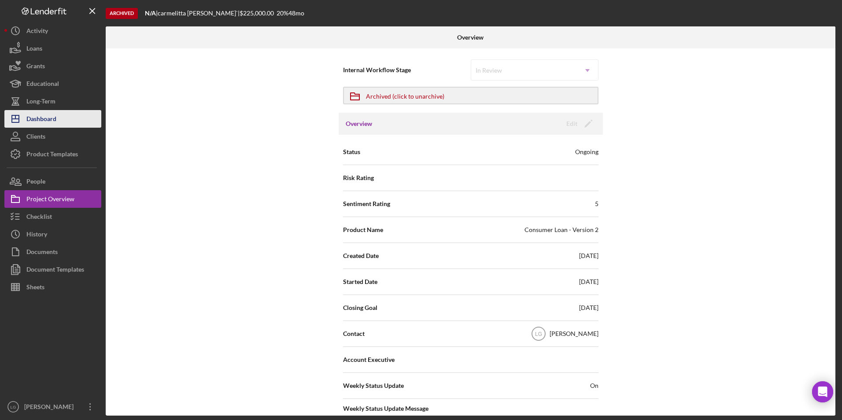
click at [43, 120] on div "Dashboard" at bounding box center [41, 120] width 30 height 20
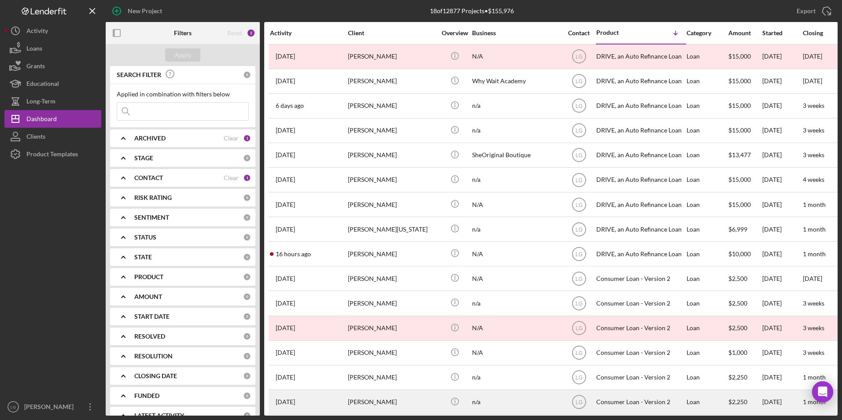
click at [366, 261] on div "[PERSON_NAME]" at bounding box center [392, 402] width 88 height 23
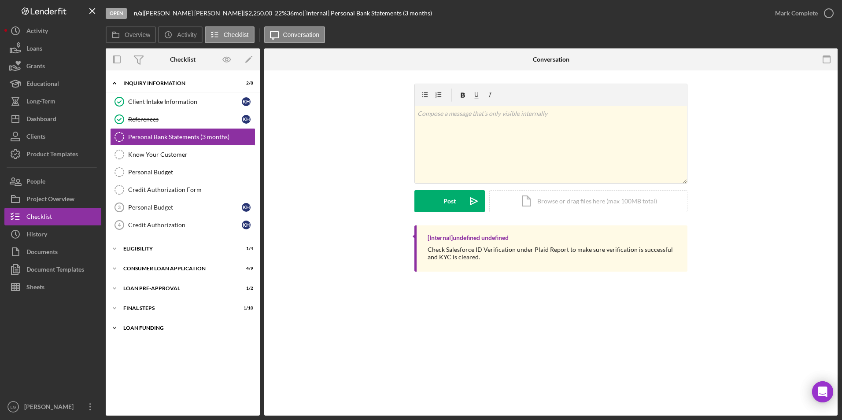
click at [126, 261] on div "Loan Funding" at bounding box center [185, 327] width 125 height 5
click at [133, 261] on div "FINAL STEPS" at bounding box center [185, 308] width 125 height 5
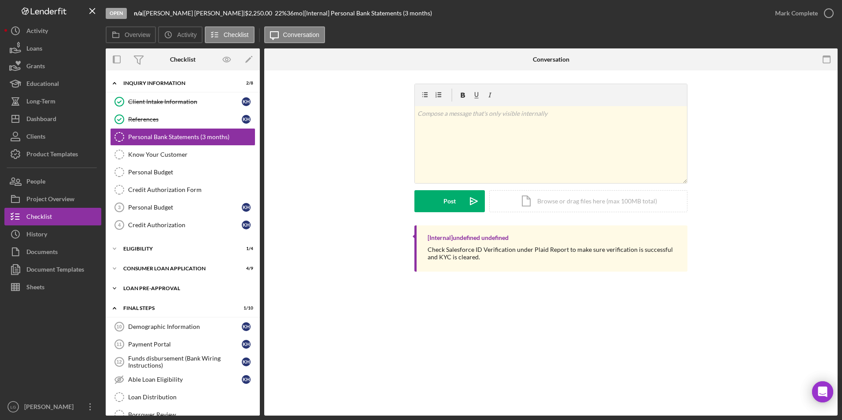
click at [133, 261] on div "Loan Pre-Approval" at bounding box center [185, 288] width 125 height 5
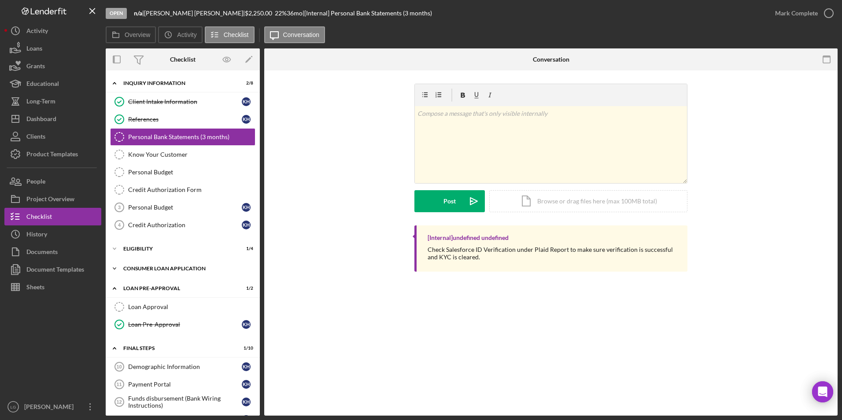
click at [133, 261] on div "Consumer Loan Application" at bounding box center [185, 268] width 125 height 5
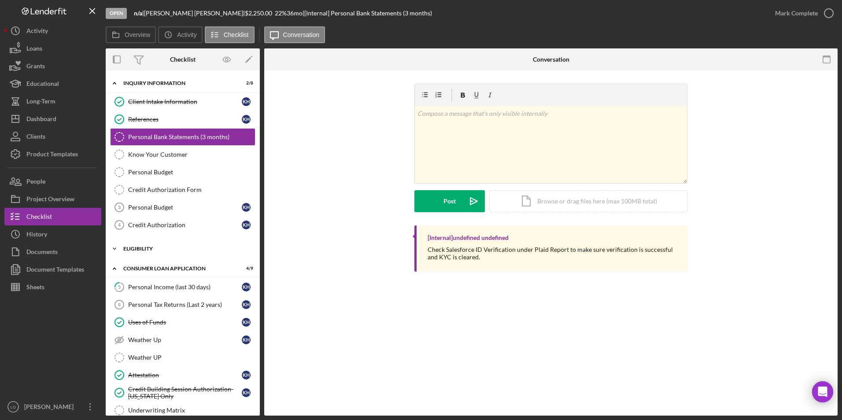
click at [131, 250] on div "Eligibility" at bounding box center [185, 248] width 125 height 5
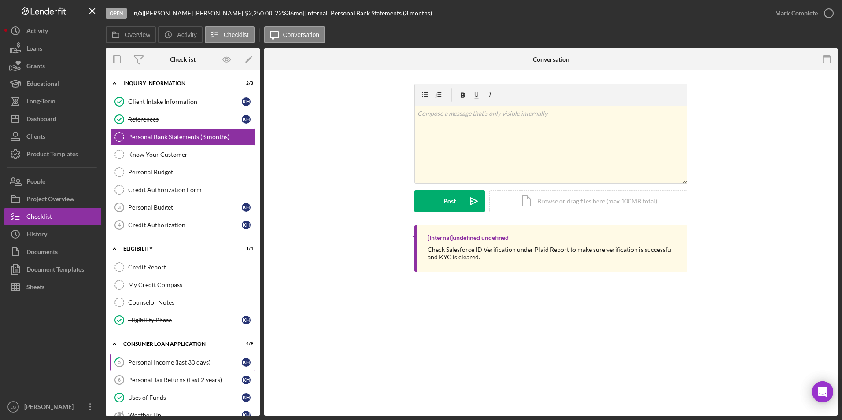
click at [163, 261] on div "Personal Income (last 30 days)" at bounding box center [185, 362] width 114 height 7
click at [162, 261] on link "5 Personal Income (last 30 days) K H" at bounding box center [182, 363] width 145 height 18
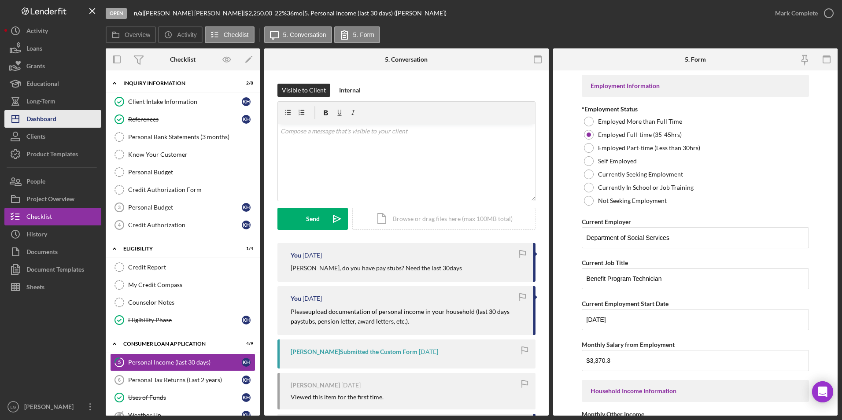
click at [55, 122] on div "Dashboard" at bounding box center [41, 120] width 30 height 20
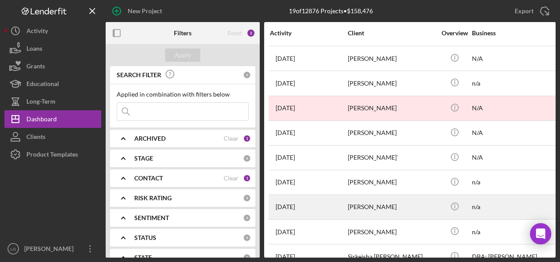
scroll to position [262, 0]
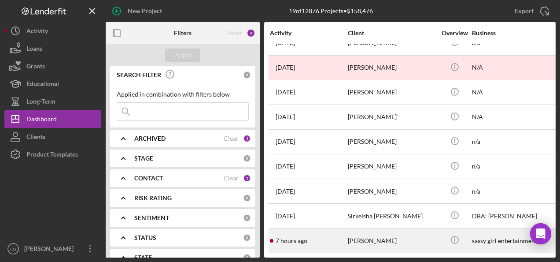
click at [354, 240] on div "[PERSON_NAME]" at bounding box center [392, 240] width 88 height 23
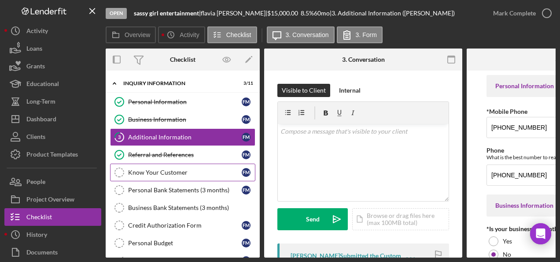
scroll to position [44, 0]
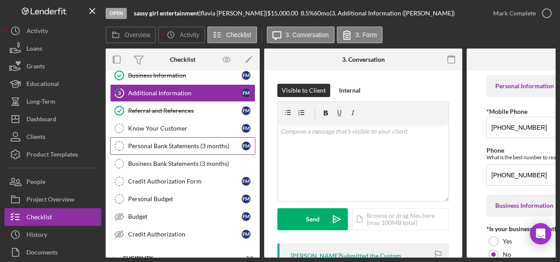
drag, startPoint x: 215, startPoint y: 147, endPoint x: 225, endPoint y: 147, distance: 9.7
click at [215, 147] on link "Personal Bank Statements (3 months) Personal Bank Statements (3 months) f m" at bounding box center [182, 146] width 145 height 18
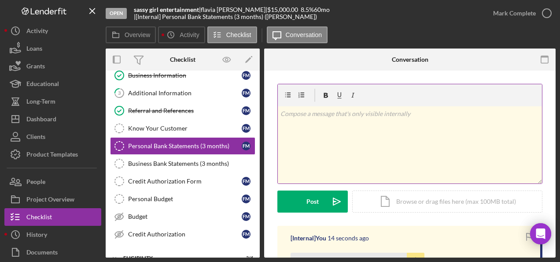
scroll to position [88, 0]
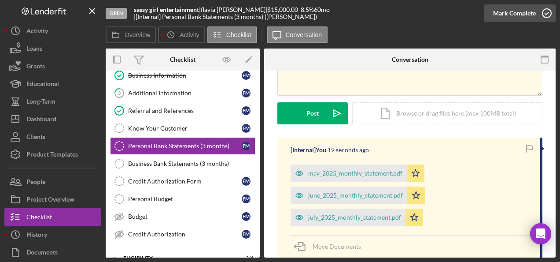
click at [504, 17] on div "Mark Complete" at bounding box center [514, 13] width 43 height 18
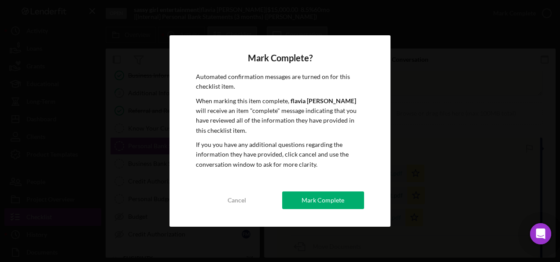
click at [314, 191] on div "Mark Complete" at bounding box center [323, 200] width 43 height 18
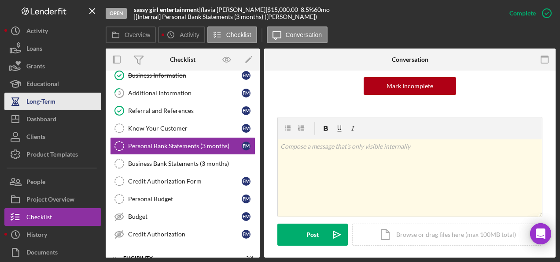
scroll to position [209, 0]
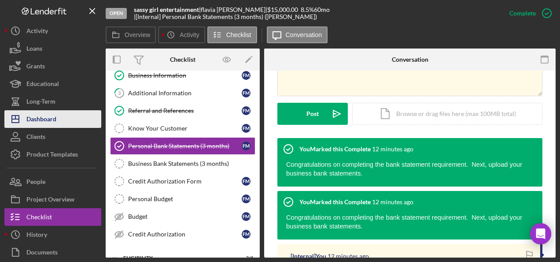
click at [18, 114] on icon "Icon/Dashboard" at bounding box center [15, 119] width 22 height 22
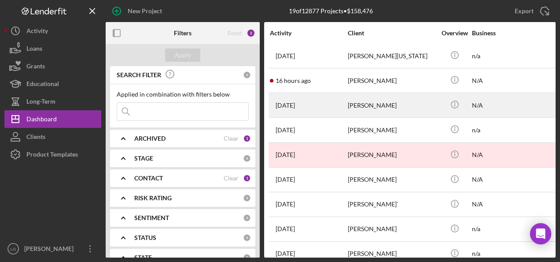
scroll to position [85, 0]
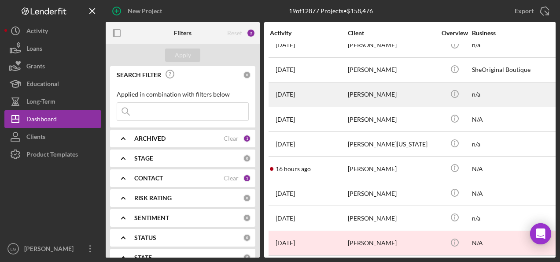
click at [394, 94] on div "[PERSON_NAME]" at bounding box center [392, 94] width 88 height 23
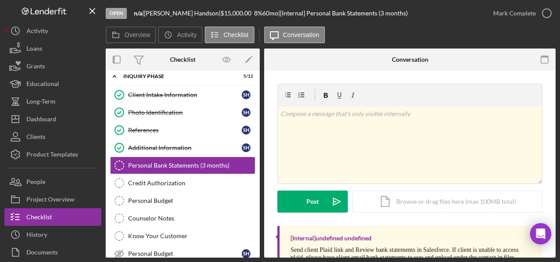
scroll to position [95, 0]
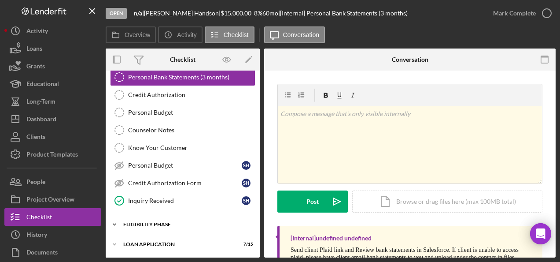
click at [148, 227] on div "Icon/Expander Eligibility Phase 3 / 4" at bounding box center [183, 224] width 154 height 18
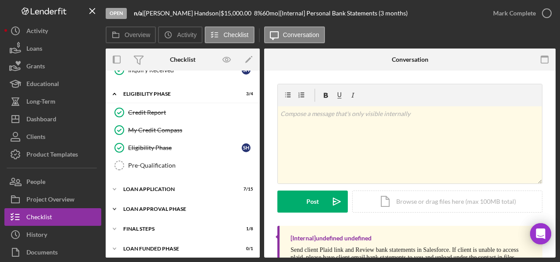
click at [145, 206] on div "Icon/Expander Loan Approval Phase 1 / 2" at bounding box center [183, 209] width 154 height 18
click at [151, 186] on div "Loan Application" at bounding box center [185, 188] width 125 height 5
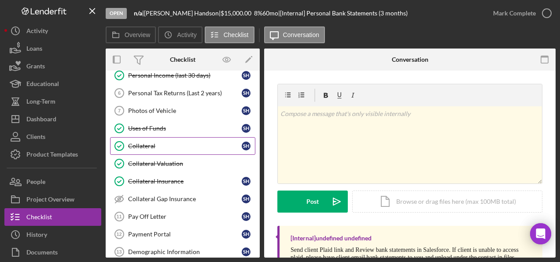
scroll to position [313, 0]
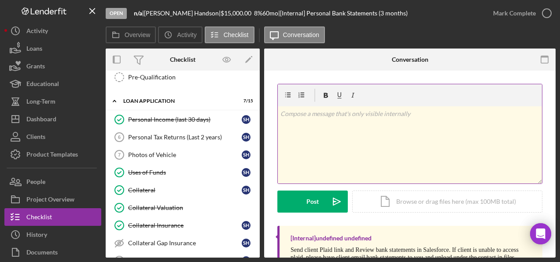
click at [296, 130] on div "v Color teal Color pink Remove color Add row above Add row below Add column bef…" at bounding box center [410, 144] width 264 height 77
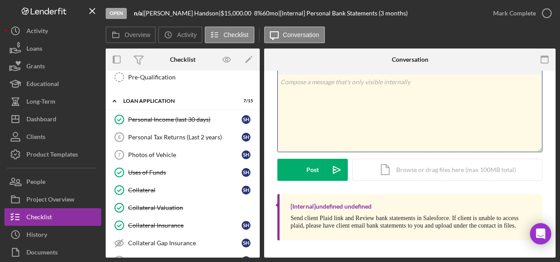
scroll to position [0, 0]
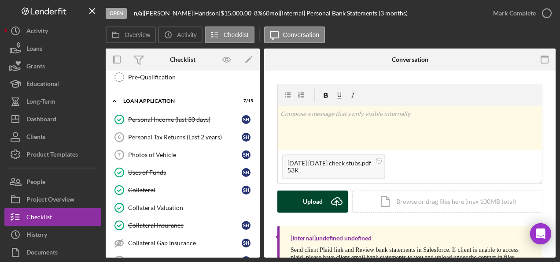
click at [298, 202] on button "Upload Icon/Upload" at bounding box center [312, 201] width 70 height 22
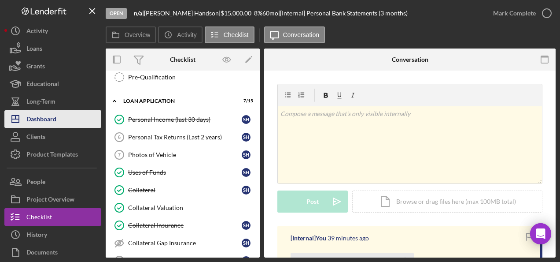
click at [40, 128] on div "Clients" at bounding box center [35, 138] width 19 height 20
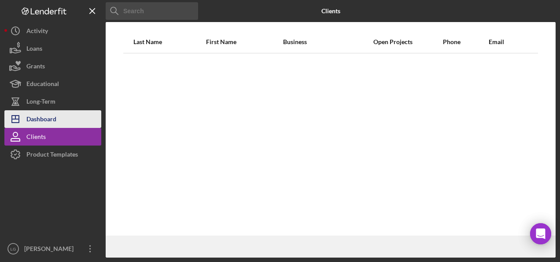
click at [48, 119] on div "Dashboard" at bounding box center [41, 120] width 30 height 20
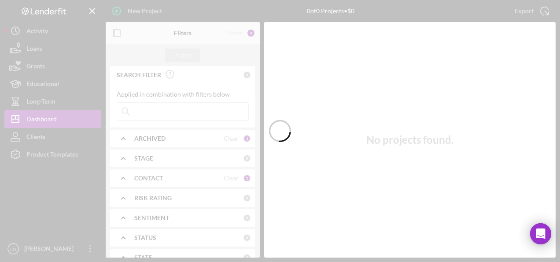
click at [145, 111] on div at bounding box center [280, 131] width 560 height 262
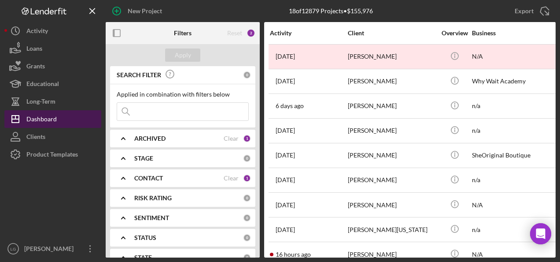
click at [81, 112] on button "Icon/Dashboard Dashboard" at bounding box center [52, 119] width 97 height 18
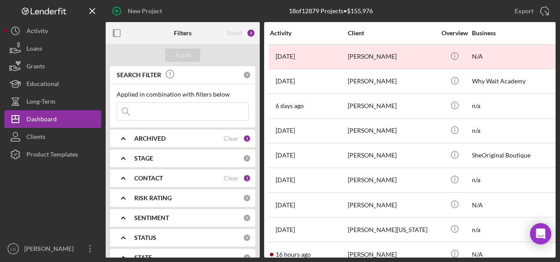
click at [179, 138] on div "ARCHIVED" at bounding box center [178, 138] width 89 height 7
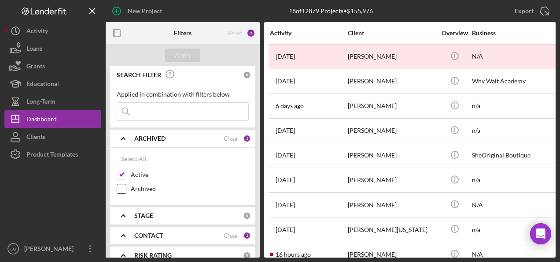
click at [127, 188] on div "Archived" at bounding box center [183, 191] width 132 height 14
click at [123, 189] on input "Archived" at bounding box center [121, 188] width 9 height 9
checkbox input "true"
click at [162, 110] on input at bounding box center [182, 112] width 131 height 18
click at [186, 54] on div "Apply" at bounding box center [183, 54] width 16 height 13
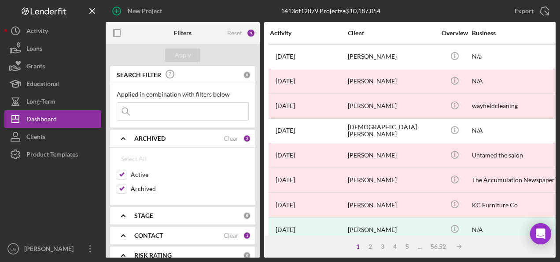
click at [173, 107] on input at bounding box center [182, 112] width 131 height 18
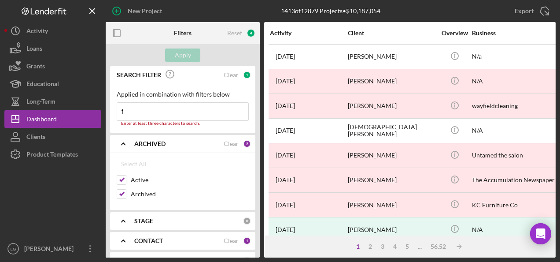
type input "f"
click at [124, 110] on input "f" at bounding box center [182, 112] width 131 height 18
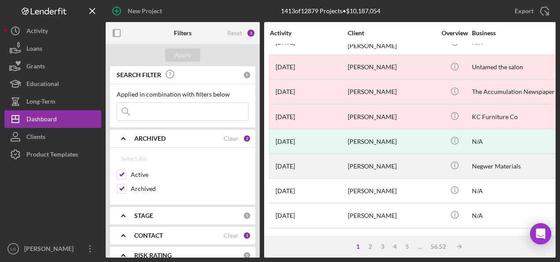
scroll to position [176, 0]
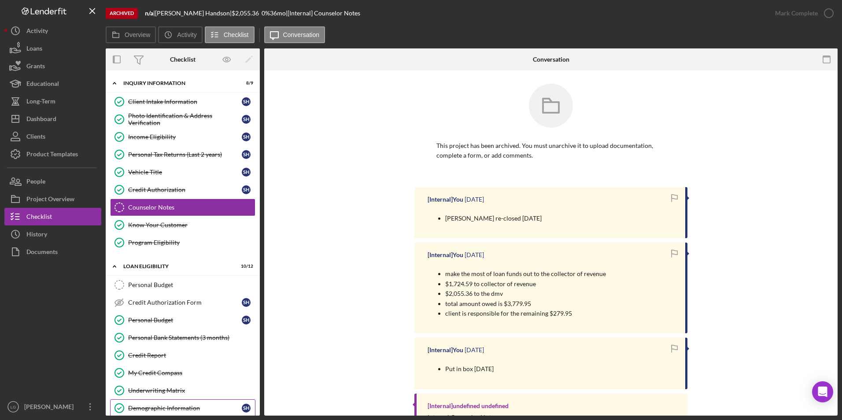
scroll to position [203, 0]
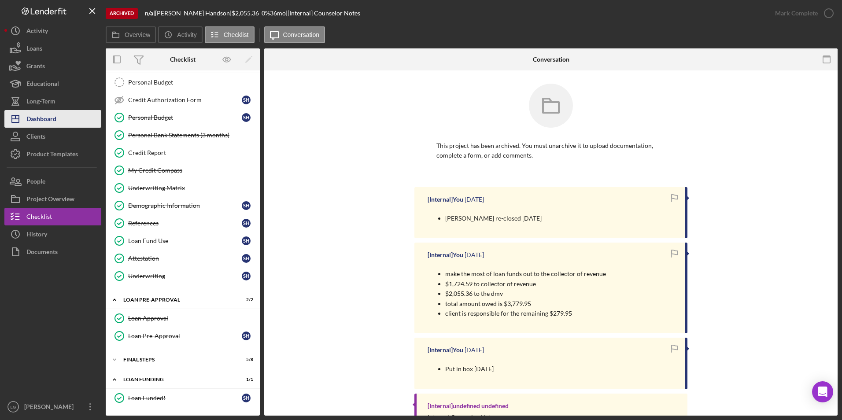
click at [41, 122] on div "Dashboard" at bounding box center [41, 120] width 30 height 20
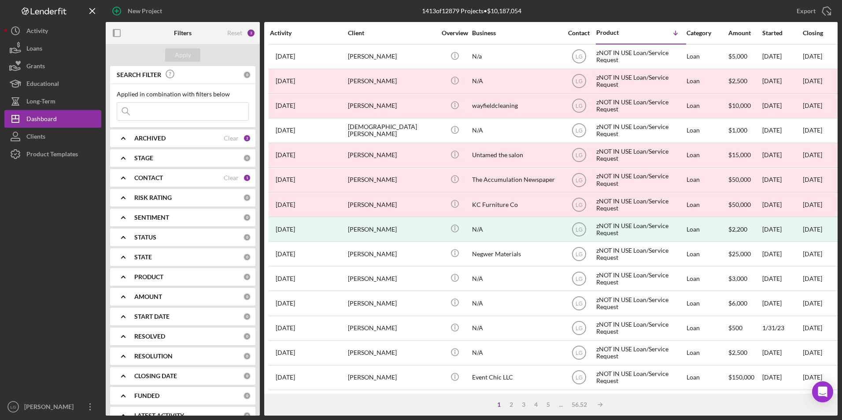
click at [217, 140] on div "ARCHIVED" at bounding box center [178, 138] width 89 height 7
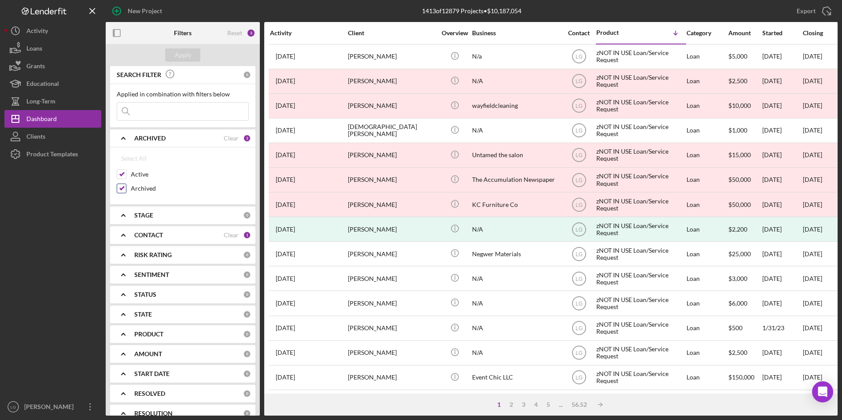
click at [119, 187] on input "Archived" at bounding box center [121, 188] width 9 height 9
checkbox input "false"
click at [173, 53] on button "Apply" at bounding box center [182, 54] width 35 height 13
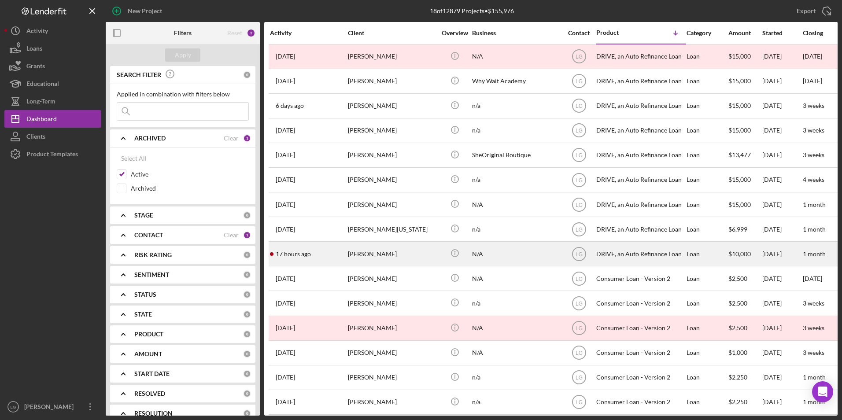
scroll to position [84, 0]
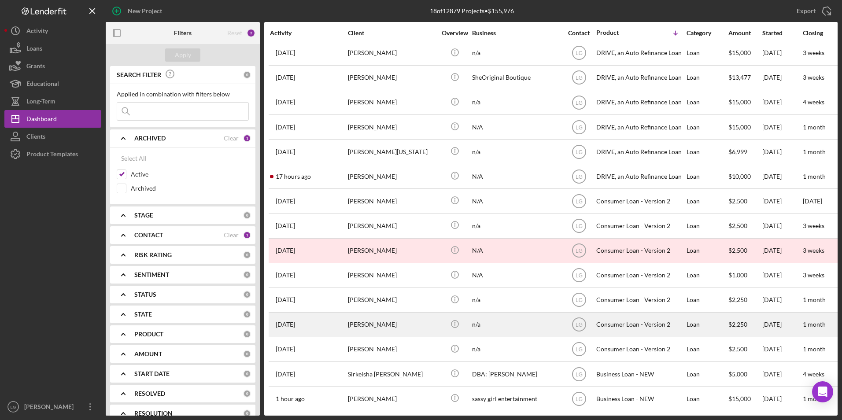
click at [387, 317] on div "[PERSON_NAME]" at bounding box center [392, 324] width 88 height 23
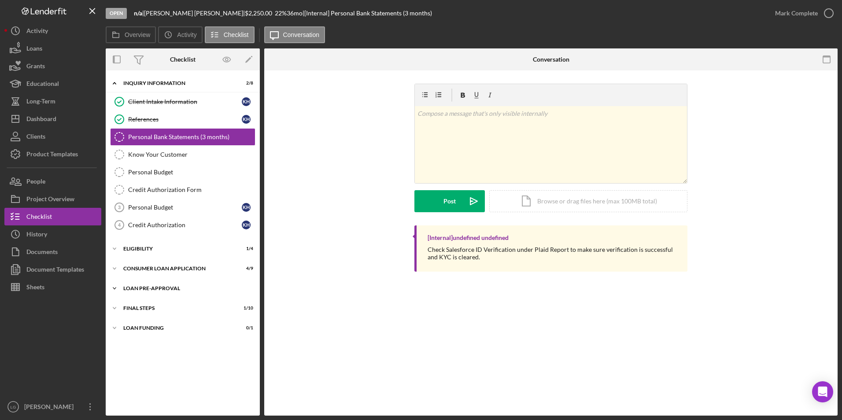
click at [133, 290] on div "Loan Pre-Approval" at bounding box center [185, 288] width 125 height 5
click at [137, 263] on div "Icon/Expander Consumer Loan Application 4 / 9" at bounding box center [183, 269] width 154 height 18
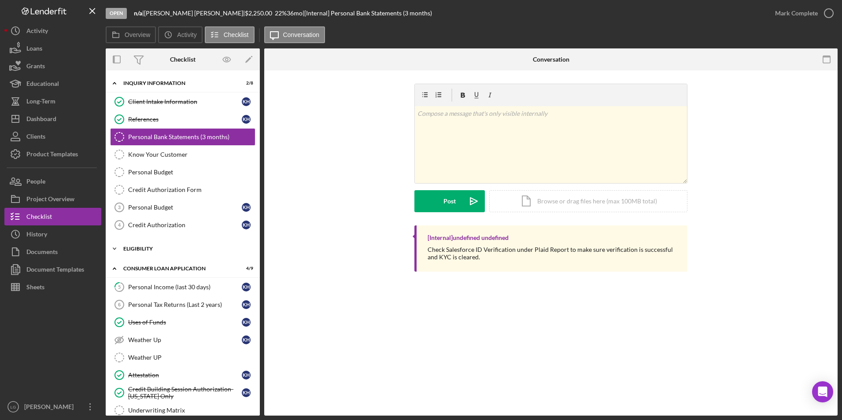
click at [137, 247] on div "Eligibility" at bounding box center [185, 248] width 125 height 5
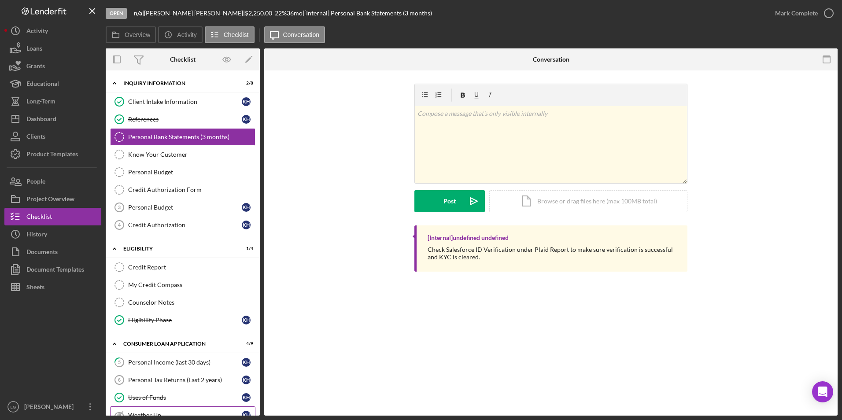
scroll to position [88, 0]
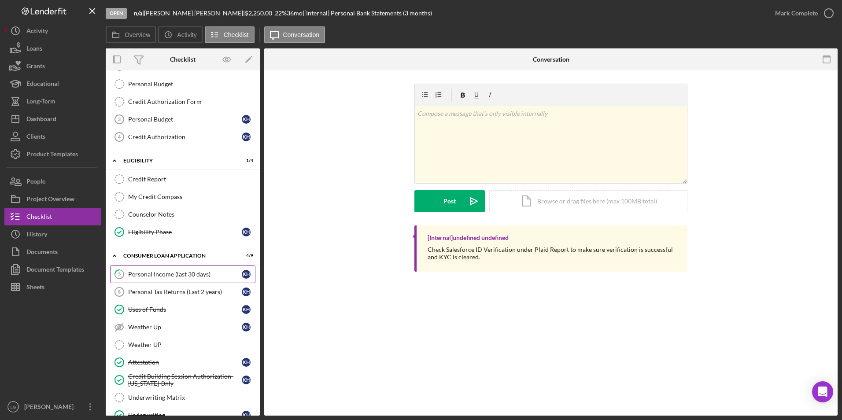
click at [179, 278] on div "Personal Income (last 30 days)" at bounding box center [185, 274] width 114 height 7
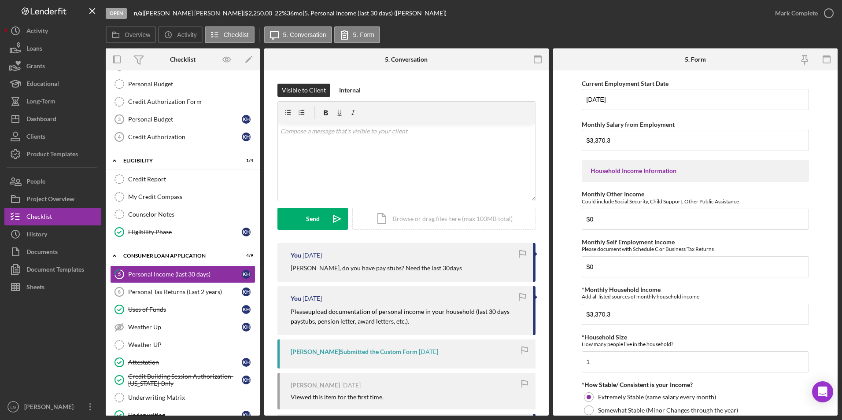
scroll to position [88, 0]
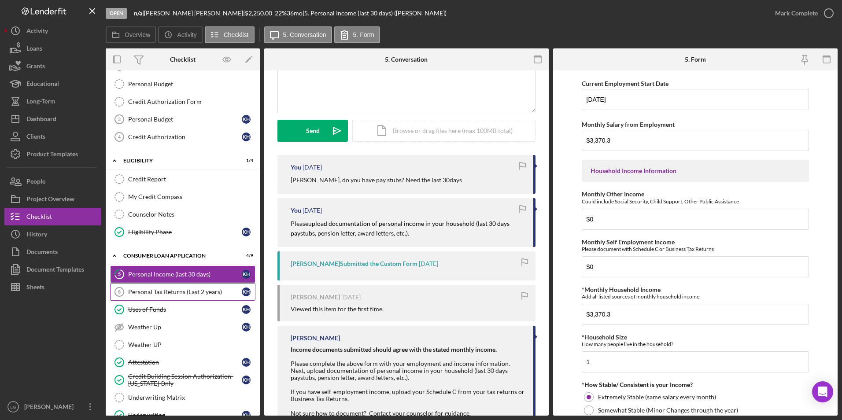
click at [183, 292] on div "Personal Tax Returns (Last 2 years)" at bounding box center [185, 291] width 114 height 7
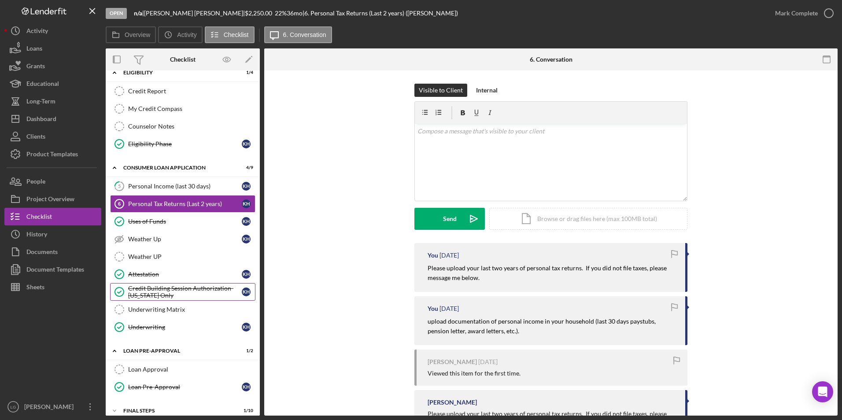
scroll to position [205, 0]
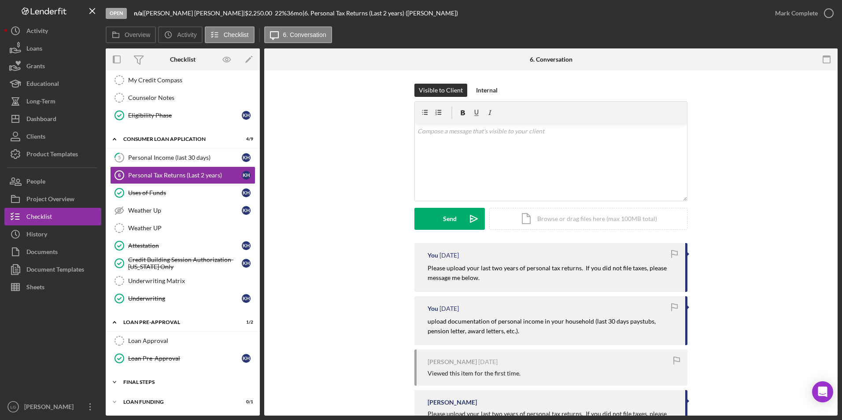
click at [138, 384] on div "FINAL STEPS" at bounding box center [185, 382] width 125 height 5
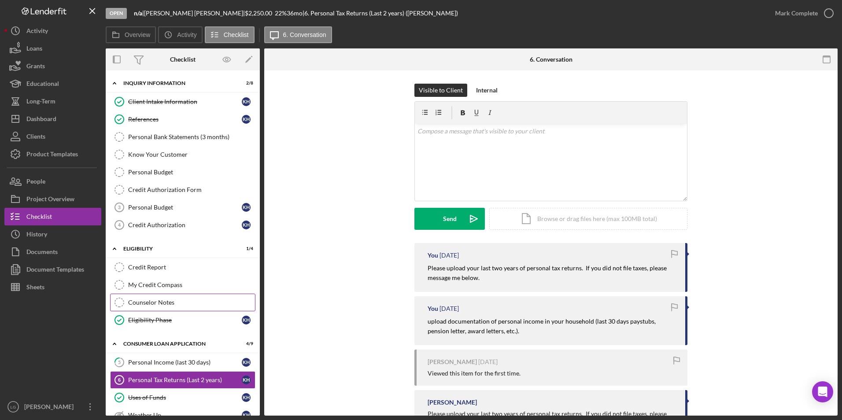
scroll to position [88, 0]
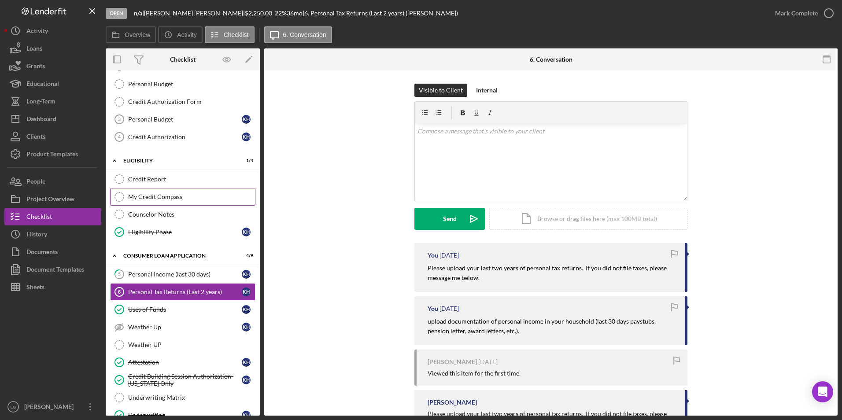
click at [168, 198] on div "My Credit Compass" at bounding box center [191, 196] width 127 height 7
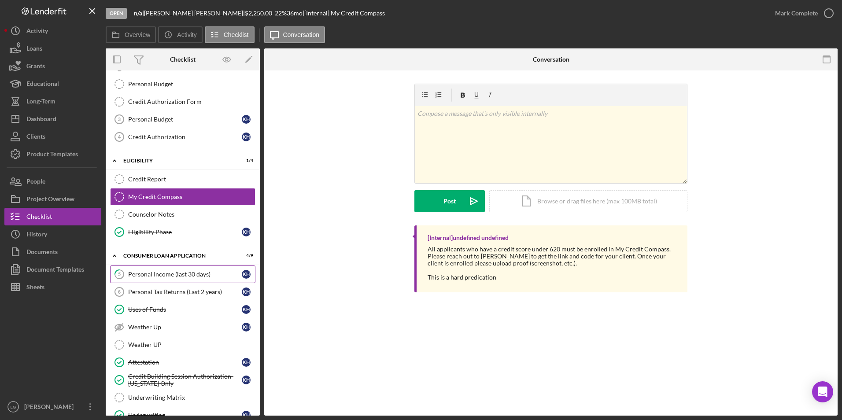
click at [195, 278] on link "5 Personal Income (last 30 days) K H" at bounding box center [182, 274] width 145 height 18
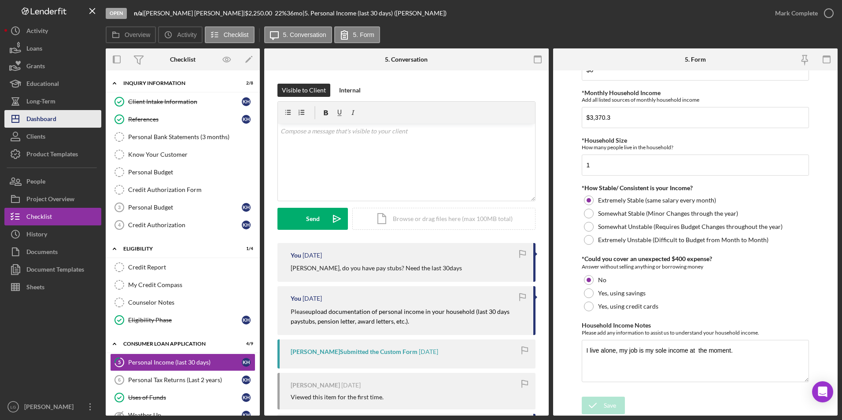
click at [37, 122] on div "Dashboard" at bounding box center [41, 120] width 30 height 20
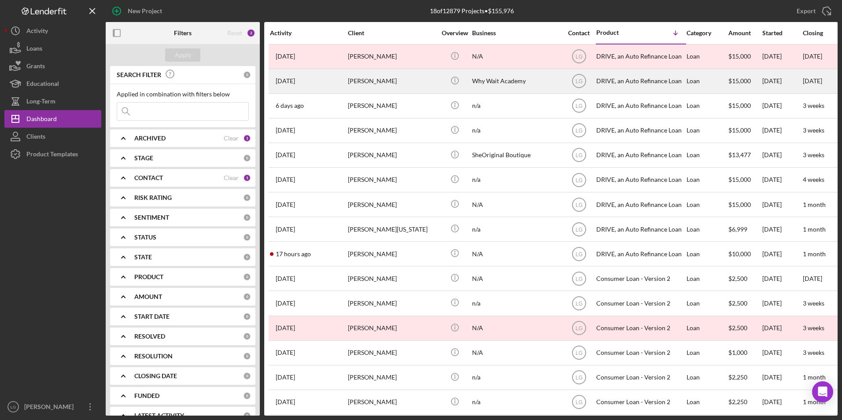
click at [370, 76] on div "[PERSON_NAME]" at bounding box center [392, 81] width 88 height 23
click at [405, 85] on div "[PERSON_NAME]" at bounding box center [392, 81] width 88 height 23
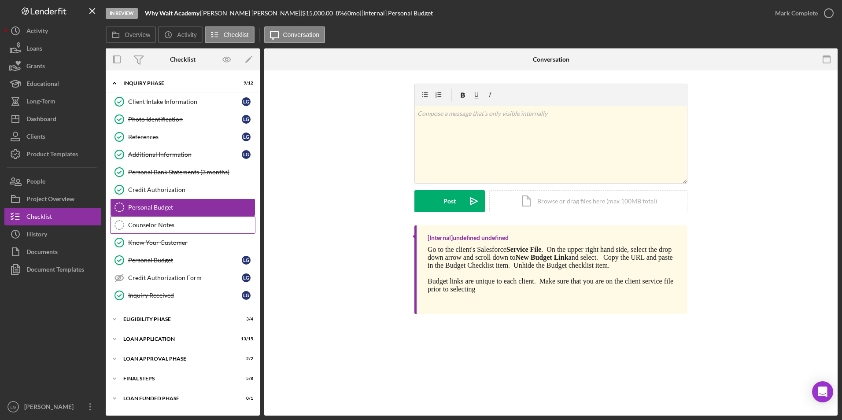
click at [158, 220] on link "Counselor Notes Counselor Notes" at bounding box center [182, 225] width 145 height 18
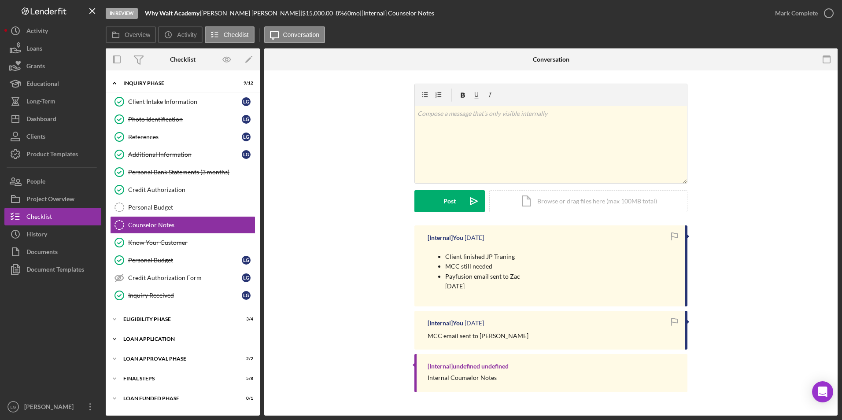
click at [138, 339] on div "Loan Application" at bounding box center [185, 338] width 125 height 5
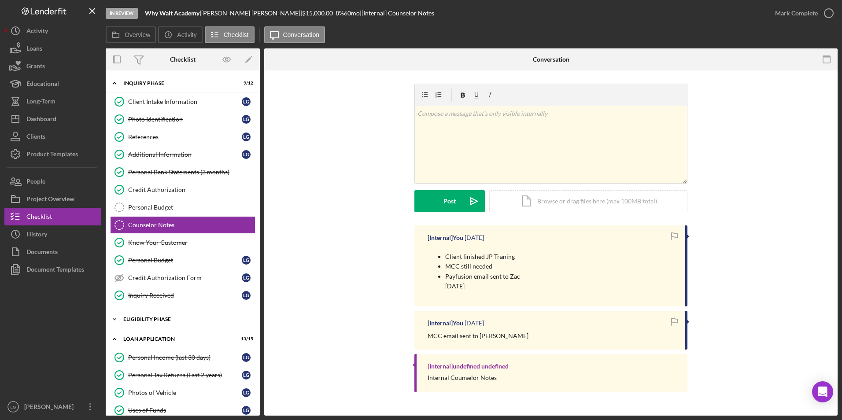
click at [141, 322] on div "Icon/Expander Eligibility Phase 3 / 4" at bounding box center [183, 319] width 154 height 18
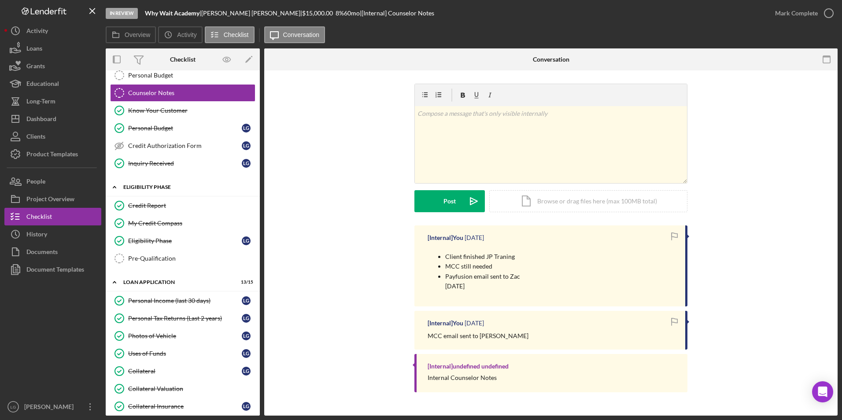
scroll to position [264, 0]
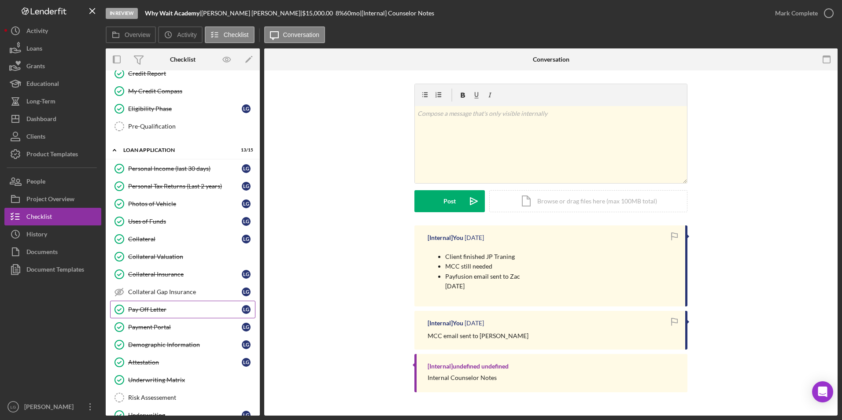
click at [151, 303] on link "Pay Off Letter Pay Off Letter L G" at bounding box center [182, 310] width 145 height 18
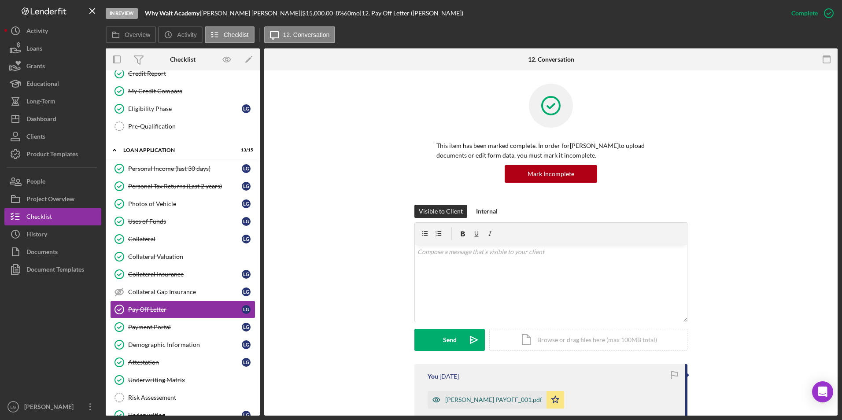
scroll to position [88, 0]
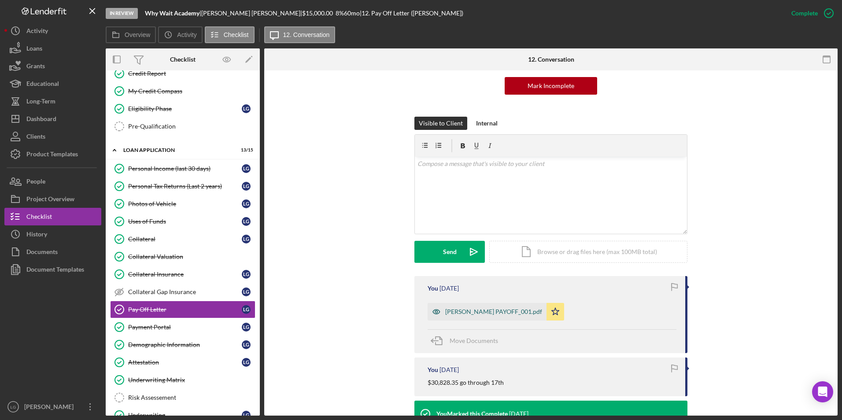
click at [482, 315] on div "LISA G PAYOFF_001.pdf" at bounding box center [493, 311] width 97 height 7
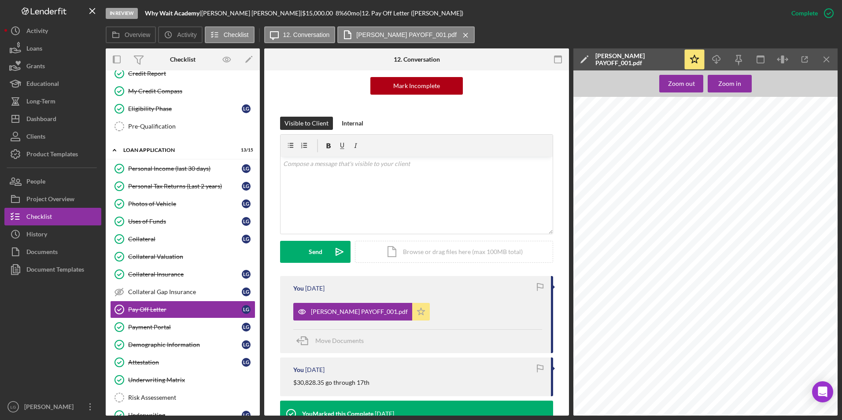
click at [412, 314] on icon "Icon/Star" at bounding box center [421, 312] width 18 height 18
click at [793, 11] on div "Mark Incomplete" at bounding box center [793, 13] width 47 height 18
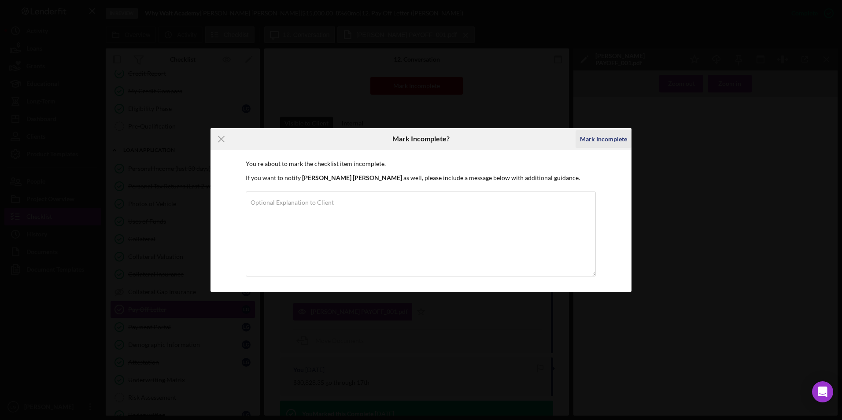
click at [595, 147] on div "Mark Incomplete" at bounding box center [603, 139] width 47 height 18
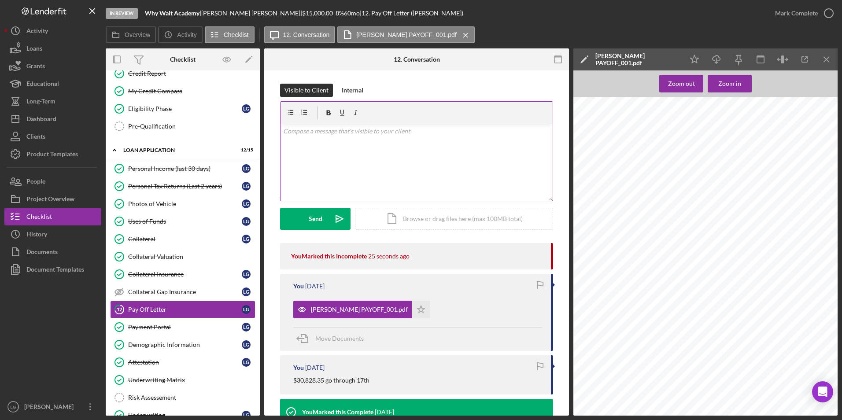
click at [304, 135] on p at bounding box center [416, 131] width 267 height 10
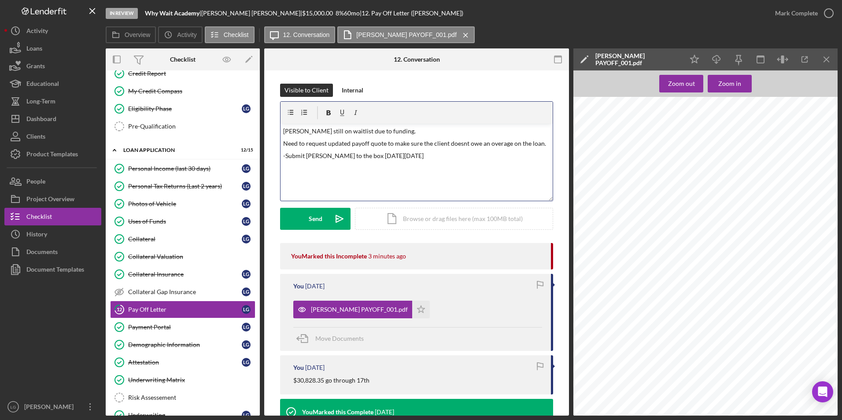
drag, startPoint x: 456, startPoint y: 144, endPoint x: 451, endPoint y: 142, distance: 5.4
click at [284, 158] on p "-Submit Ms. Galbreth to the box on Wednesday 8.20.2025" at bounding box center [416, 156] width 267 height 10
click at [283, 142] on p "Need to request updated payoff quote to make sure the client doesn't owe an ove…" at bounding box center [416, 144] width 267 height 10
click at [352, 145] on p "-Need to request updated payoff quote to make sure the client doesn't owe an ov…" at bounding box center [416, 144] width 267 height 10
click at [451, 166] on p "-Re-Submit Ms. Galbreth to the box on Wednesday 8.20.2025" at bounding box center [416, 166] width 267 height 10
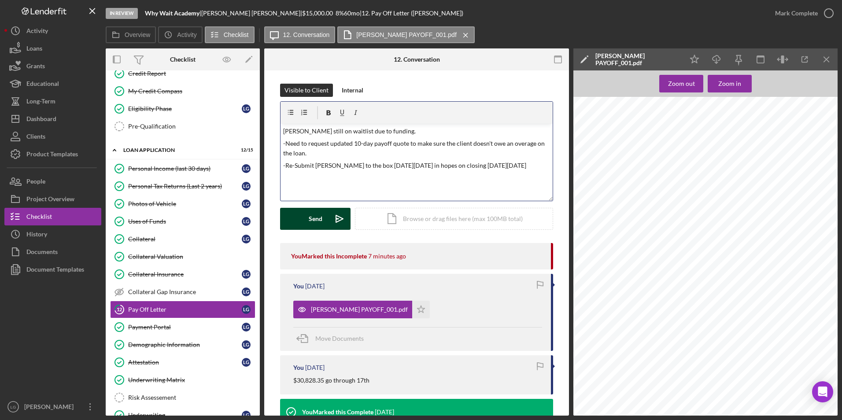
click at [297, 219] on button "Send Icon/icon-invite-send" at bounding box center [315, 219] width 70 height 22
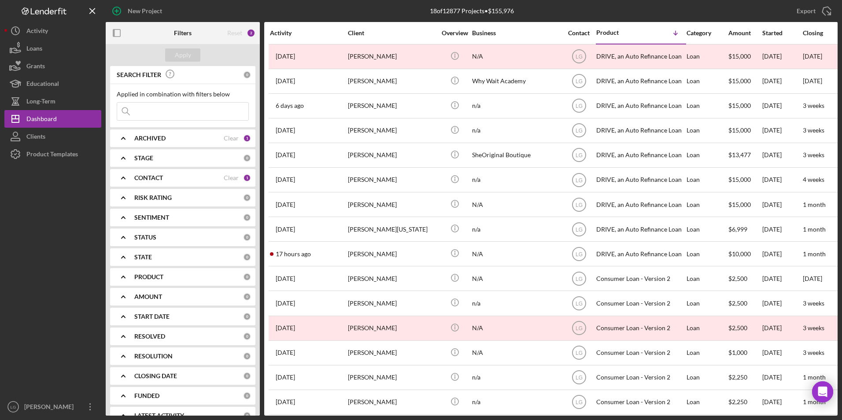
click at [168, 121] on div "Applied in combination with filters below Icon/Menu Close" at bounding box center [182, 105] width 145 height 43
click at [159, 140] on b "ARCHIVED" at bounding box center [149, 138] width 31 height 7
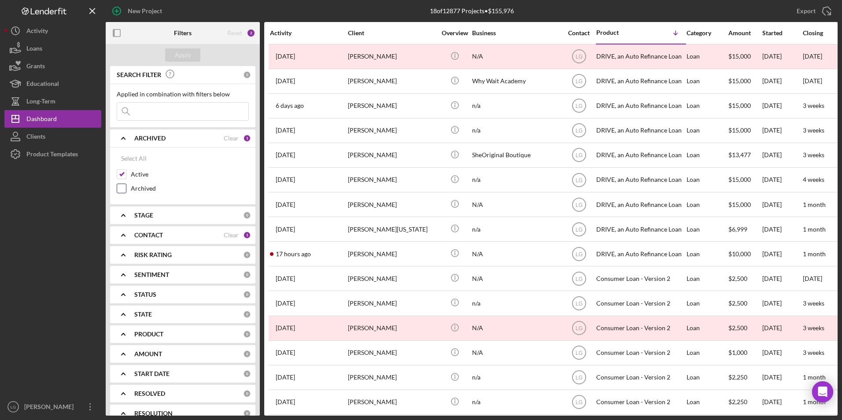
click at [120, 191] on input "Archived" at bounding box center [121, 188] width 9 height 9
checkbox input "true"
click at [168, 55] on button "Apply" at bounding box center [182, 54] width 35 height 13
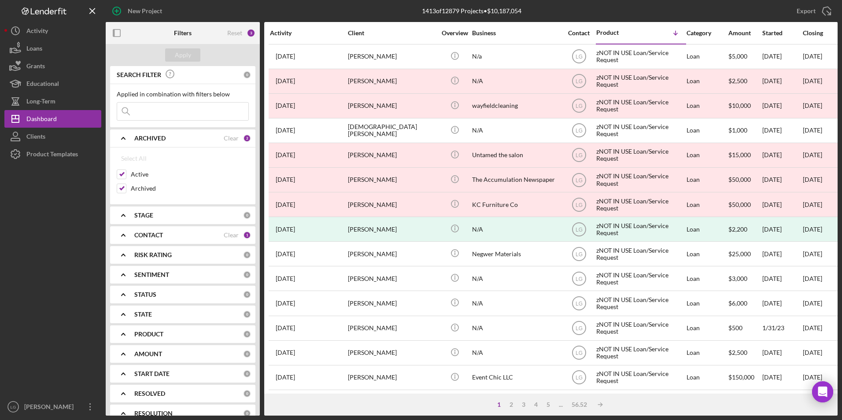
click at [192, 110] on input at bounding box center [182, 112] width 131 height 18
type input "[PERSON_NAME]"
click at [162, 337] on b "PRODUCT" at bounding box center [148, 334] width 29 height 7
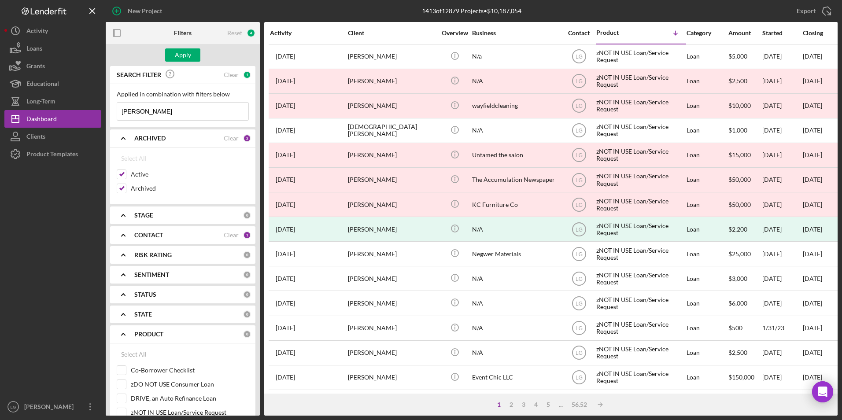
click at [131, 351] on div "Select All" at bounding box center [134, 355] width 26 height 18
checkbox input "true"
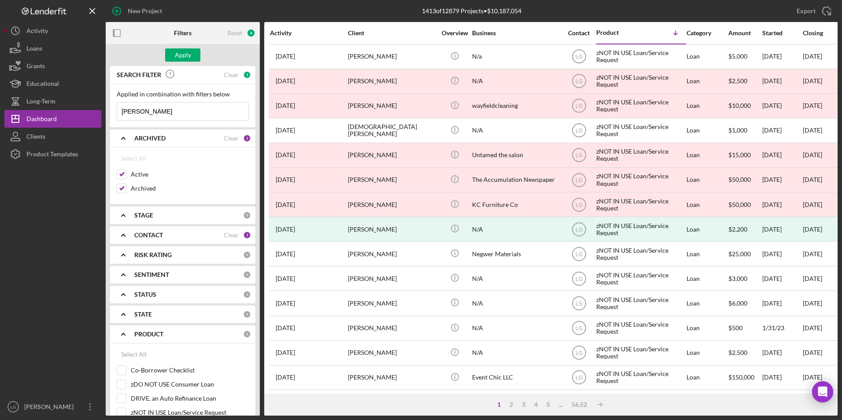
checkbox input "true"
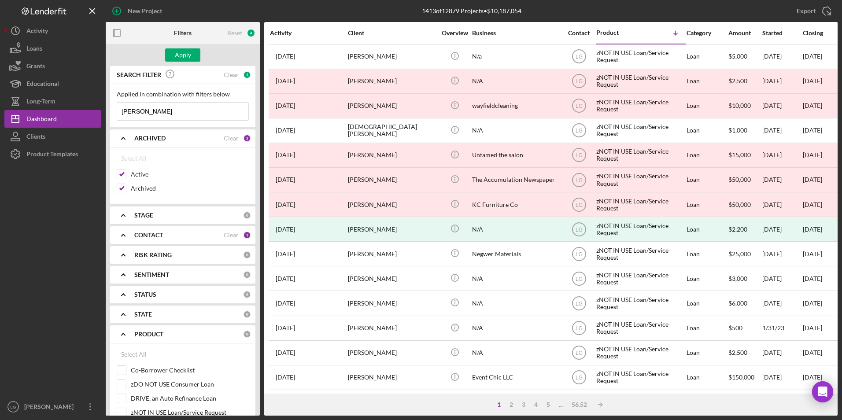
checkbox input "true"
click at [190, 56] on div "Apply" at bounding box center [183, 54] width 16 height 13
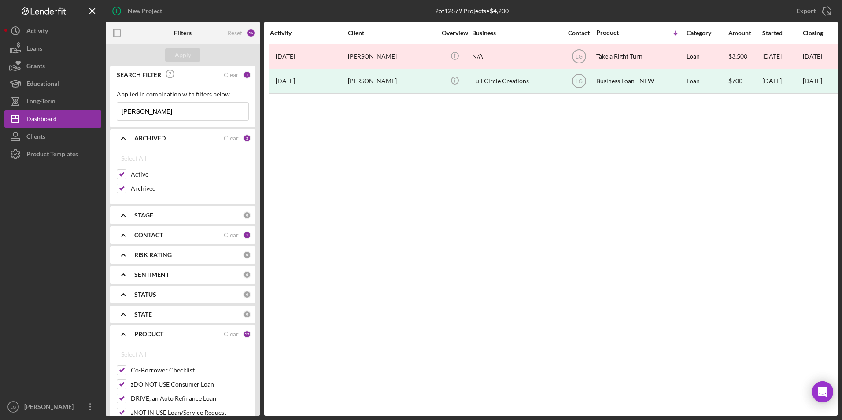
click at [138, 268] on div "SENTIMENT 0" at bounding box center [192, 275] width 117 height 18
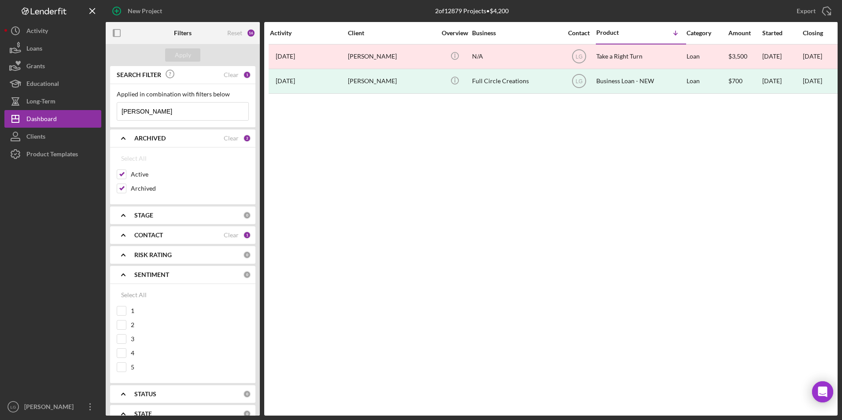
click at [143, 251] on div "RISK RATING 0" at bounding box center [192, 255] width 117 height 18
click at [143, 236] on b "CONTACT" at bounding box center [148, 235] width 29 height 7
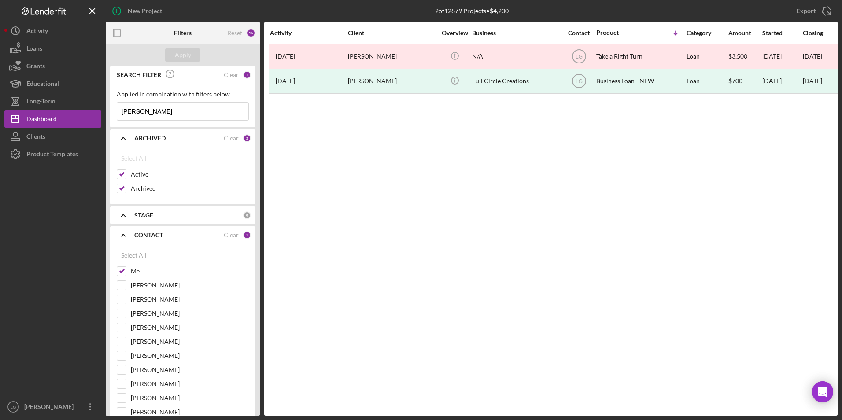
click at [139, 218] on b "STAGE" at bounding box center [143, 215] width 19 height 7
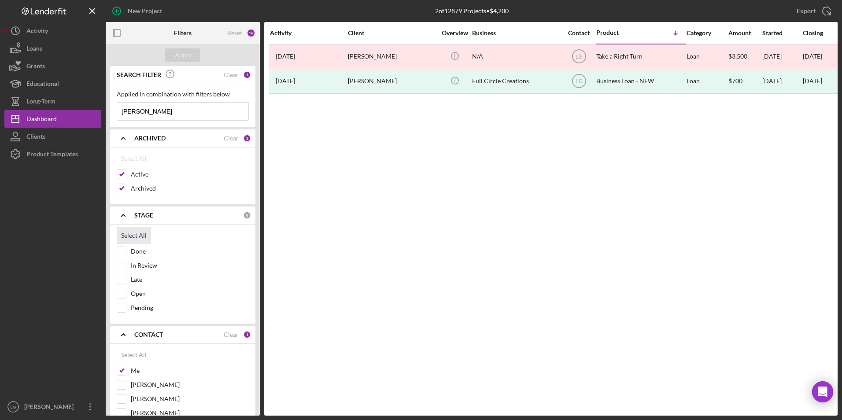
click at [138, 239] on div "Select All" at bounding box center [134, 236] width 26 height 18
checkbox input "true"
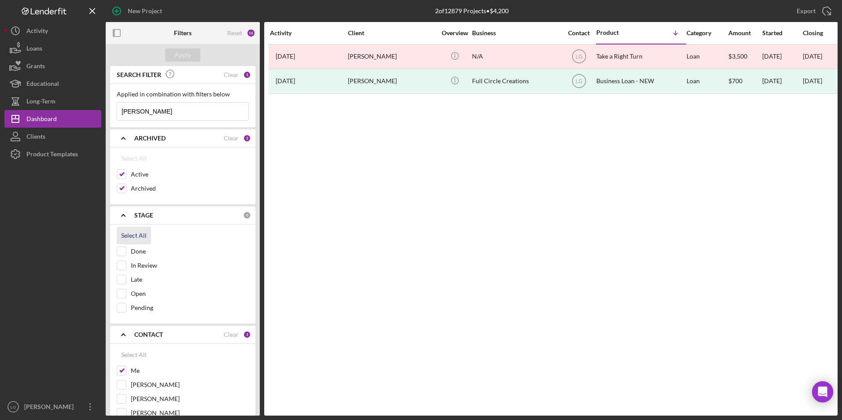
checkbox input "true"
click at [177, 59] on div "Apply" at bounding box center [183, 54] width 16 height 13
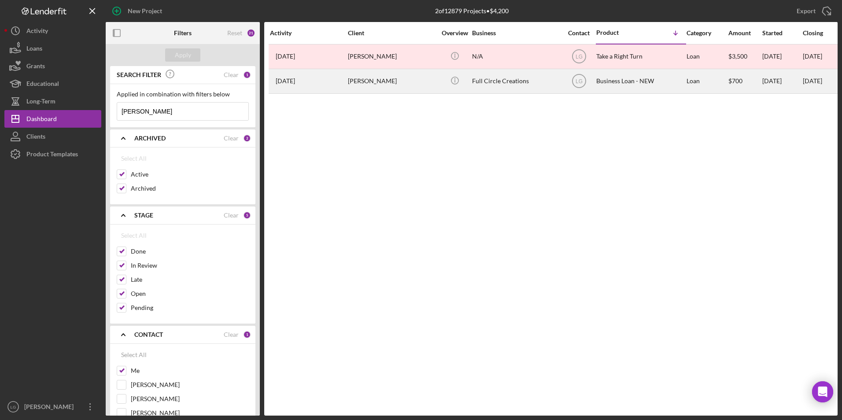
click at [310, 81] on div "[DATE] [PERSON_NAME]" at bounding box center [308, 81] width 77 height 23
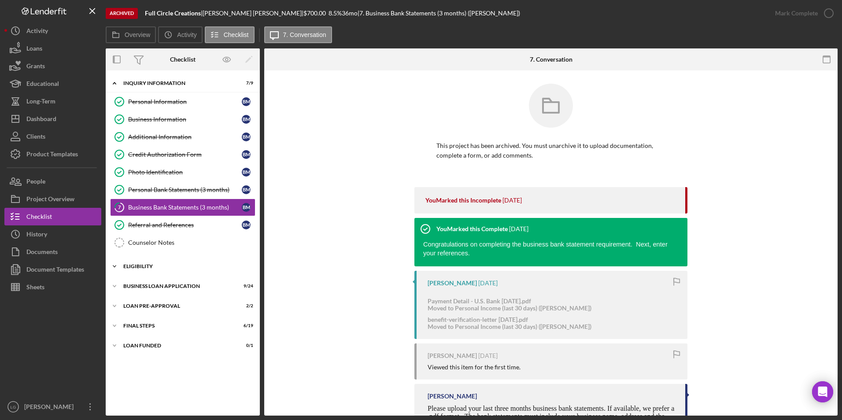
click at [135, 264] on div "ELIGIBILITY" at bounding box center [185, 266] width 125 height 5
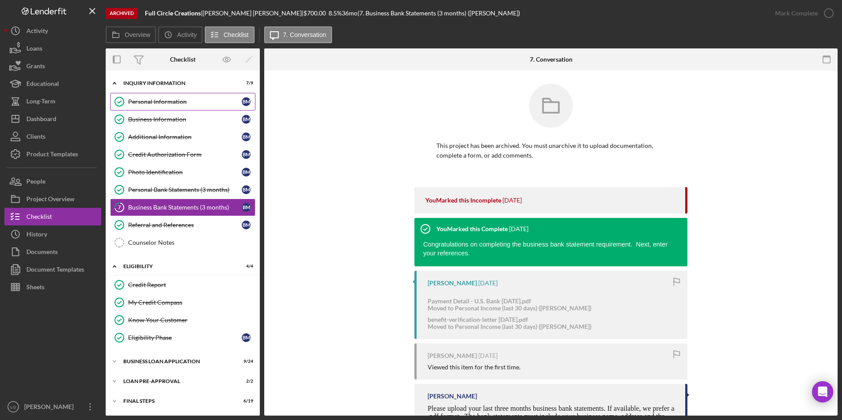
click at [164, 97] on link "Personal Information Personal Information B M" at bounding box center [182, 102] width 145 height 18
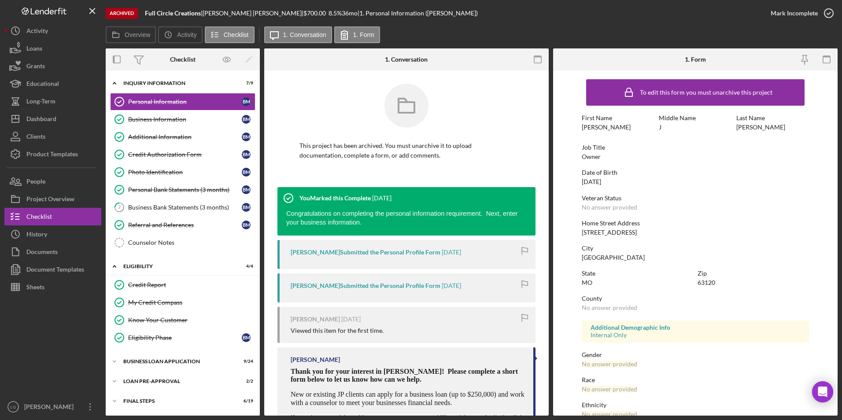
scroll to position [41, 0]
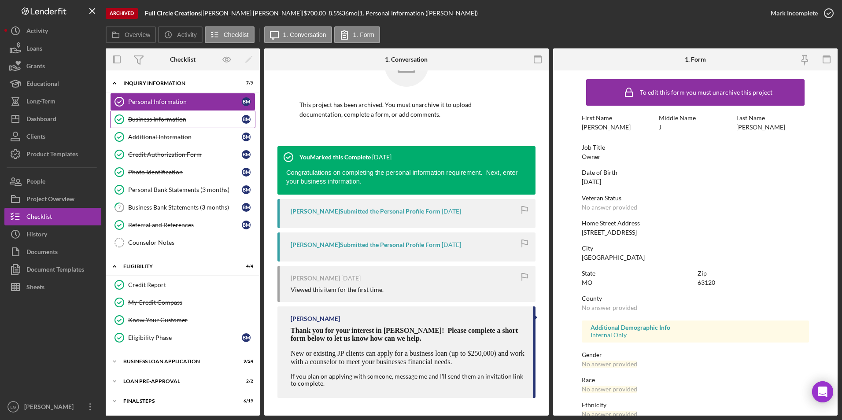
click at [133, 119] on div "Business Information" at bounding box center [185, 119] width 114 height 7
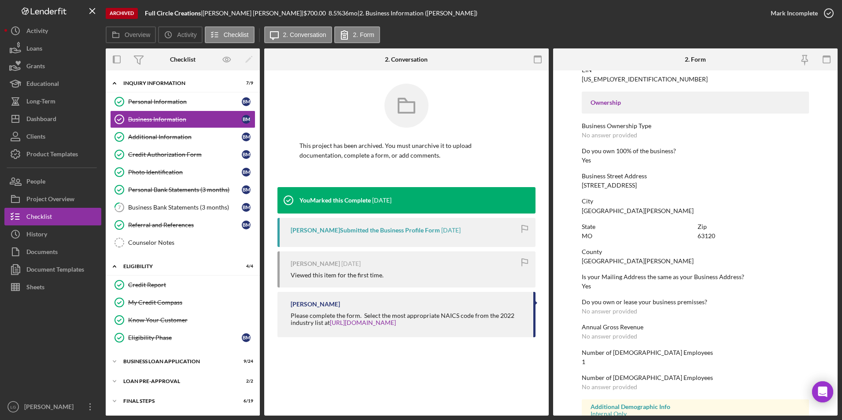
scroll to position [319, 0]
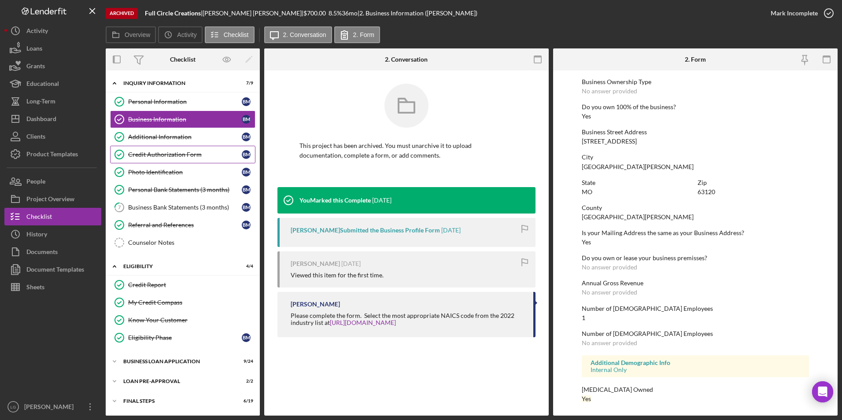
click at [195, 135] on div "Additional Information" at bounding box center [185, 136] width 114 height 7
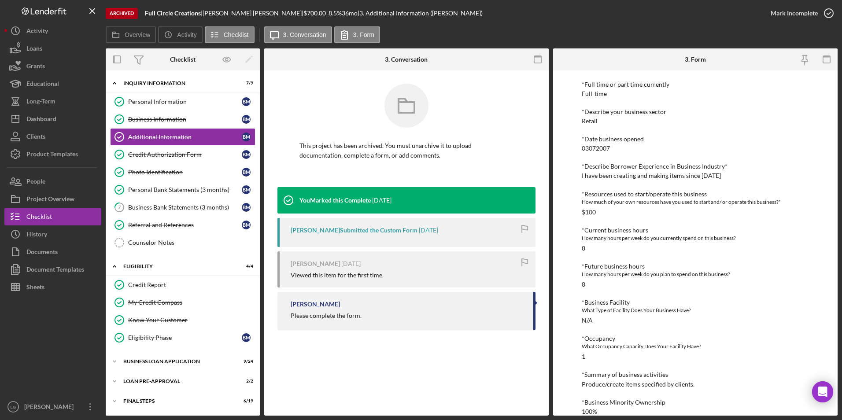
scroll to position [260, 0]
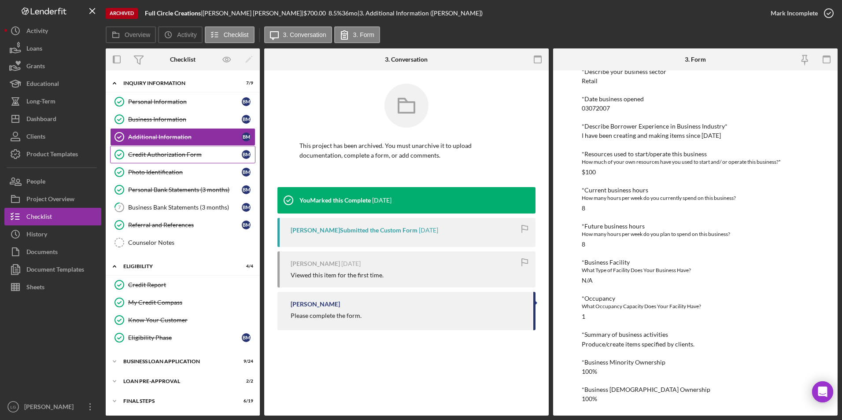
click at [121, 156] on icon "Credit Authorization Form" at bounding box center [119, 155] width 22 height 22
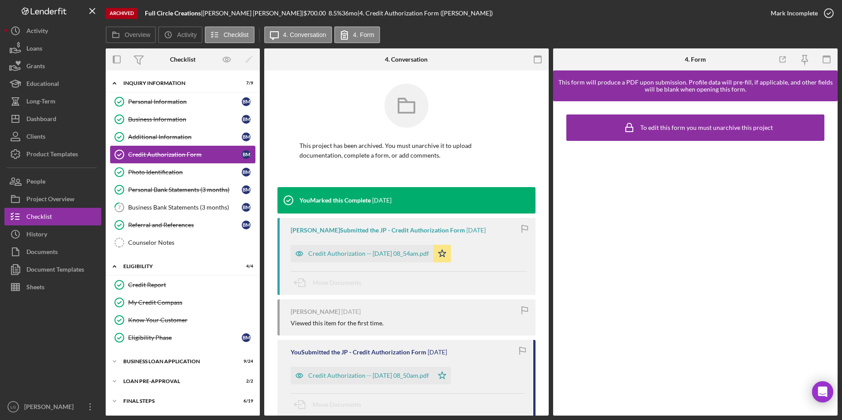
click at [130, 158] on div "Credit Authorization Form" at bounding box center [185, 154] width 114 height 7
click at [129, 172] on div "Photo Identification" at bounding box center [185, 172] width 114 height 7
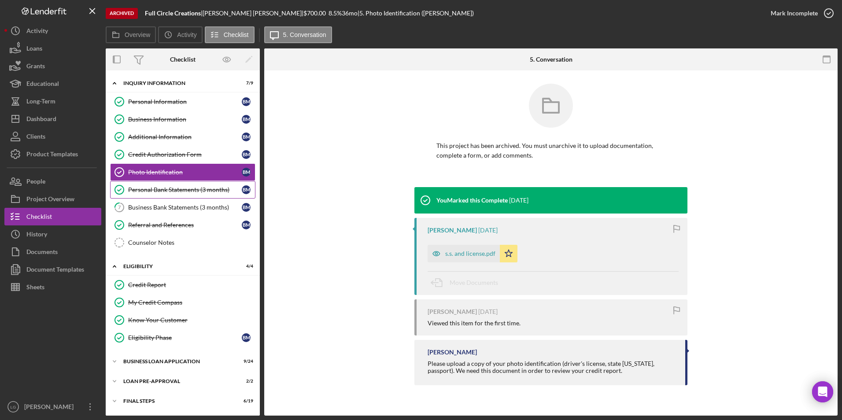
click at [153, 186] on div "Personal Bank Statements (3 months)" at bounding box center [185, 189] width 114 height 7
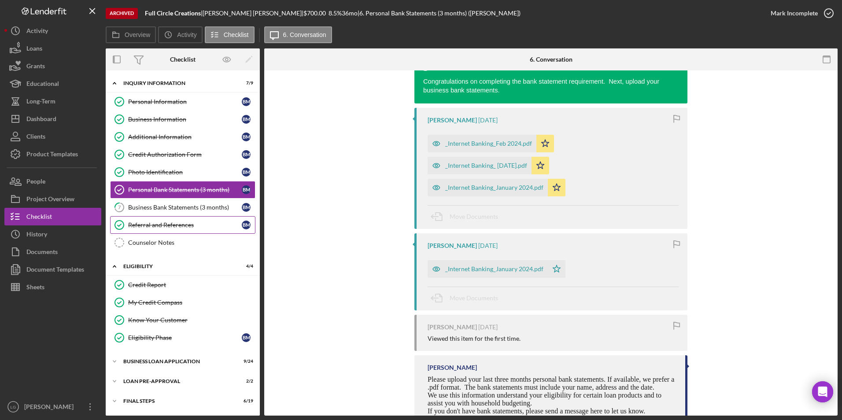
scroll to position [160, 0]
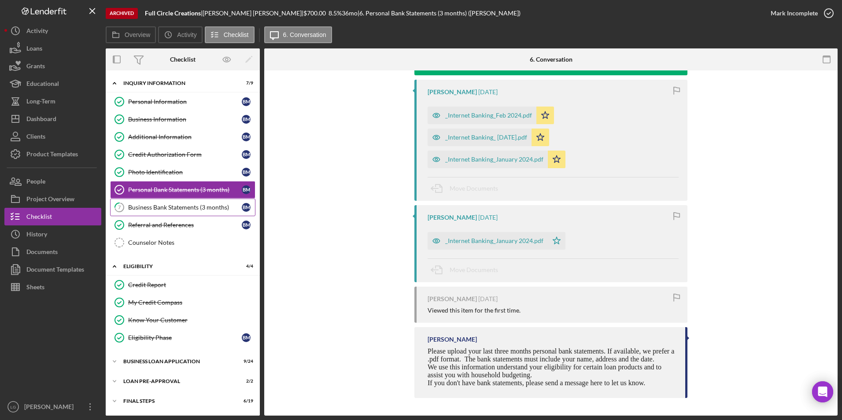
click at [155, 206] on div "Business Bank Statements (3 months)" at bounding box center [185, 207] width 114 height 7
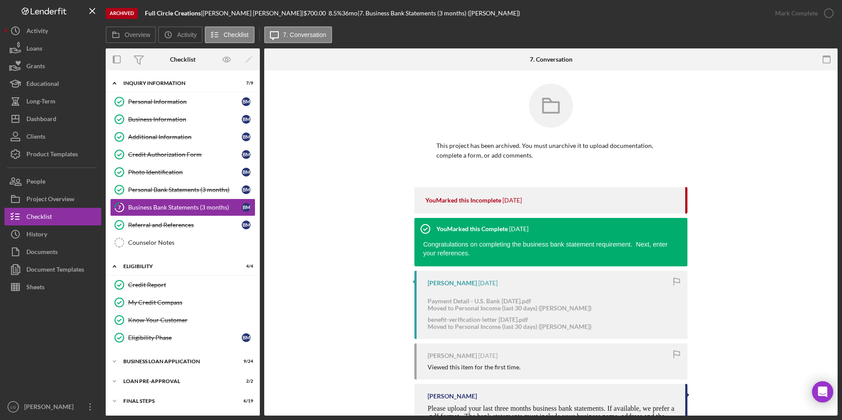
scroll to position [65, 0]
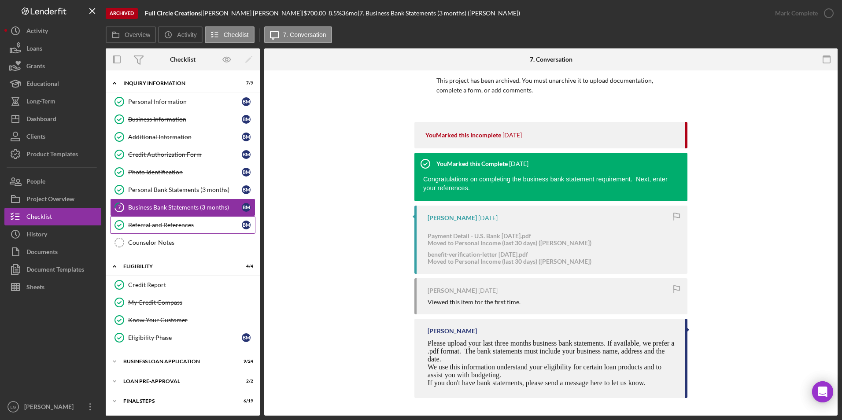
click at [184, 230] on link "Referral and References [PERSON_NAME] and References B M" at bounding box center [182, 225] width 145 height 18
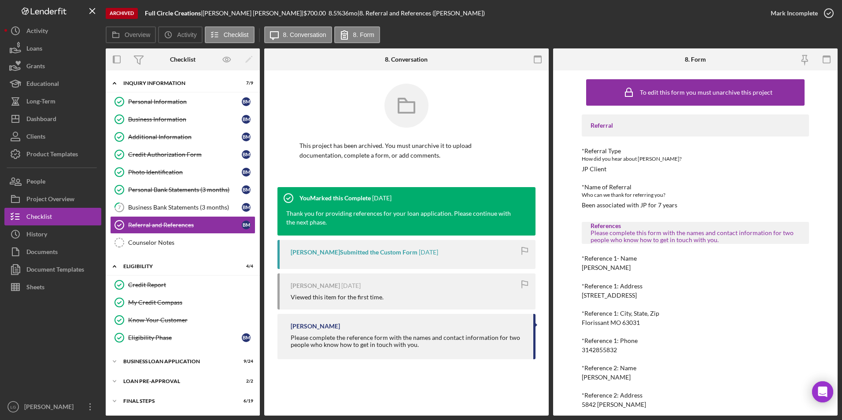
scroll to position [61, 0]
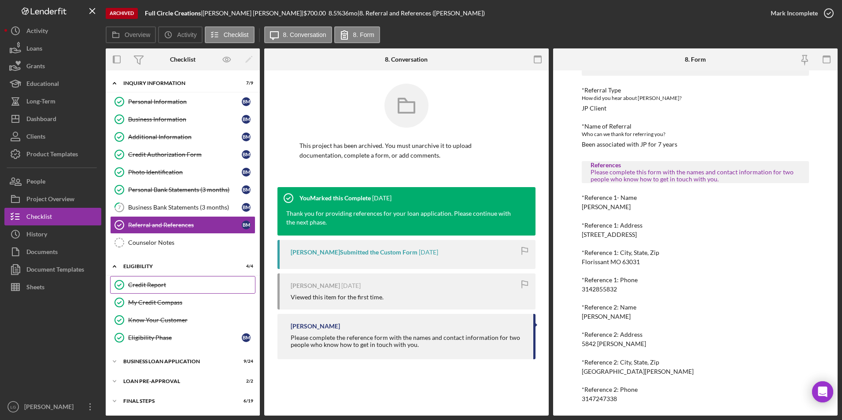
click at [145, 283] on div "Credit Report" at bounding box center [191, 284] width 127 height 7
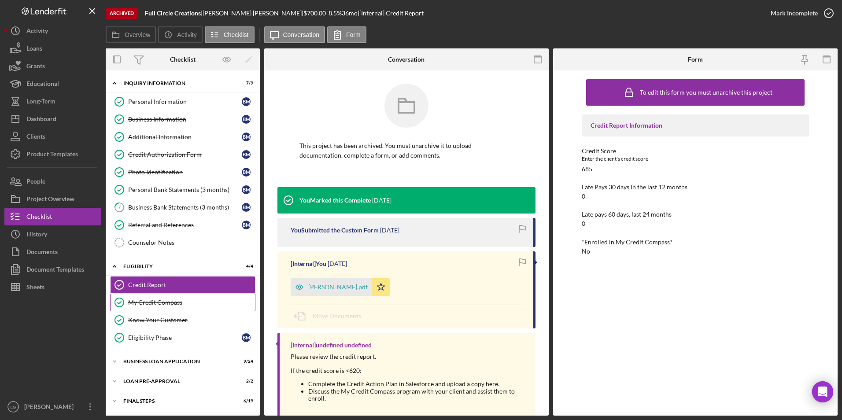
click at [179, 305] on div "My Credit Compass" at bounding box center [191, 302] width 127 height 7
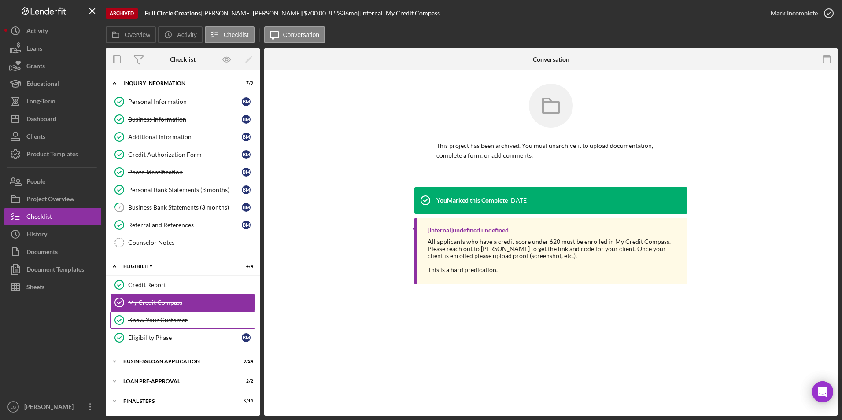
click at [174, 321] on div "Know Your Customer" at bounding box center [191, 320] width 127 height 7
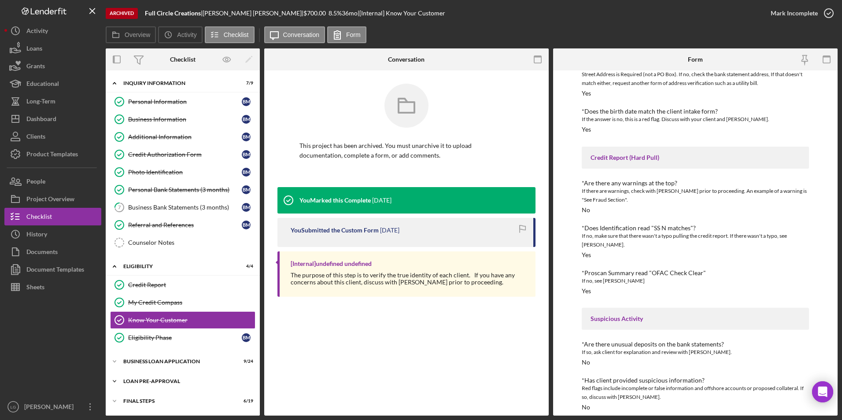
scroll to position [19, 0]
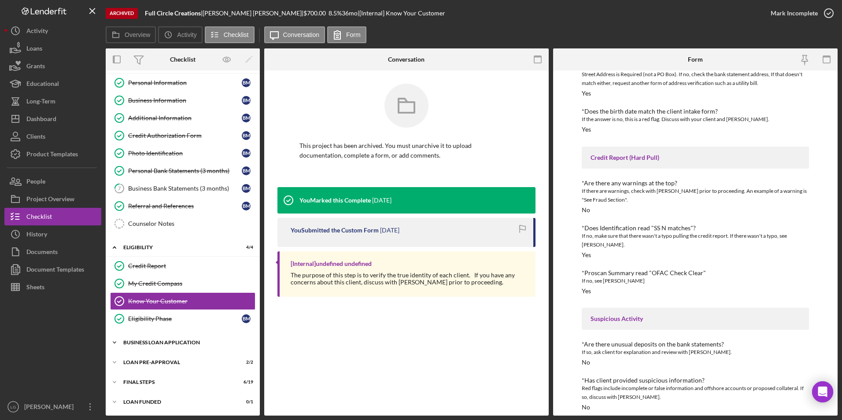
click at [190, 343] on div "BUSINESS LOAN APPLICATION" at bounding box center [185, 342] width 125 height 5
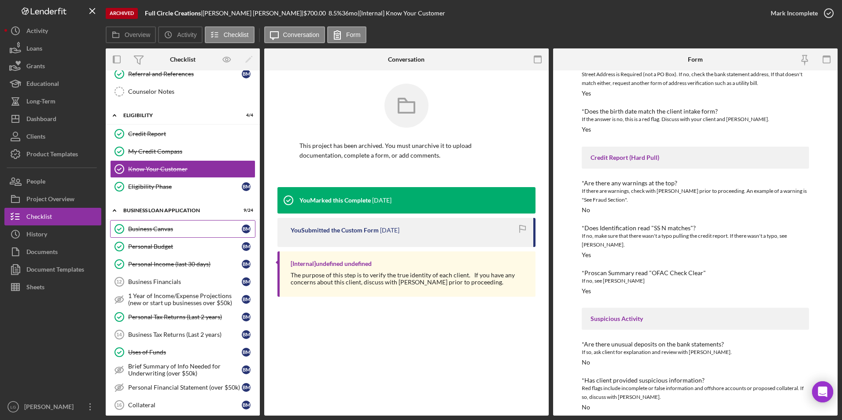
click at [144, 223] on link "Business Canvas Business Canvas B M" at bounding box center [182, 229] width 145 height 18
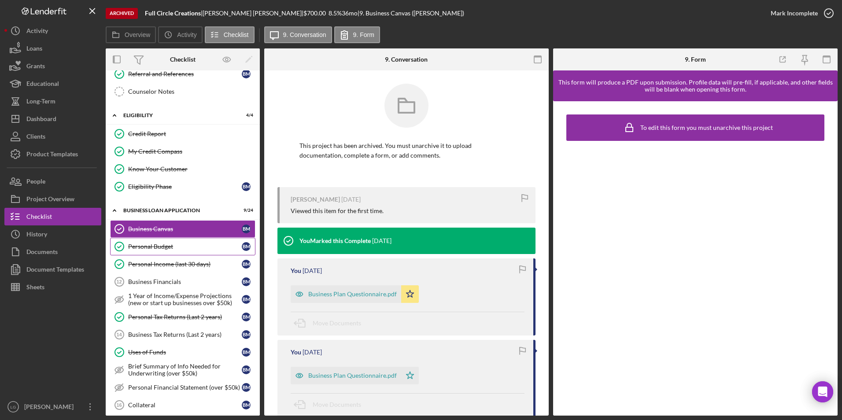
click at [144, 246] on div "Personal Budget" at bounding box center [185, 246] width 114 height 7
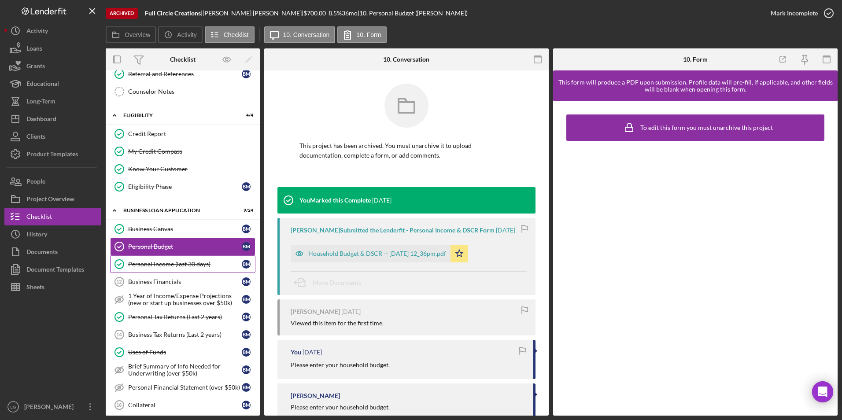
click at [156, 266] on div "Personal Income (last 30 days)" at bounding box center [185, 264] width 114 height 7
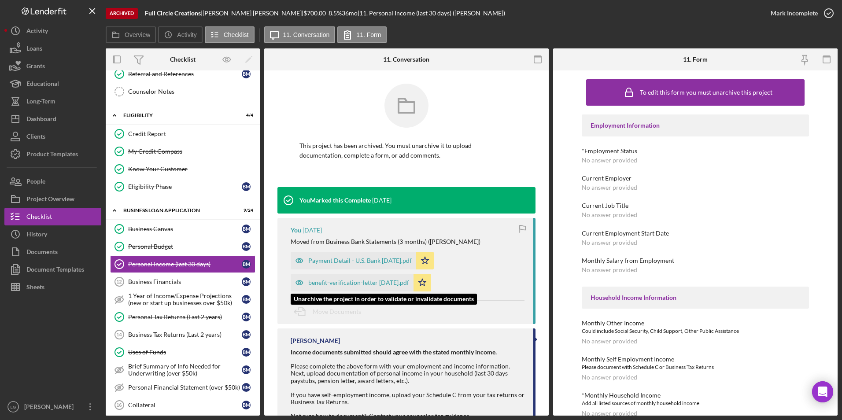
scroll to position [47, 0]
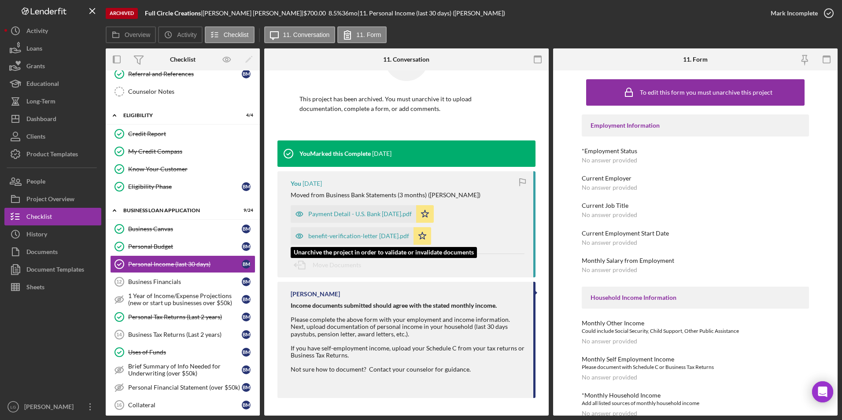
click at [335, 233] on div "benefit-verification-letter [DATE].pdf" at bounding box center [358, 235] width 101 height 7
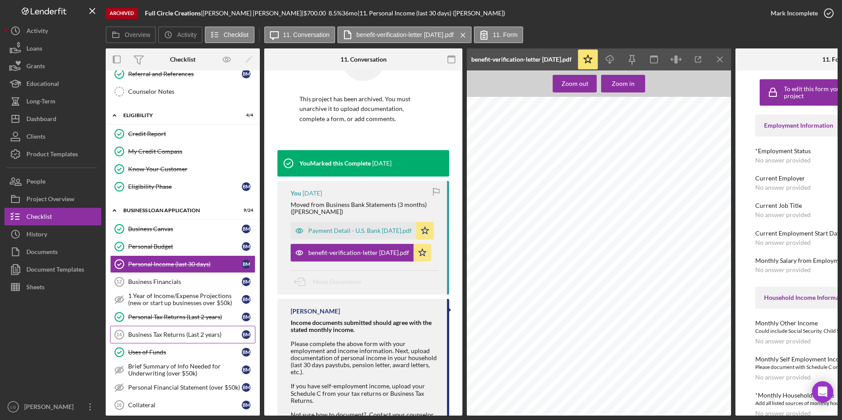
scroll to position [239, 0]
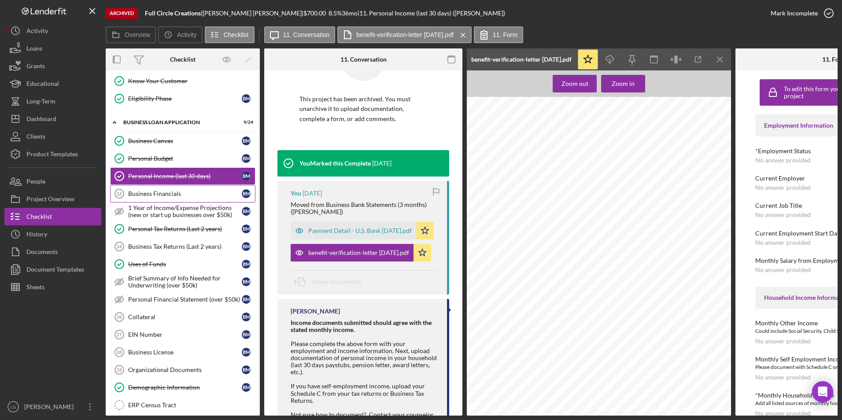
click at [157, 194] on div "Business Financials" at bounding box center [185, 193] width 114 height 7
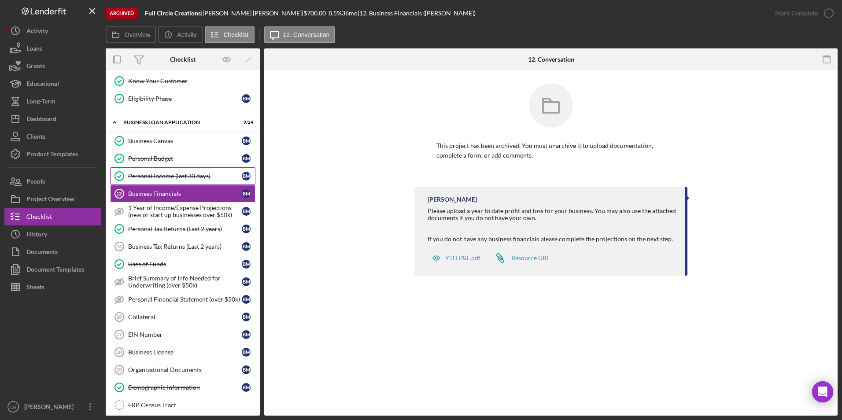
click at [156, 172] on link "Personal Income (last 30 days) Personal Income (last 30 days) B M" at bounding box center [182, 176] width 145 height 18
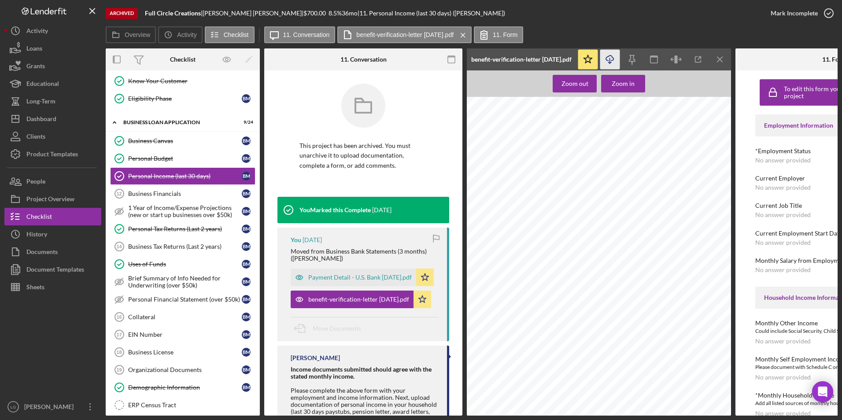
click at [608, 54] on icon "Icon/Download" at bounding box center [610, 60] width 20 height 20
click at [158, 215] on div "1 Year of Income/Expense Projections (new or start up businesses over $50k)" at bounding box center [185, 211] width 114 height 14
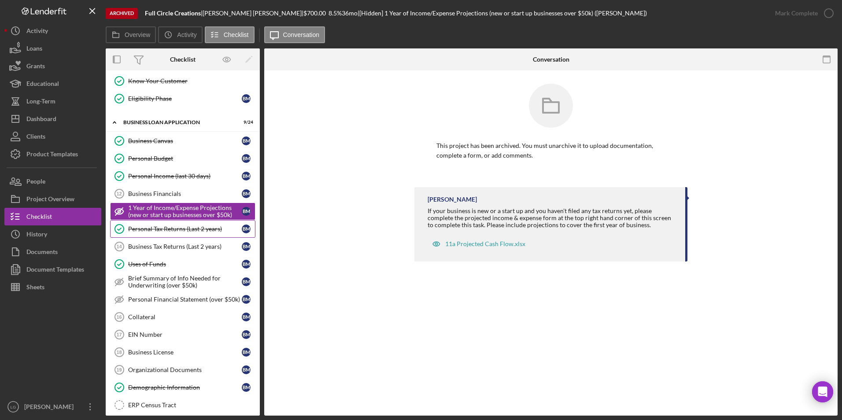
click at [153, 225] on link "Personal Tax Returns (Last 2 years) Personal Tax Returns (Last 2 years) B M" at bounding box center [182, 229] width 145 height 18
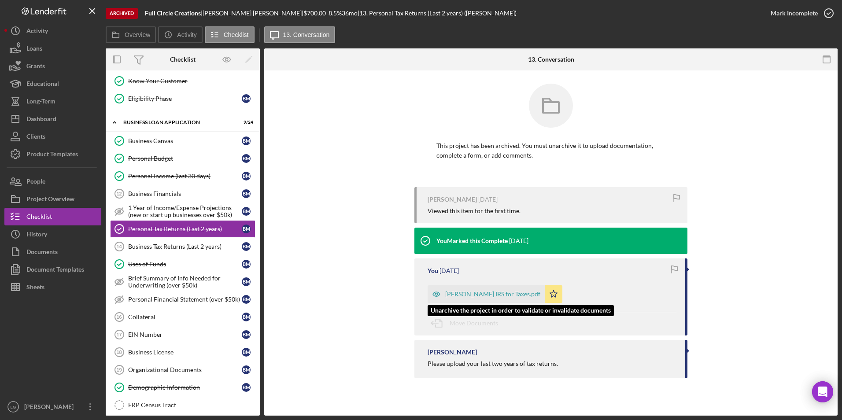
click at [481, 298] on div "[PERSON_NAME] IRS for Taxes.pdf" at bounding box center [492, 294] width 95 height 7
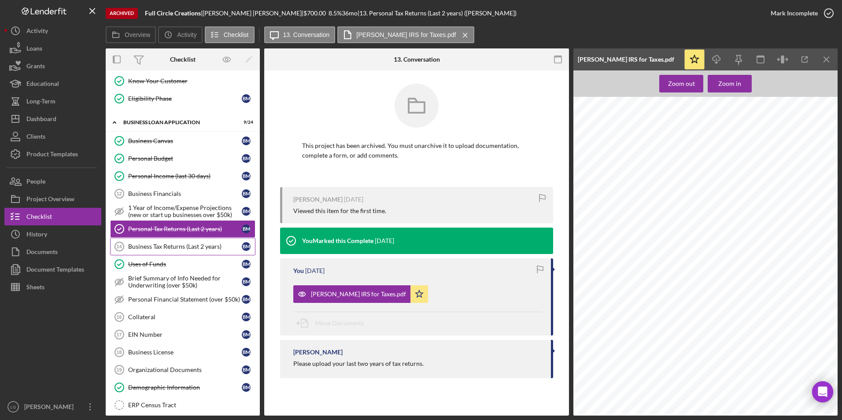
click at [170, 248] on div "Business Tax Returns (Last 2 years)" at bounding box center [185, 246] width 114 height 7
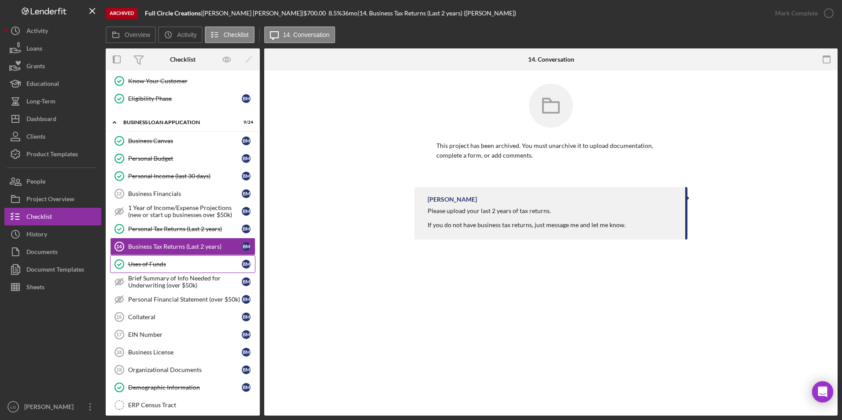
click at [151, 269] on link "Uses of Funds Uses of Funds B M" at bounding box center [182, 264] width 145 height 18
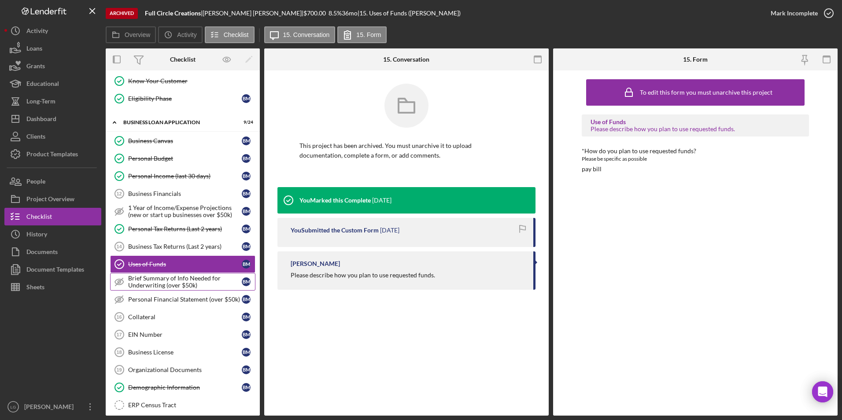
click at [148, 276] on div "Brief Summary of Info Needed for Underwriting (over $50k)" at bounding box center [185, 282] width 114 height 14
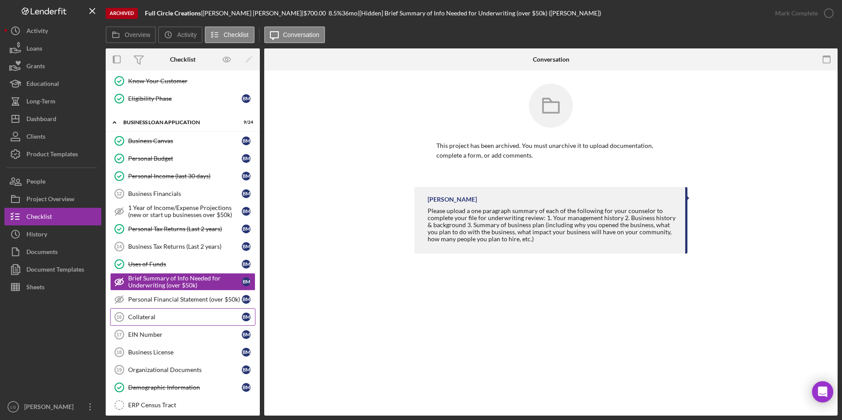
scroll to position [371, 0]
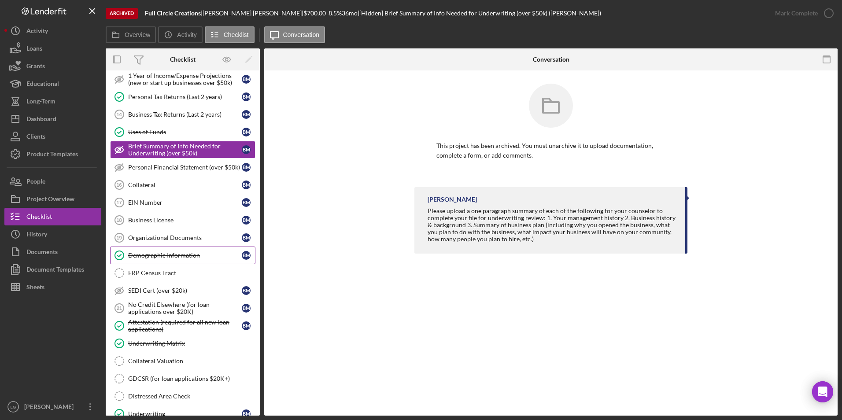
click at [139, 258] on div "Demographic Information" at bounding box center [185, 255] width 114 height 7
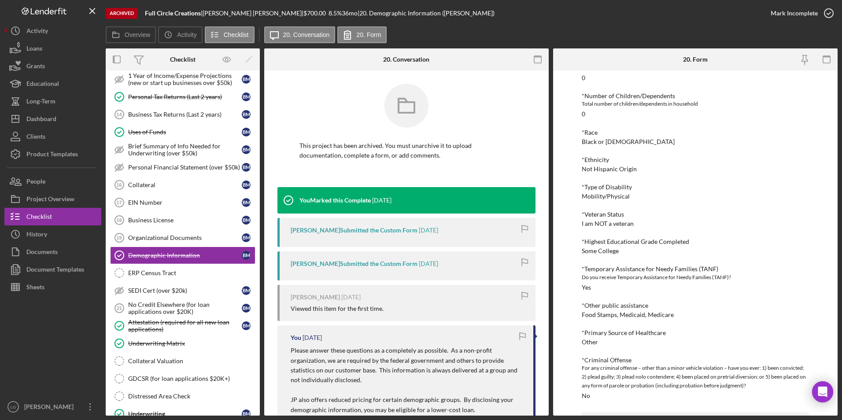
scroll to position [352, 0]
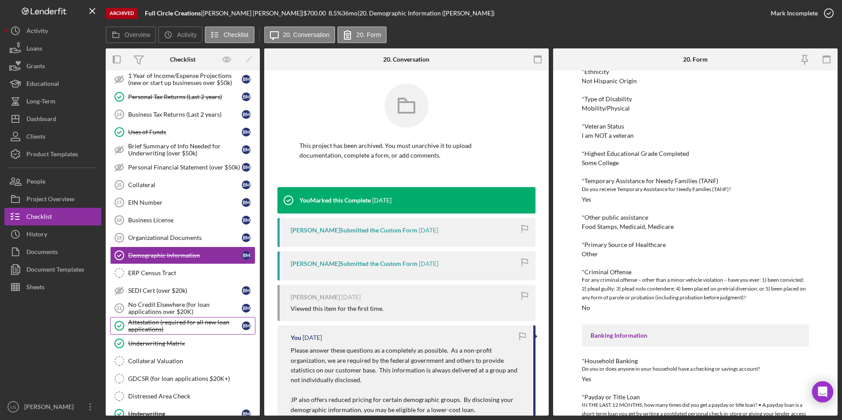
click at [146, 324] on div "Attestation (required for all new loan applications)" at bounding box center [185, 326] width 114 height 14
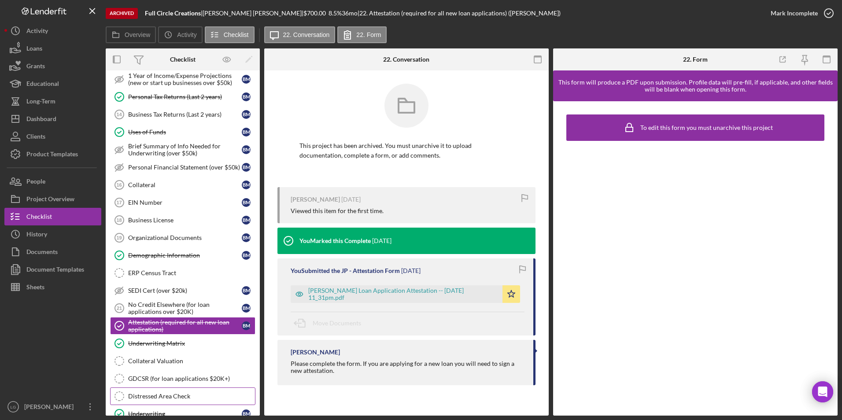
scroll to position [446, 0]
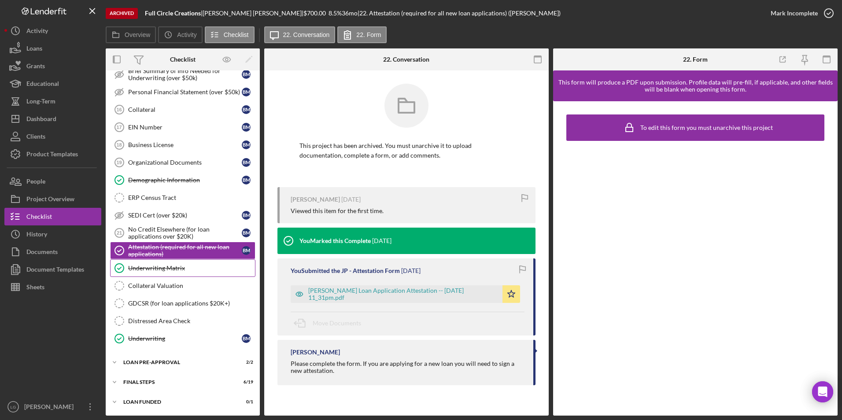
click at [163, 267] on div "Underwriting Matrix" at bounding box center [191, 268] width 127 height 7
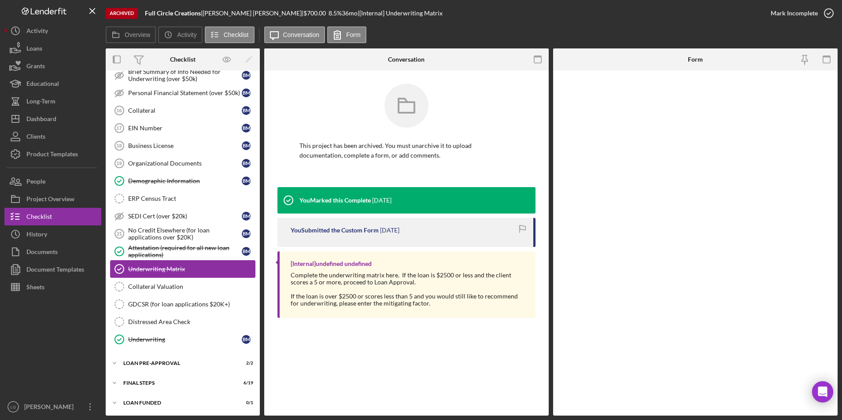
scroll to position [446, 0]
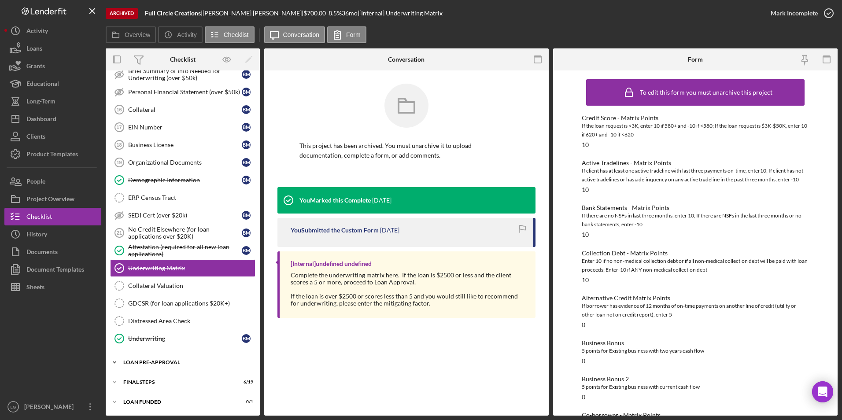
click at [141, 359] on div "Icon/Expander LOAN PRE-APPROVAL 2 / 2" at bounding box center [183, 363] width 154 height 18
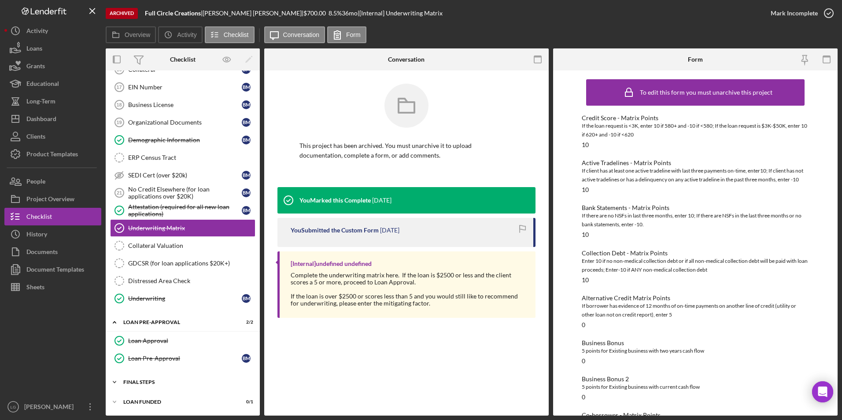
click at [138, 380] on div "FINAL STEPS" at bounding box center [185, 382] width 125 height 5
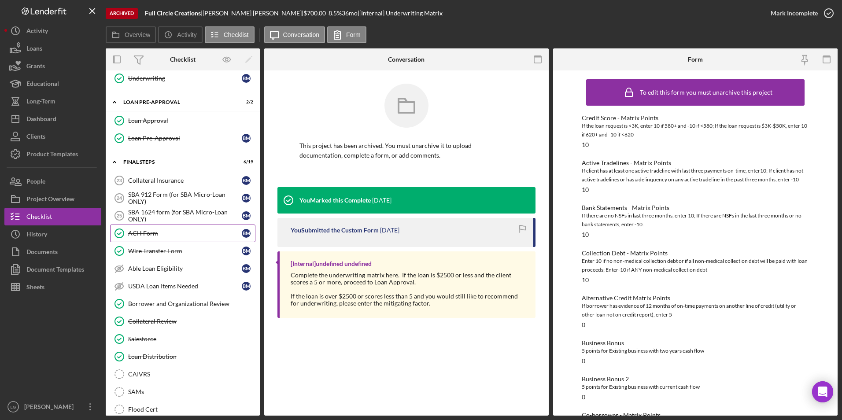
scroll to position [619, 0]
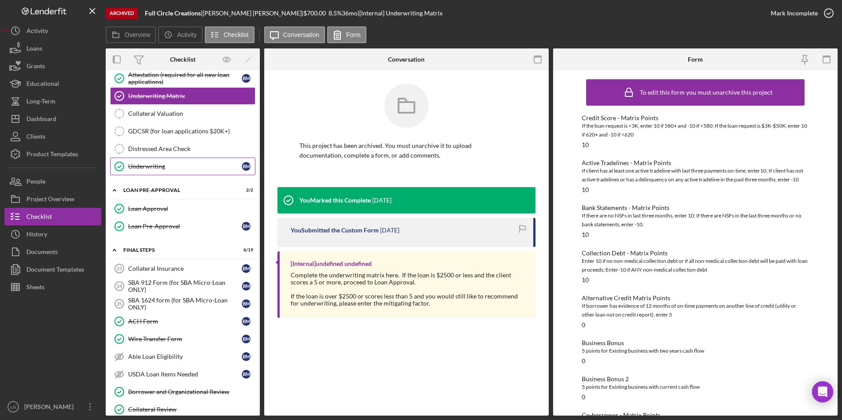
click at [158, 169] on div "Underwriting" at bounding box center [185, 166] width 114 height 7
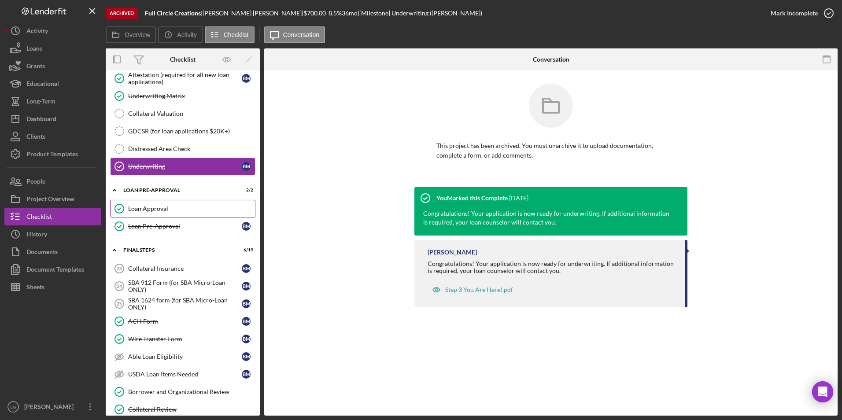
click at [150, 210] on div "Loan Approval" at bounding box center [191, 208] width 127 height 7
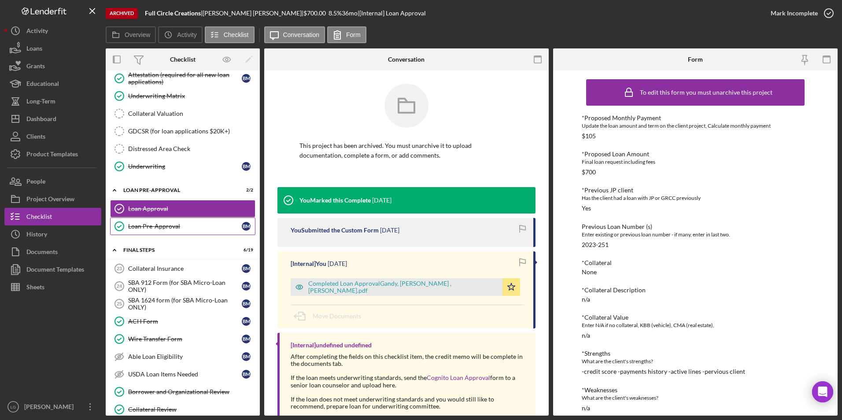
click at [148, 225] on div "Loan Pre-Approval" at bounding box center [185, 226] width 114 height 7
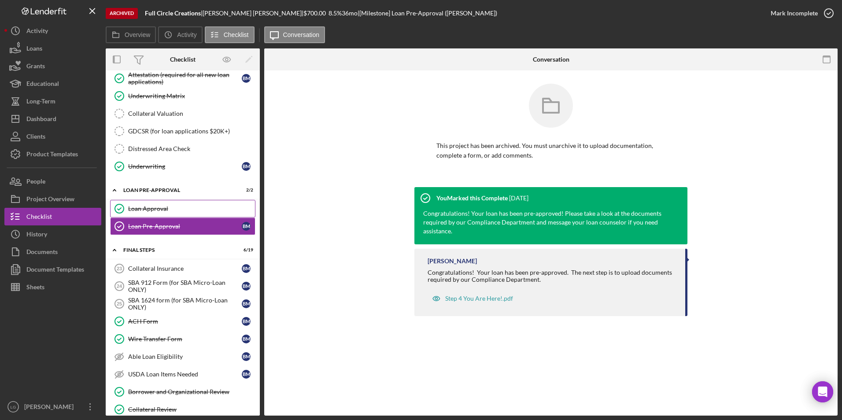
click at [151, 206] on div "Loan Approval" at bounding box center [191, 208] width 127 height 7
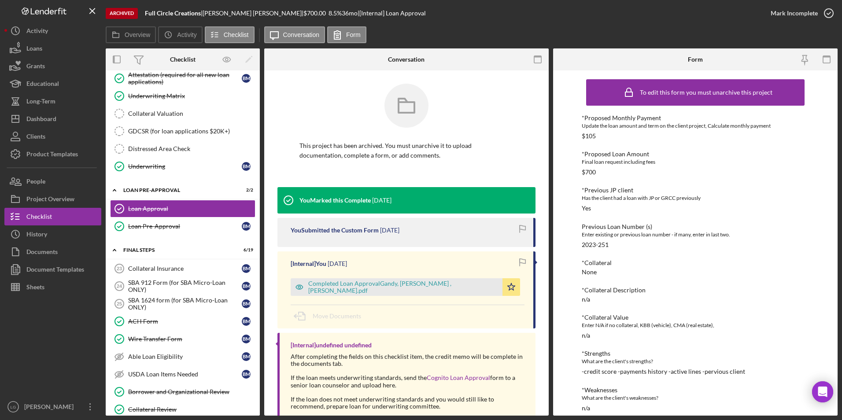
scroll to position [45, 0]
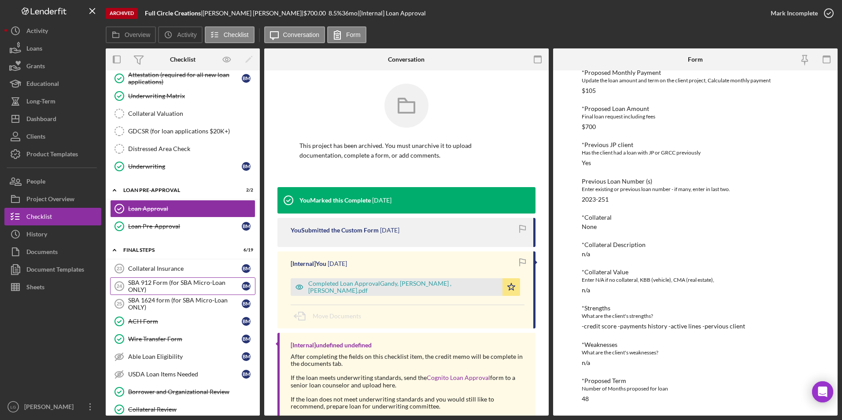
click at [170, 274] on link "Collateral Insurance 23 Collateral Insurance B M" at bounding box center [182, 269] width 145 height 18
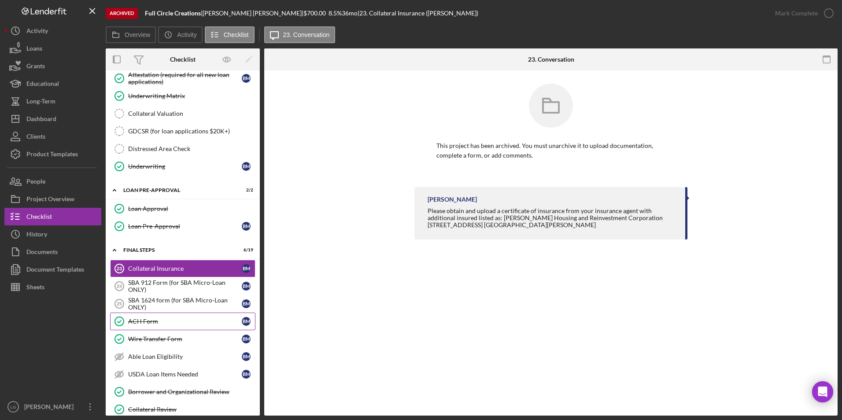
click at [151, 321] on div "ACH Form" at bounding box center [185, 321] width 114 height 7
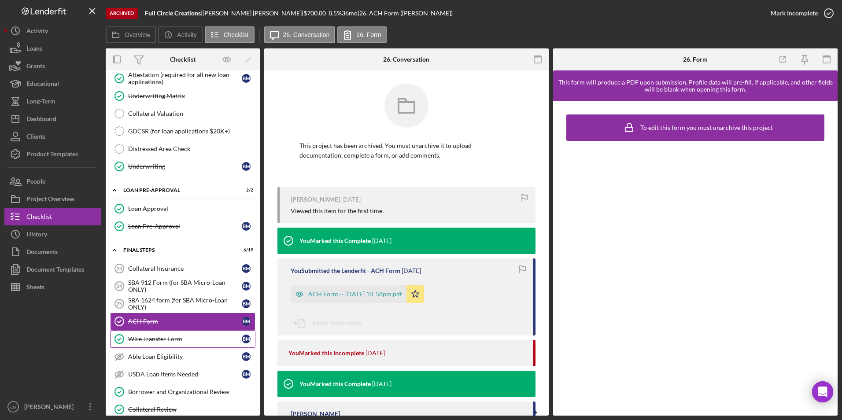
click at [162, 339] on div "Wire Transfer Form" at bounding box center [185, 338] width 114 height 7
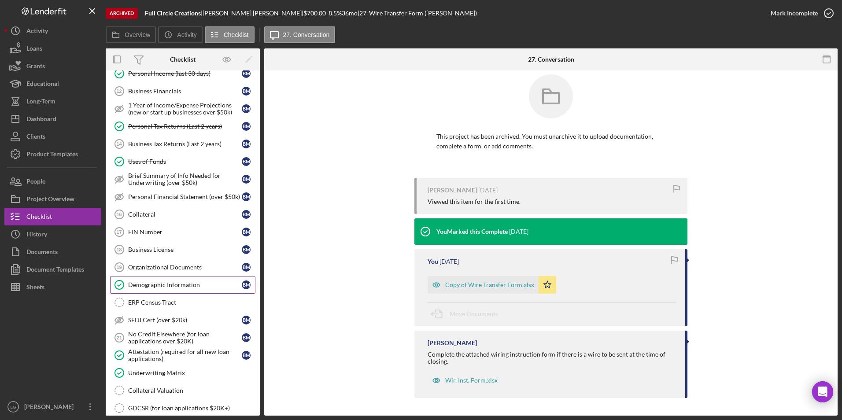
scroll to position [166, 0]
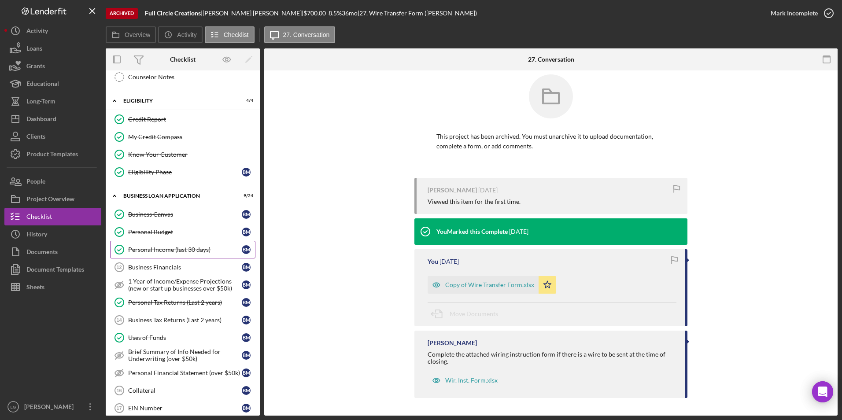
click at [179, 246] on div "Personal Income (last 30 days)" at bounding box center [185, 249] width 114 height 7
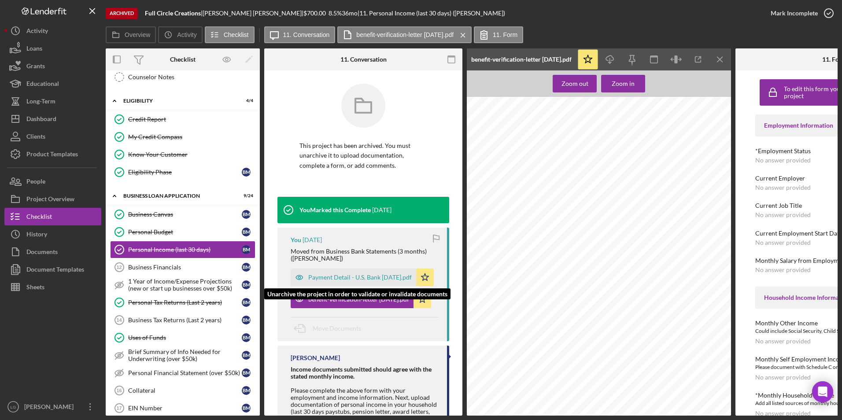
click at [376, 275] on div "Payment Detail - U.S. Bank [DATE].pdf" at bounding box center [359, 277] width 103 height 7
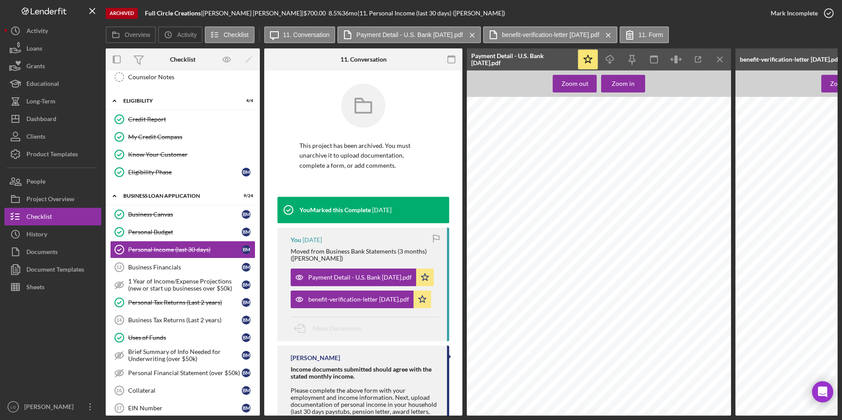
scroll to position [102, 0]
